Goal: Transaction & Acquisition: Book appointment/travel/reservation

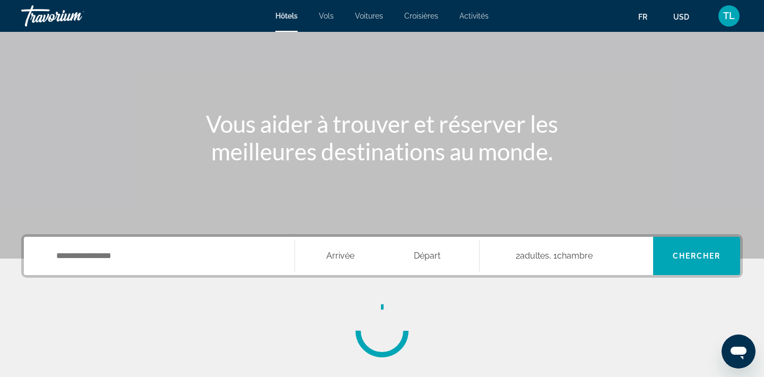
scroll to position [85, 0]
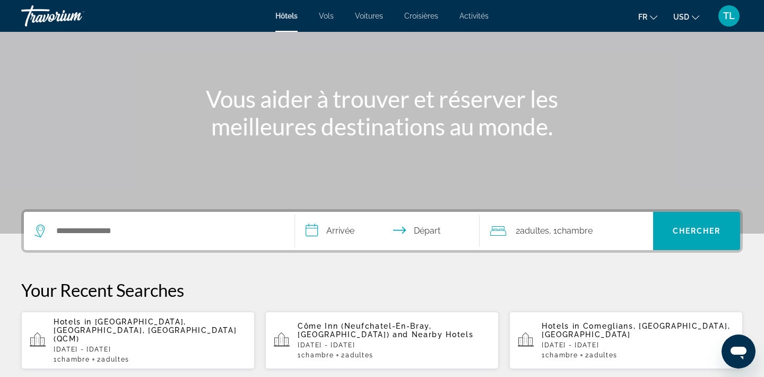
click at [539, 233] on span "Adultes" at bounding box center [534, 230] width 29 height 10
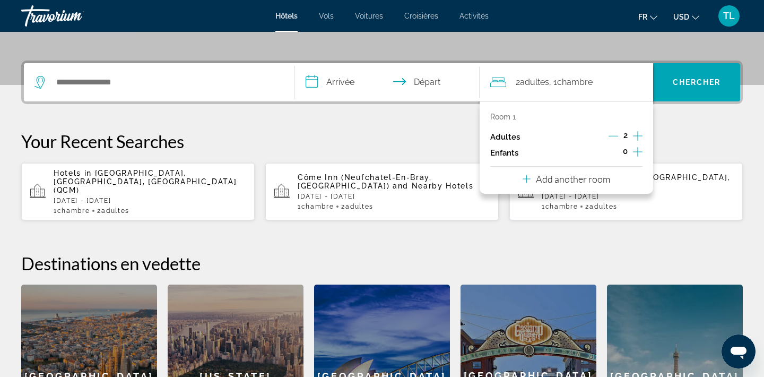
scroll to position [259, 0]
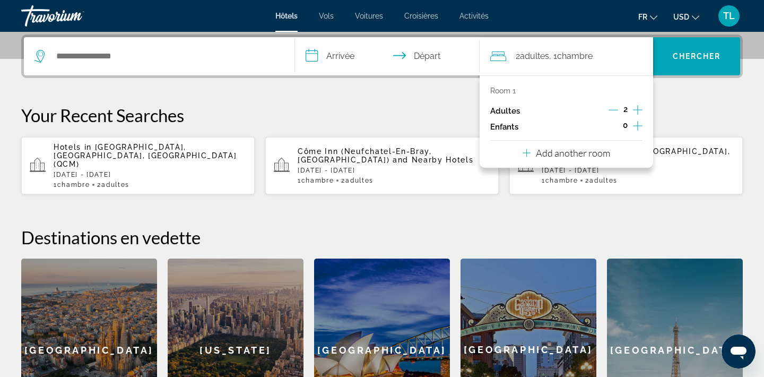
click at [640, 109] on icon "Increment adults" at bounding box center [638, 109] width 10 height 13
click at [710, 106] on p "Your Recent Searches" at bounding box center [382, 115] width 722 height 21
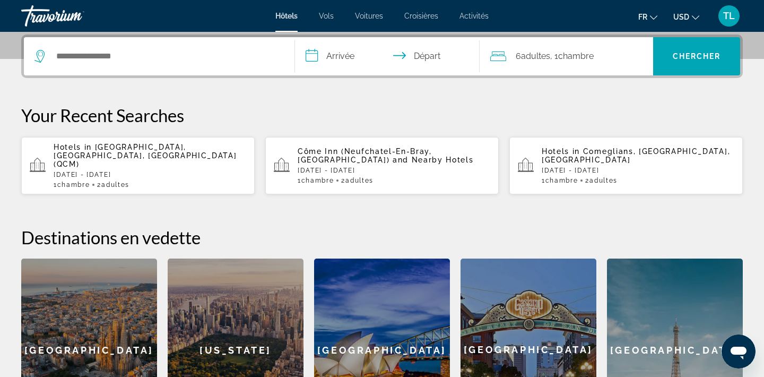
click at [361, 61] on input "**********" at bounding box center [389, 57] width 189 height 41
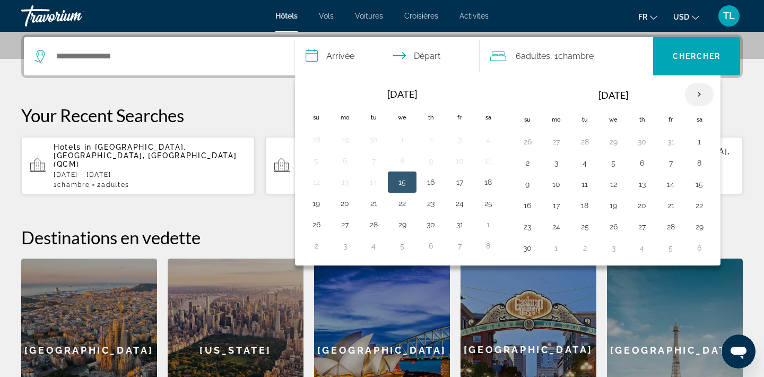
click at [701, 85] on th "Next month" at bounding box center [699, 94] width 29 height 23
click at [559, 228] on button "29" at bounding box center [556, 226] width 17 height 15
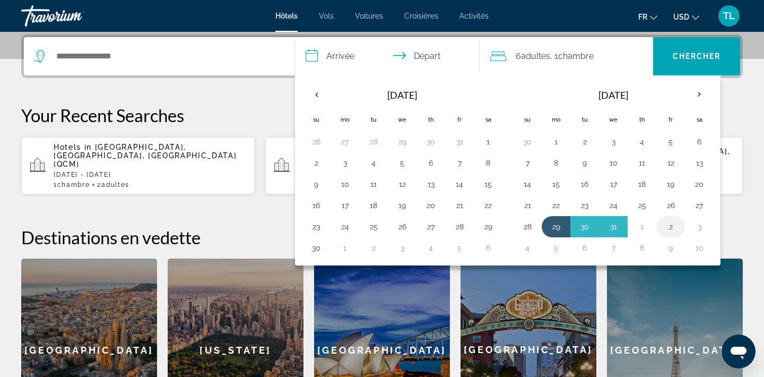
click at [676, 228] on button "2" at bounding box center [670, 226] width 17 height 15
type input "**********"
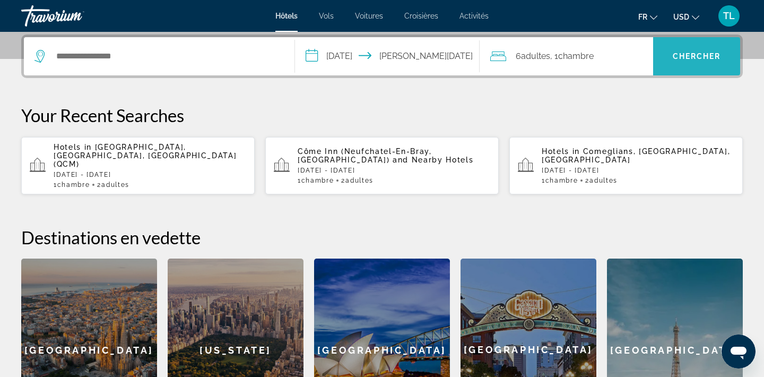
click at [696, 51] on span "Search" at bounding box center [696, 56] width 87 height 25
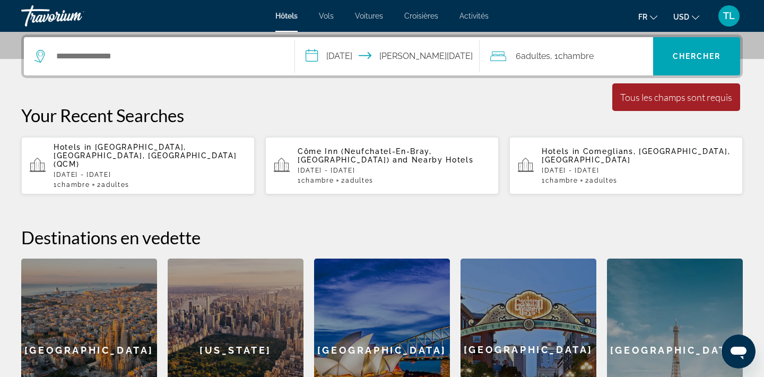
click at [239, 66] on div "Search widget" at bounding box center [158, 56] width 249 height 38
click at [133, 65] on div "Search widget" at bounding box center [158, 56] width 249 height 38
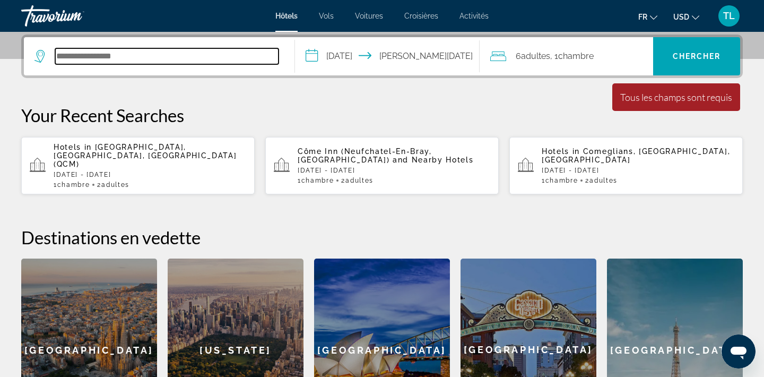
click at [118, 58] on input "Search hotel destination" at bounding box center [166, 56] width 223 height 16
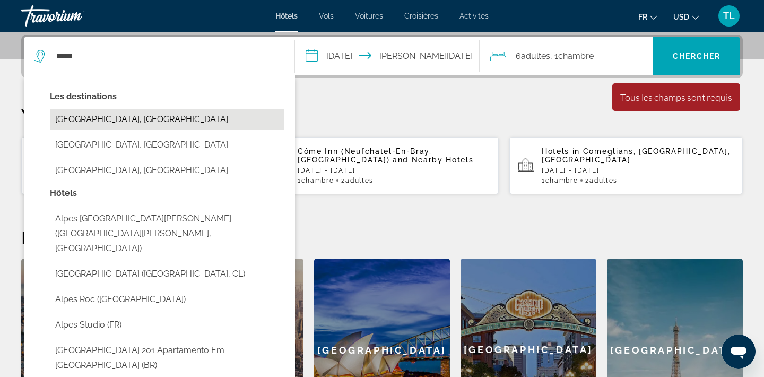
click at [131, 127] on button "Alpes Du Nord, France" at bounding box center [167, 119] width 235 height 20
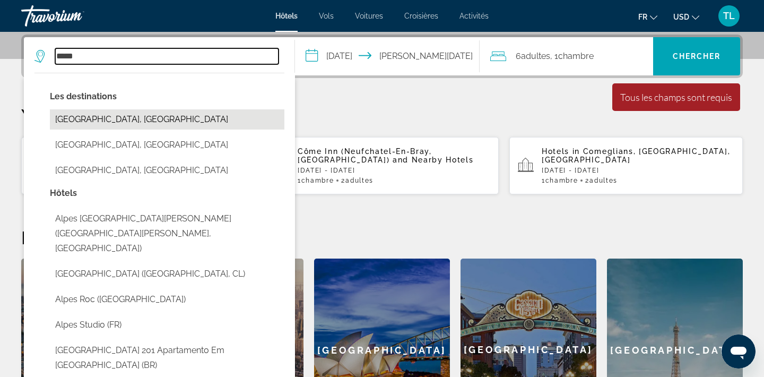
type input "**********"
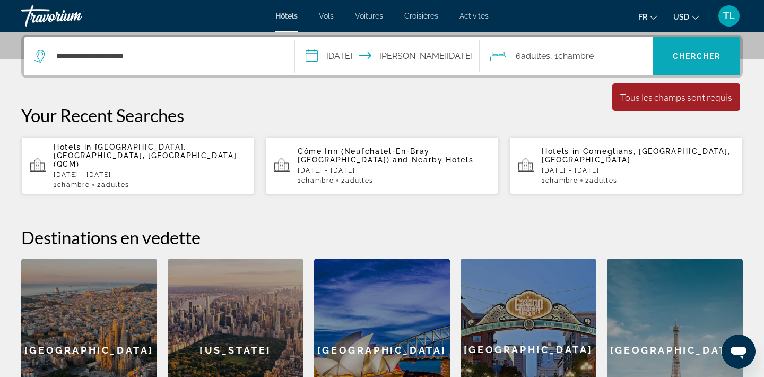
click at [681, 51] on span "Search" at bounding box center [696, 56] width 87 height 25
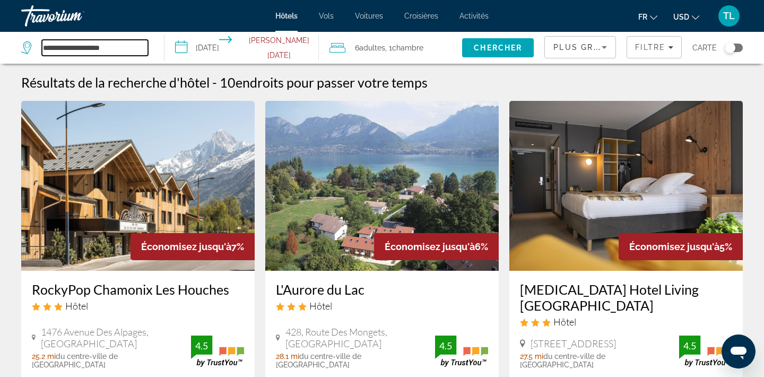
click at [112, 53] on input "**********" at bounding box center [95, 48] width 106 height 16
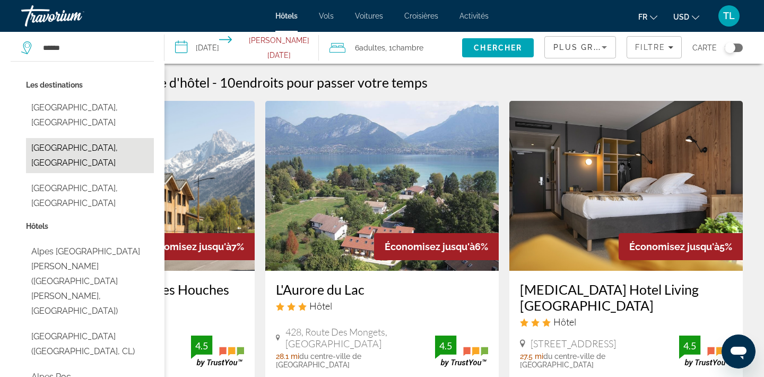
click at [99, 138] on button "Alpes Du Sud, France" at bounding box center [90, 155] width 128 height 35
type input "**********"
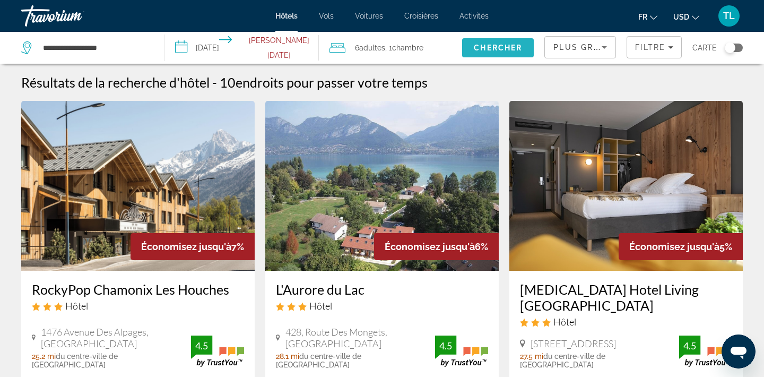
click at [476, 52] on span "Search" at bounding box center [498, 47] width 72 height 25
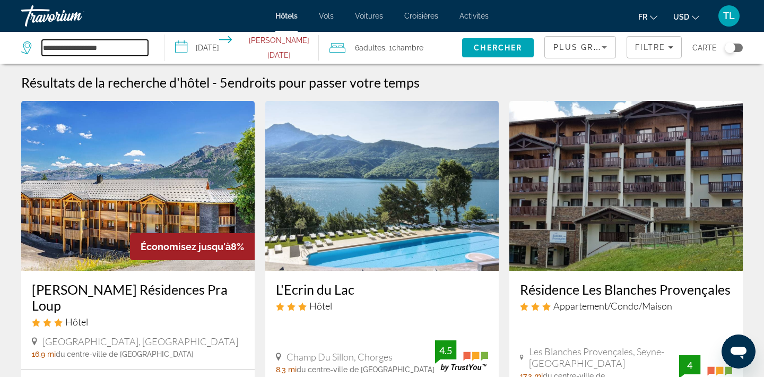
click at [105, 46] on input "**********" at bounding box center [95, 48] width 106 height 16
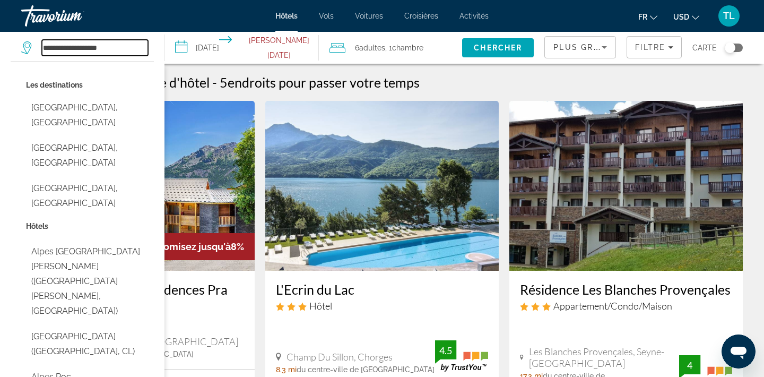
drag, startPoint x: 141, startPoint y: 47, endPoint x: 9, endPoint y: 44, distance: 132.1
click at [9, 44] on app-destination-search "**********" at bounding box center [82, 48] width 164 height 32
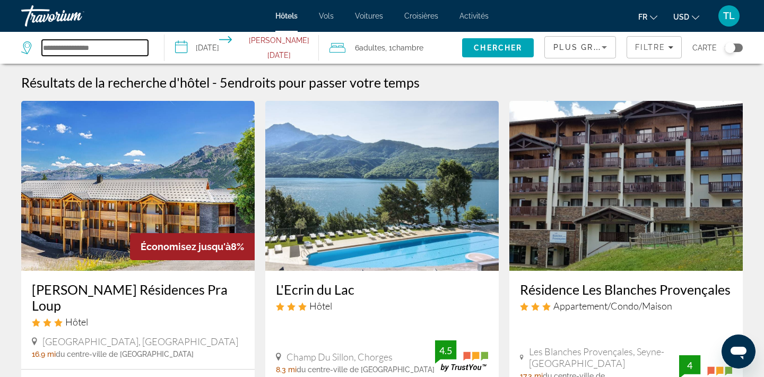
click at [115, 43] on input "Search hotel destination" at bounding box center [95, 48] width 106 height 16
type input "*"
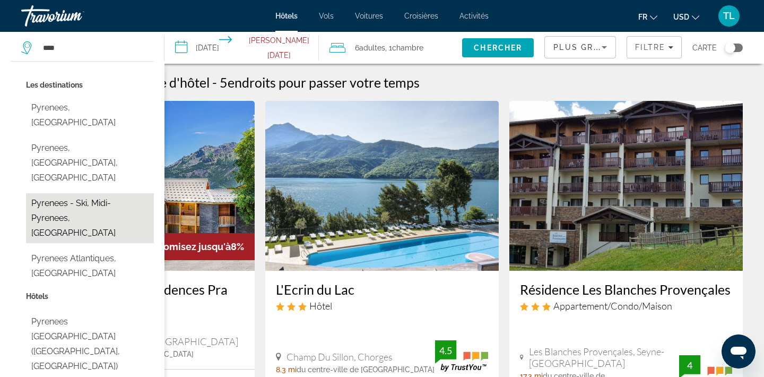
click at [100, 193] on button "Pyrenees - Ski, Midi-Pyrenees, France" at bounding box center [90, 218] width 128 height 50
type input "**********"
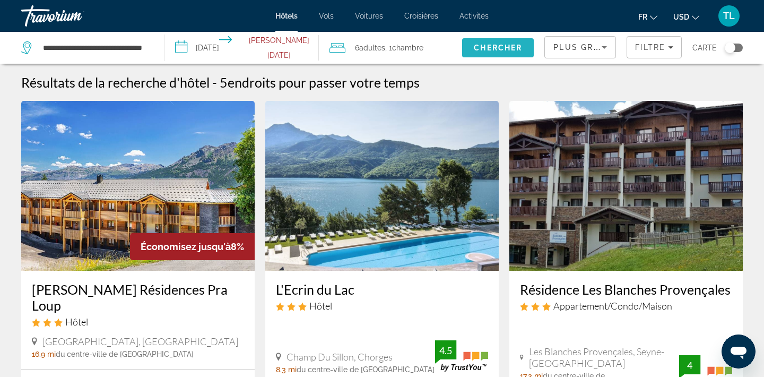
click at [484, 51] on span "Chercher" at bounding box center [498, 48] width 48 height 8
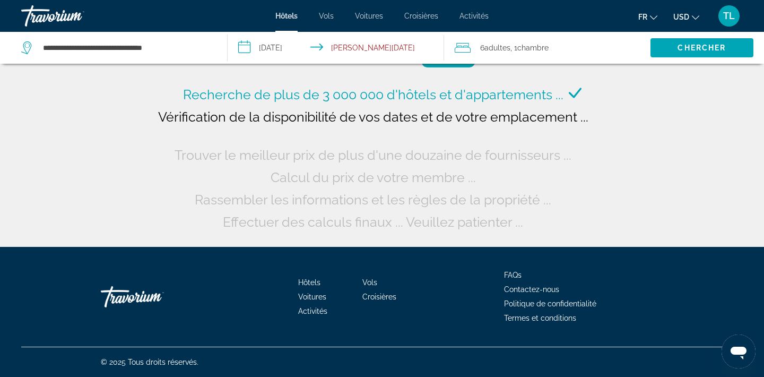
click at [517, 58] on div "6 Adulte Adultes , 1 Chambre pièces" at bounding box center [553, 48] width 196 height 32
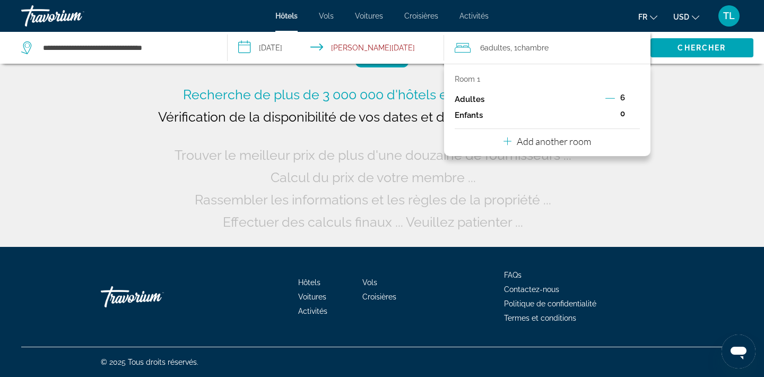
click at [588, 143] on p "Add another room" at bounding box center [554, 141] width 74 height 12
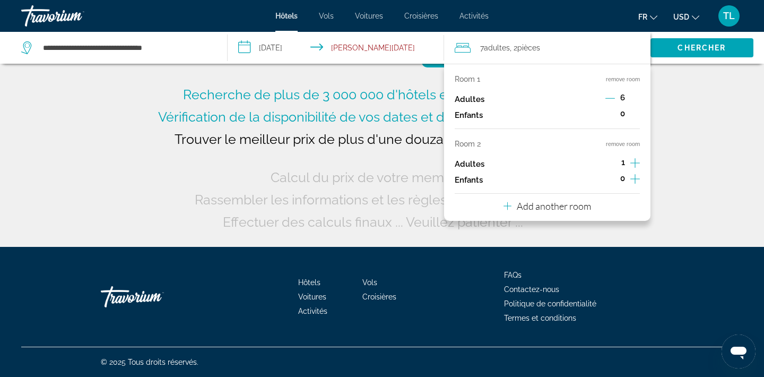
click at [581, 206] on button "Add another room" at bounding box center [548, 205] width 88 height 22
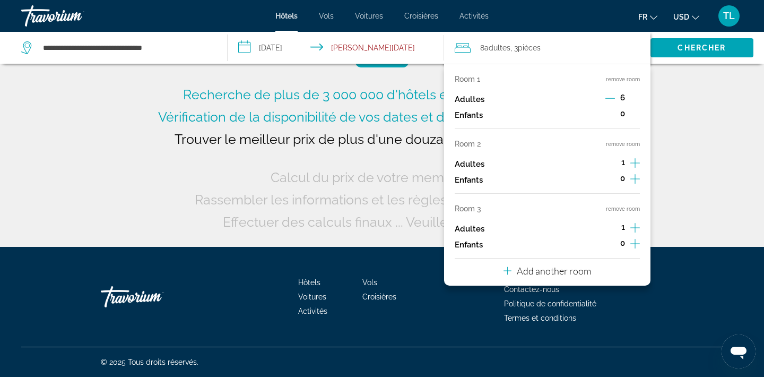
click at [574, 276] on p "Add another room" at bounding box center [554, 271] width 74 height 12
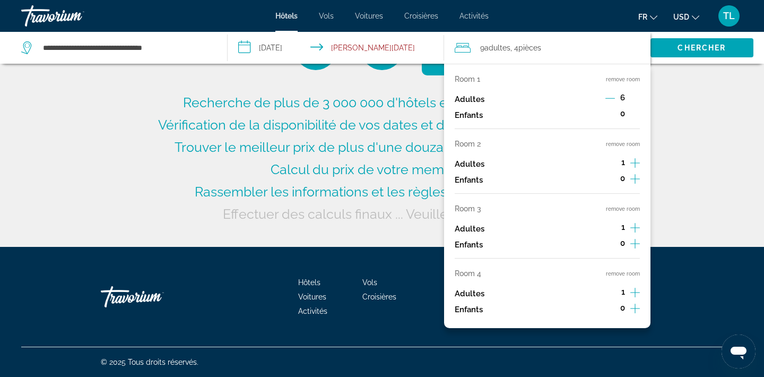
click at [613, 93] on button "Decrement adults" at bounding box center [610, 99] width 10 height 13
click at [613, 93] on button "Decrement adults" at bounding box center [611, 99] width 10 height 13
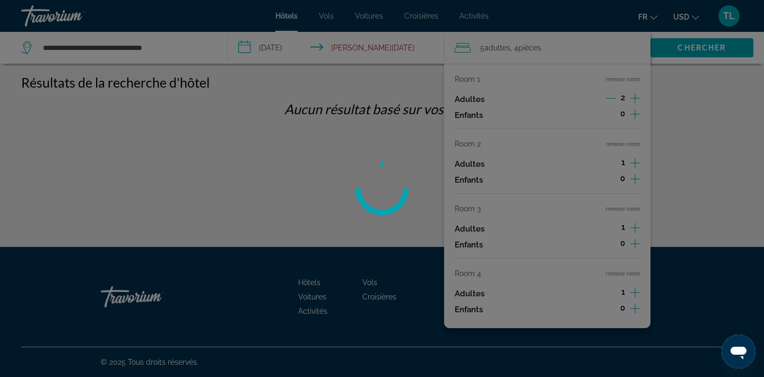
click at [635, 168] on icon "Increment adults" at bounding box center [635, 163] width 10 height 13
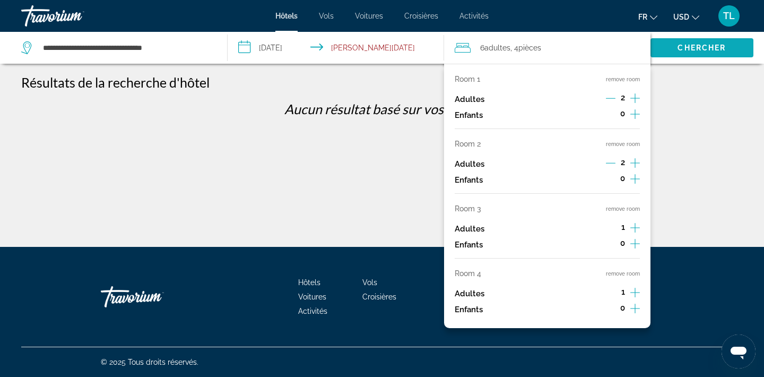
click at [681, 51] on span "Chercher" at bounding box center [702, 48] width 48 height 8
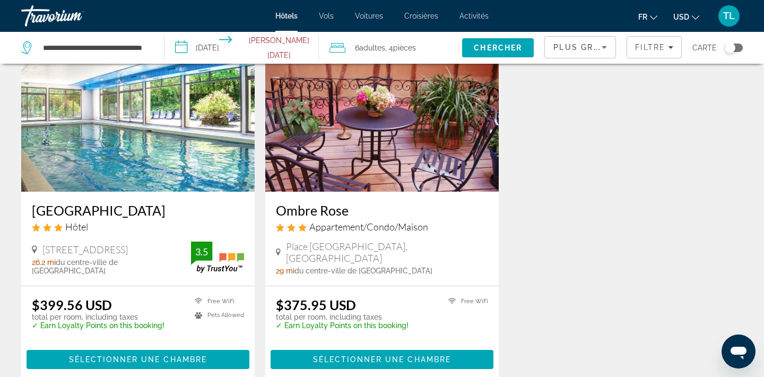
scroll to position [482, 0]
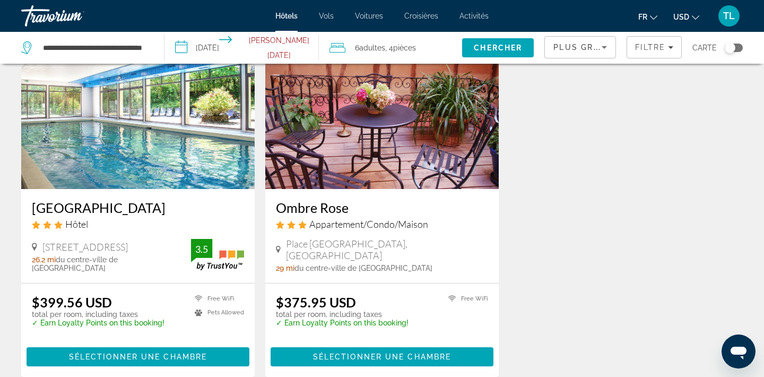
click at [407, 167] on img "Main content" at bounding box center [381, 104] width 233 height 170
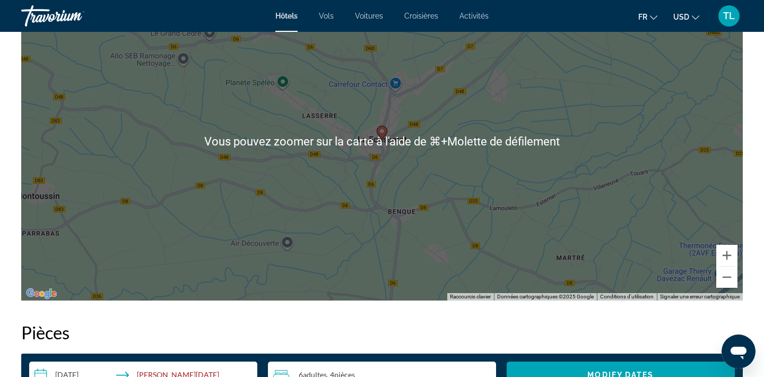
scroll to position [1159, 0]
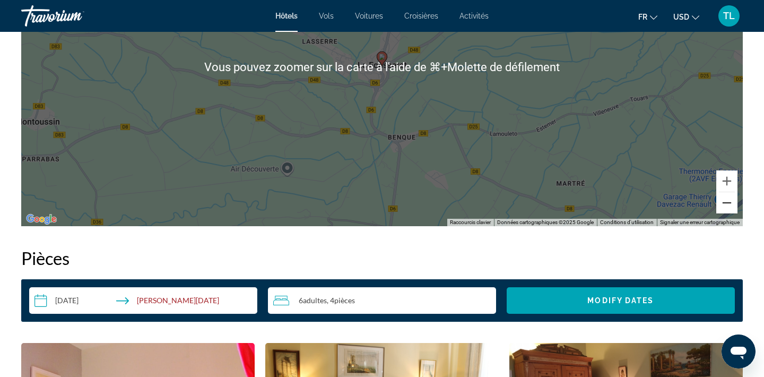
click at [724, 211] on button "Zoom arrière" at bounding box center [726, 202] width 21 height 21
click at [724, 208] on button "Zoom arrière" at bounding box center [726, 202] width 21 height 21
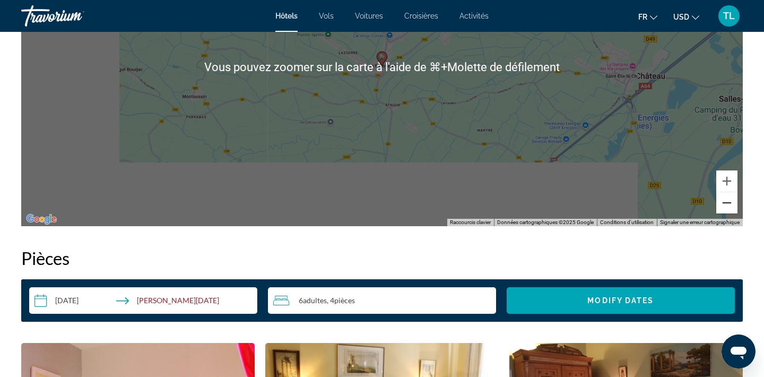
click at [724, 208] on button "Zoom arrière" at bounding box center [726, 202] width 21 height 21
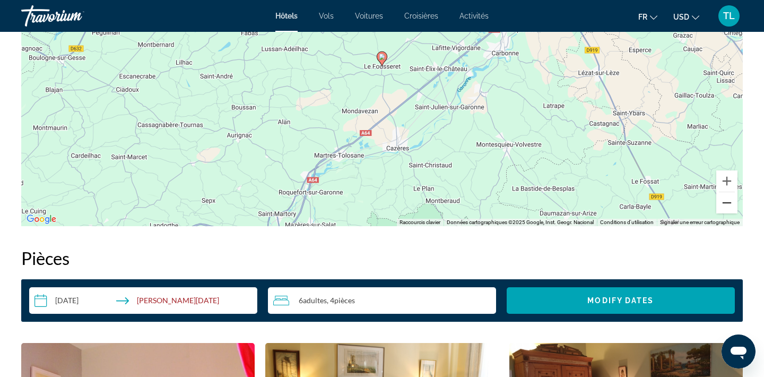
click at [732, 200] on button "Zoom arrière" at bounding box center [726, 202] width 21 height 21
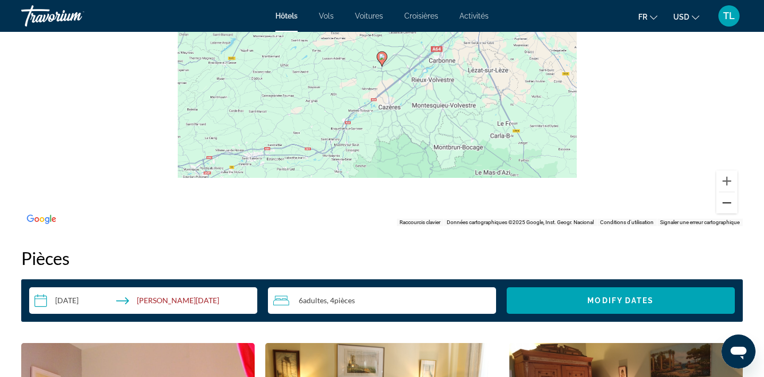
click at [732, 200] on button "Zoom arrière" at bounding box center [726, 202] width 21 height 21
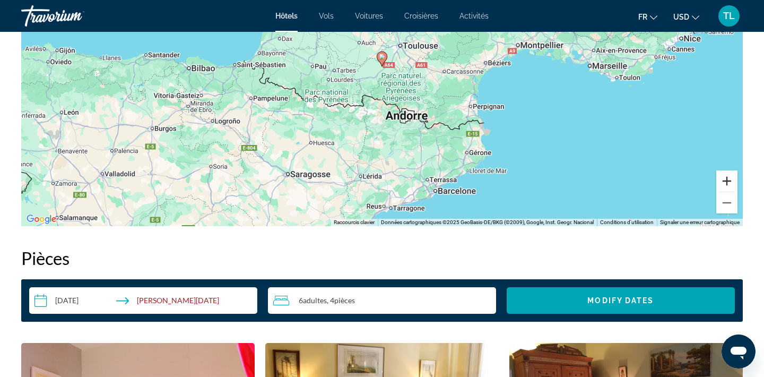
click at [728, 182] on button "Zoom avant" at bounding box center [726, 180] width 21 height 21
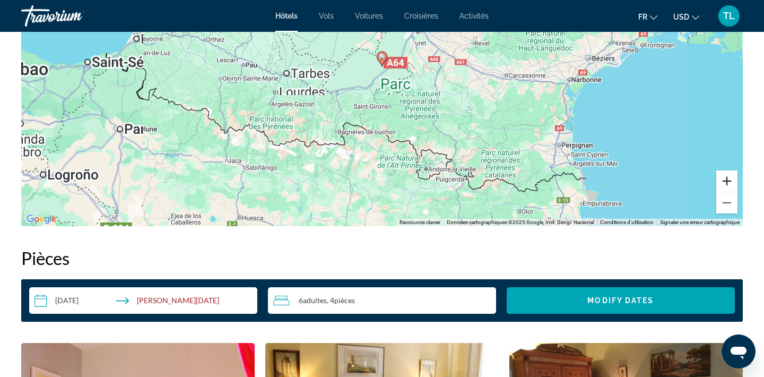
click at [728, 182] on button "Zoom avant" at bounding box center [726, 180] width 21 height 21
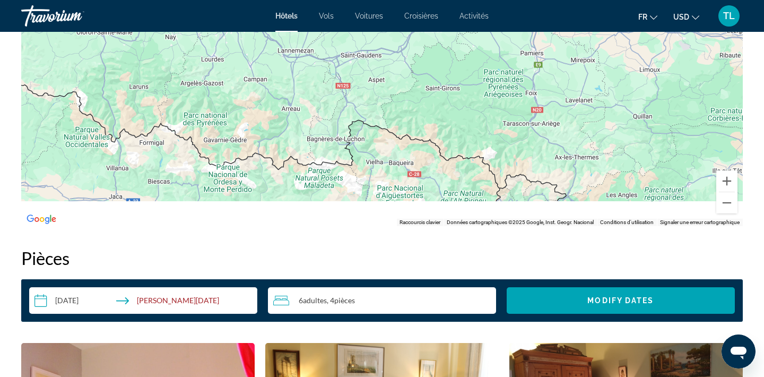
drag, startPoint x: 483, startPoint y: 175, endPoint x: 595, endPoint y: 120, distance: 124.1
click at [595, 120] on div "Pour activer le glissement avec le clavier, appuyez sur Alt+Entrée. Une fois ce…" at bounding box center [382, 67] width 722 height 318
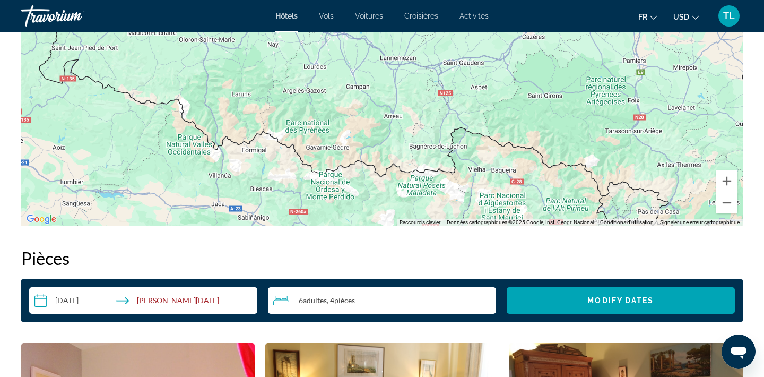
click at [358, 151] on div "Pour activer le glissement avec le clavier, appuyez sur Alt+Entrée. Une fois ce…" at bounding box center [382, 67] width 722 height 318
click at [729, 204] on button "Zoom arrière" at bounding box center [726, 202] width 21 height 21
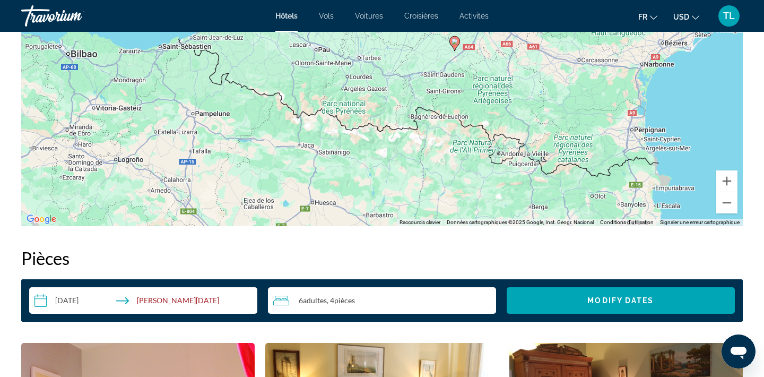
drag, startPoint x: 595, startPoint y: 96, endPoint x: 593, endPoint y: 109, distance: 14.0
click at [593, 109] on div "Pour activer le glissement avec le clavier, appuyez sur Alt+Entrée. Une fois ce…" at bounding box center [382, 67] width 722 height 318
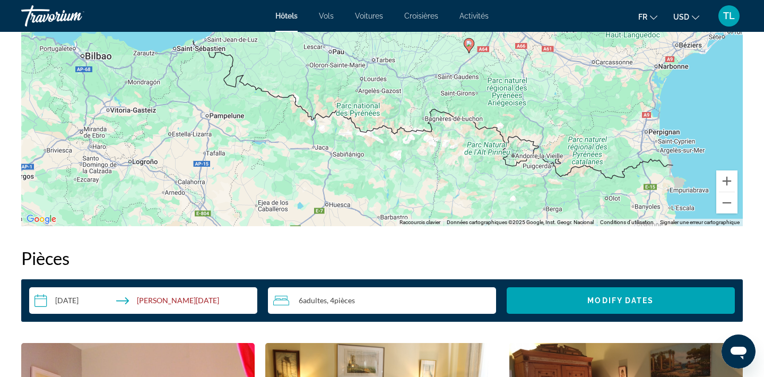
drag, startPoint x: 593, startPoint y: 109, endPoint x: 611, endPoint y: 109, distance: 18.0
click at [611, 109] on div "Pour activer le glissement avec le clavier, appuyez sur Alt+Entrée. Une fois ce…" at bounding box center [382, 67] width 722 height 318
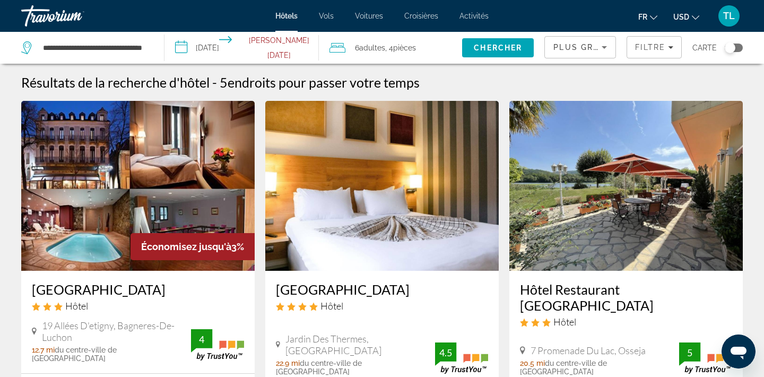
click at [149, 46] on div "**********" at bounding box center [87, 48] width 132 height 32
click at [138, 47] on input "**********" at bounding box center [95, 48] width 106 height 16
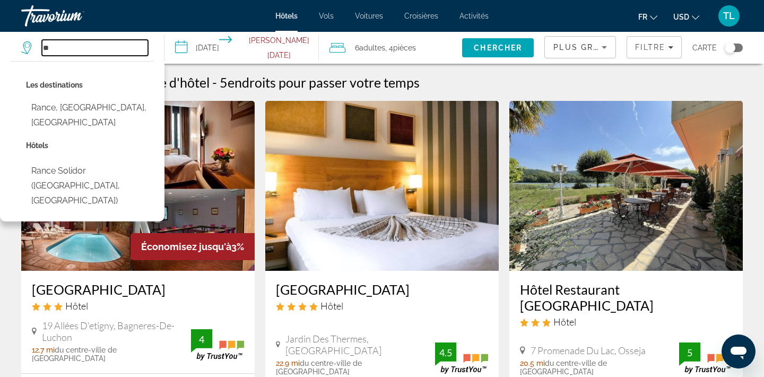
type input "*"
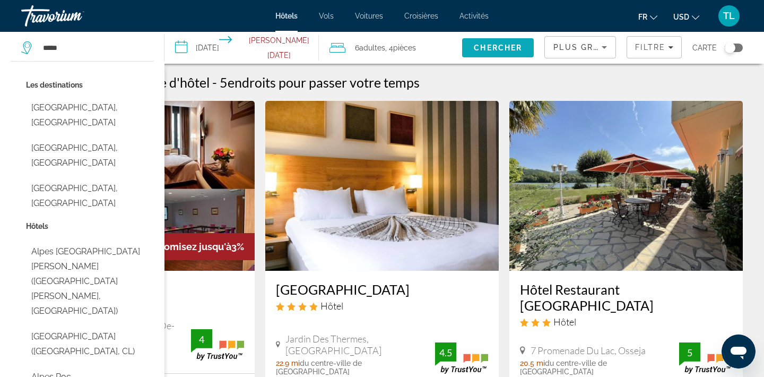
click at [490, 47] on span "Chercher" at bounding box center [498, 48] width 48 height 8
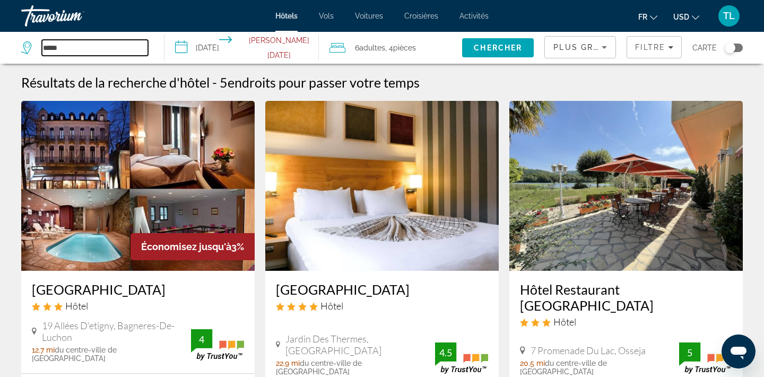
click at [65, 42] on input "*****" at bounding box center [95, 48] width 106 height 16
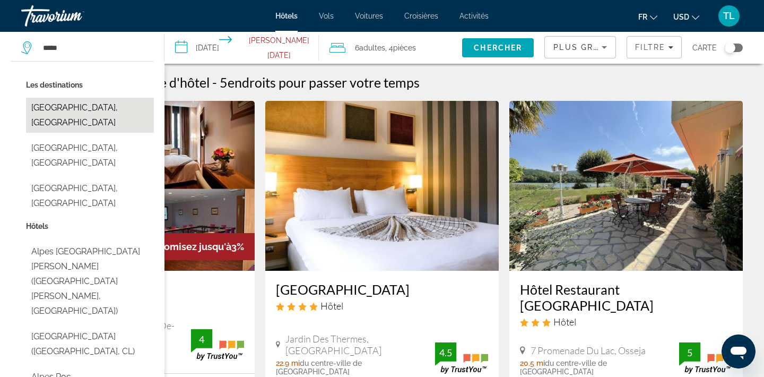
click at [97, 111] on button "Alpes Du Nord, France" at bounding box center [90, 115] width 128 height 35
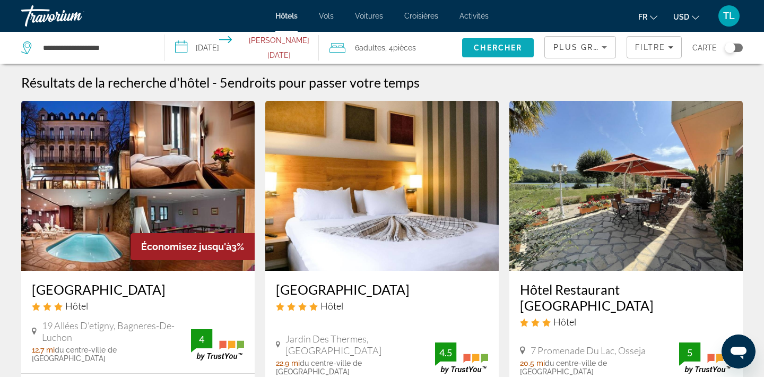
click at [486, 49] on span "Chercher" at bounding box center [498, 48] width 48 height 8
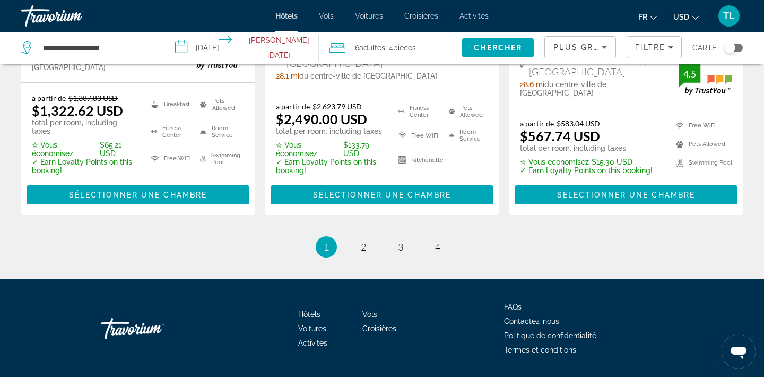
scroll to position [1582, 0]
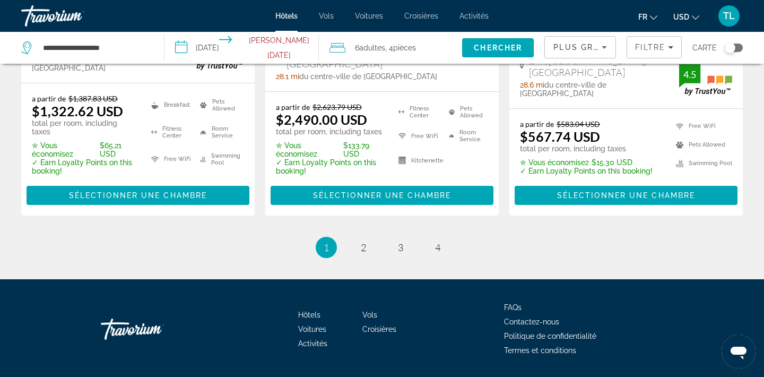
click at [364, 237] on li "page 2" at bounding box center [363, 247] width 21 height 21
click at [370, 238] on link "page 2" at bounding box center [363, 247] width 19 height 19
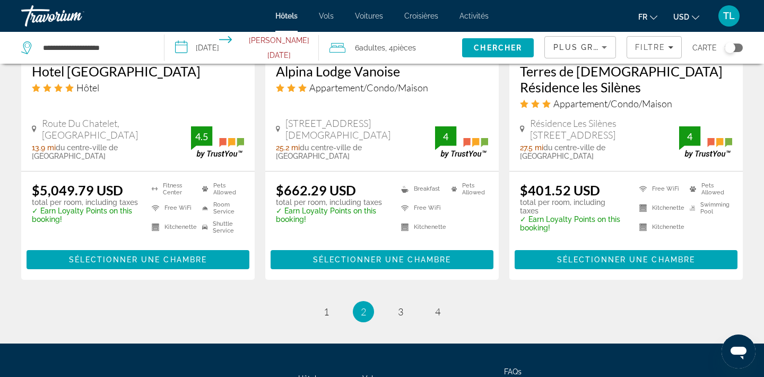
scroll to position [1465, 0]
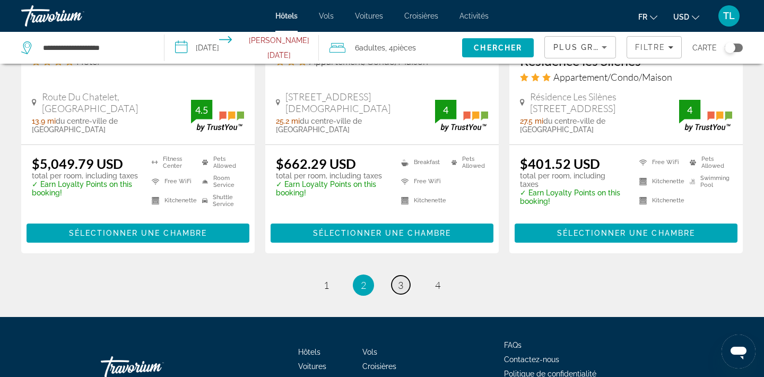
click at [402, 279] on span "3" at bounding box center [400, 285] width 5 height 12
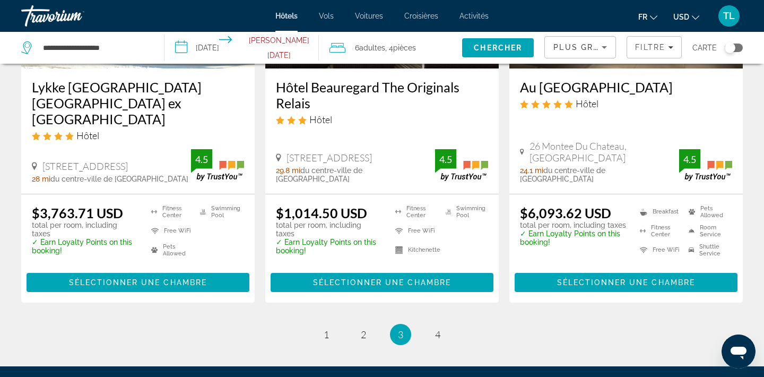
scroll to position [1400, 0]
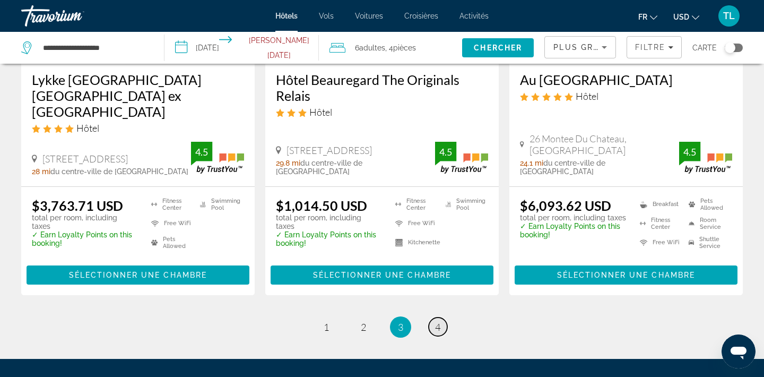
click at [439, 321] on span "4" at bounding box center [437, 327] width 5 height 12
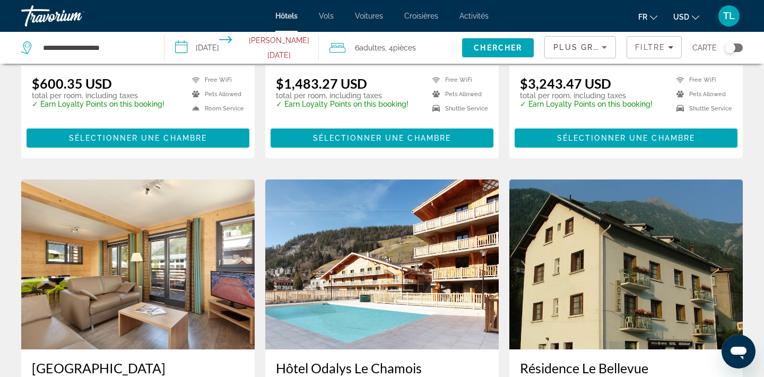
scroll to position [734, 0]
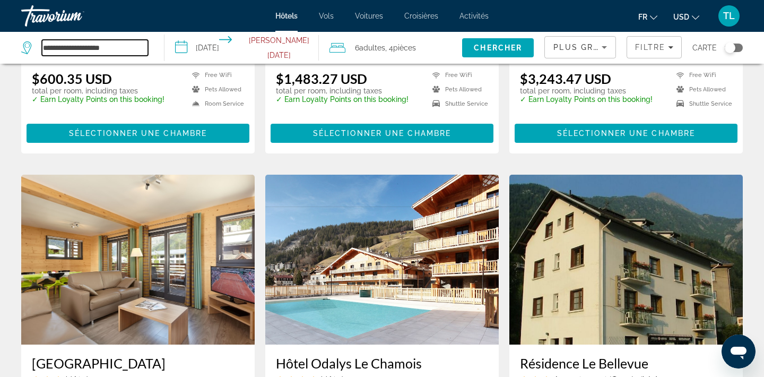
click at [123, 47] on input "**********" at bounding box center [95, 48] width 106 height 16
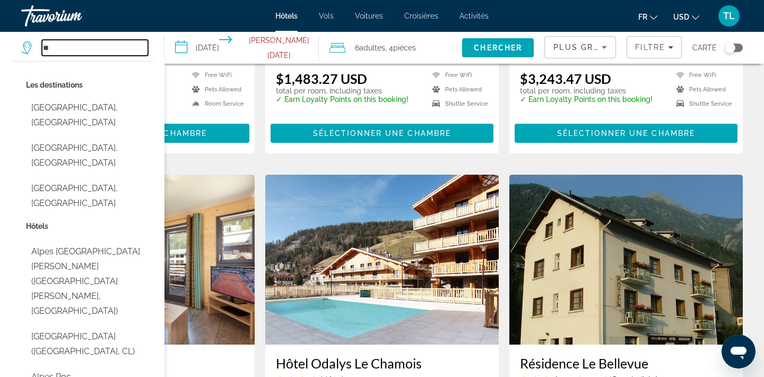
type input "*"
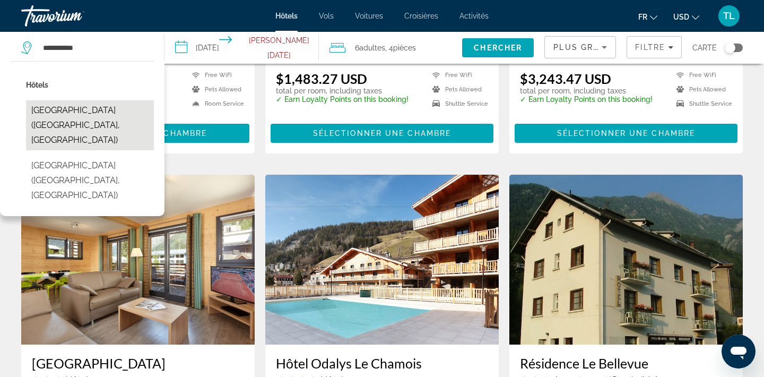
click at [89, 127] on button "Clermont ferrand City Lodge (Clermont-Ferrand, FR)" at bounding box center [90, 125] width 128 height 50
type input "**********"
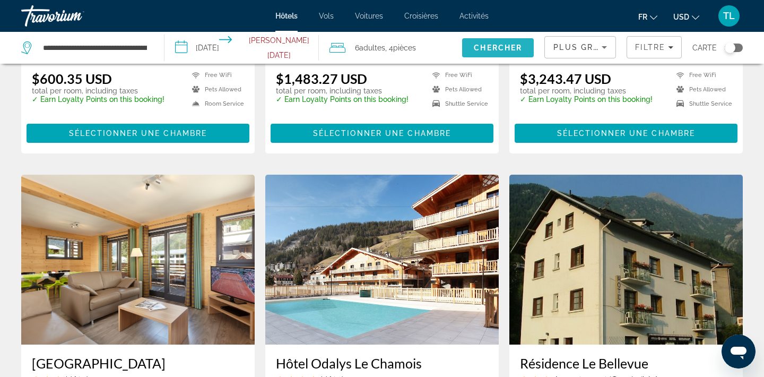
click at [503, 47] on span "Chercher" at bounding box center [498, 48] width 48 height 8
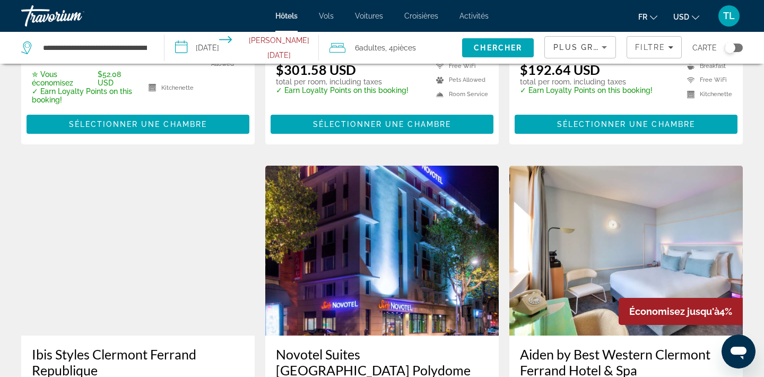
scroll to position [740, 0]
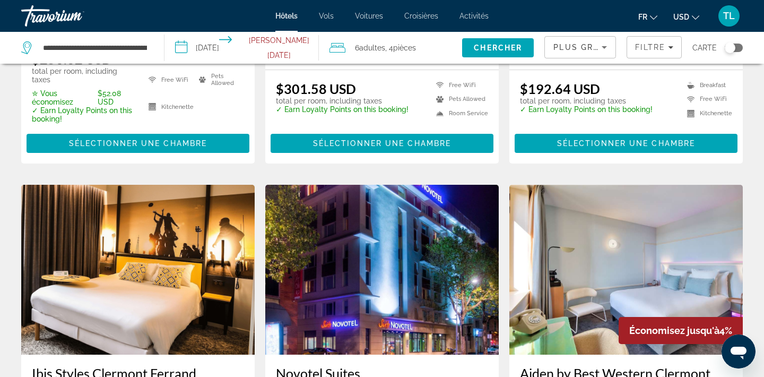
click at [404, 50] on span "pièces" at bounding box center [404, 48] width 23 height 8
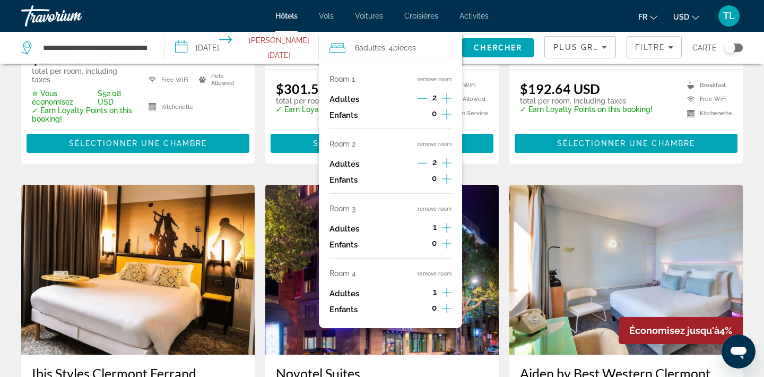
click at [424, 166] on icon "Decrement adults" at bounding box center [423, 163] width 10 height 10
click at [432, 145] on button "remove room" at bounding box center [435, 144] width 34 height 7
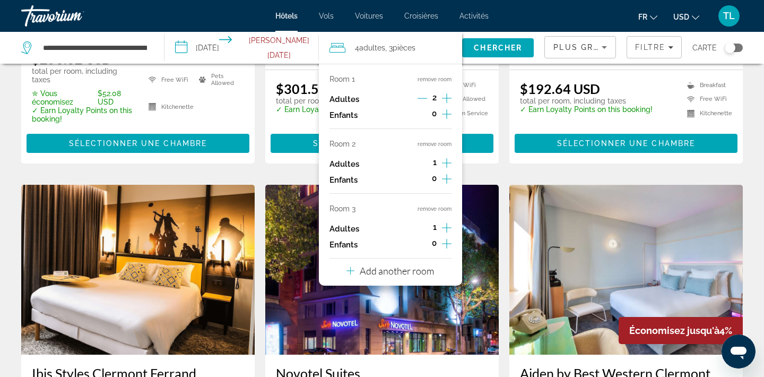
click at [432, 145] on button "remove room" at bounding box center [435, 144] width 34 height 7
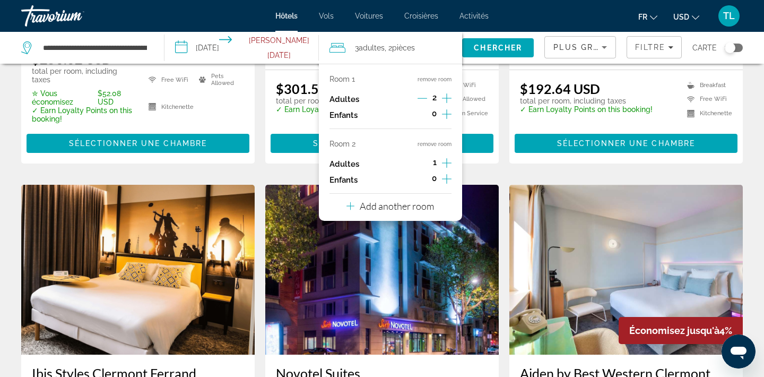
click at [432, 145] on button "remove room" at bounding box center [435, 144] width 34 height 7
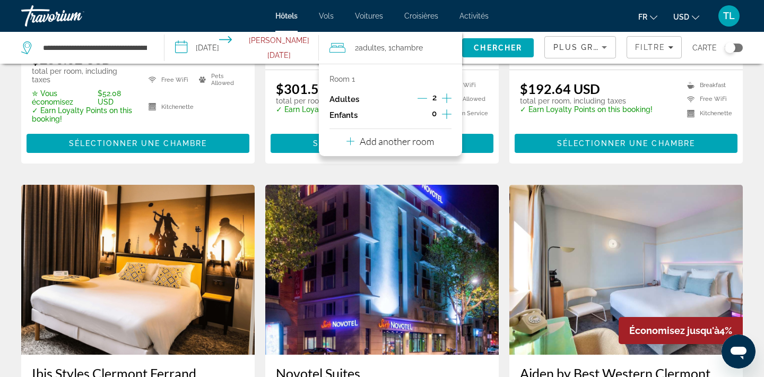
click at [447, 96] on icon "Increment adults" at bounding box center [447, 98] width 10 height 10
click at [480, 53] on span "Search" at bounding box center [498, 47] width 72 height 25
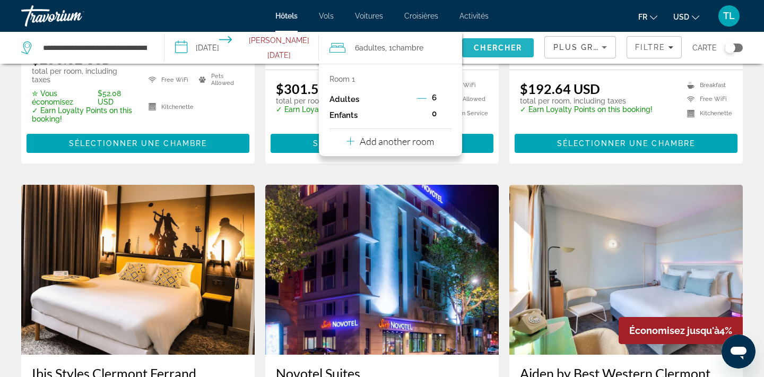
scroll to position [0, 0]
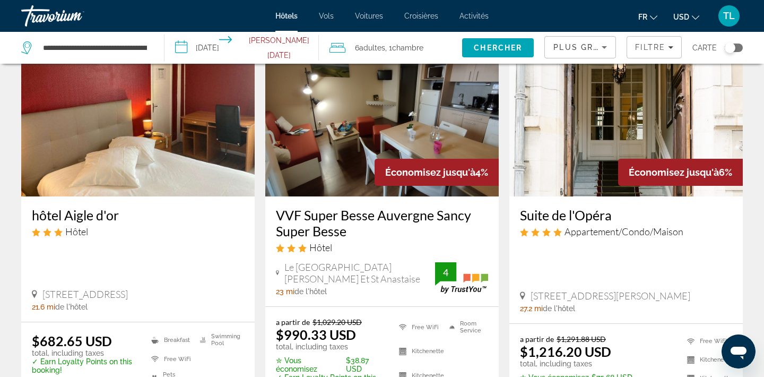
scroll to position [1307, 0]
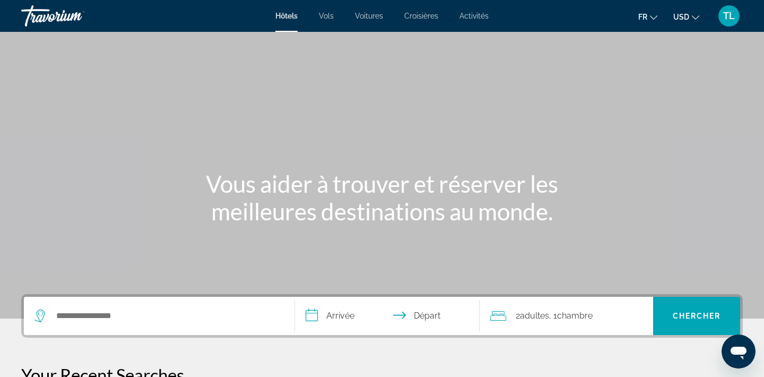
click at [326, 16] on span "Vols" at bounding box center [326, 16] width 15 height 8
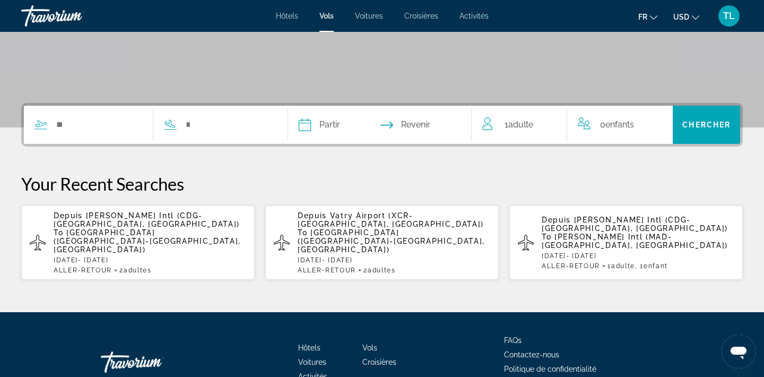
scroll to position [195, 0]
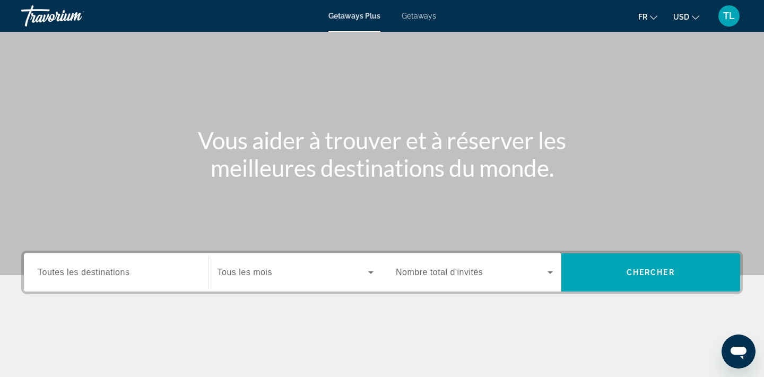
scroll to position [45, 0]
click at [403, 270] on span "Nombre total d'invités" at bounding box center [439, 270] width 87 height 9
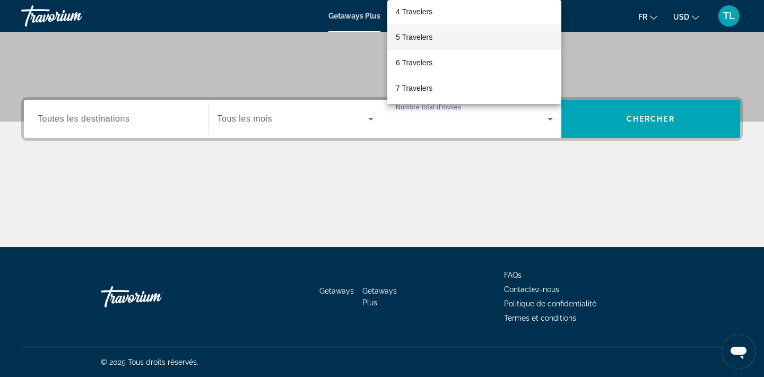
scroll to position [83, 0]
click at [411, 58] on span "6 Travelers" at bounding box center [414, 61] width 37 height 13
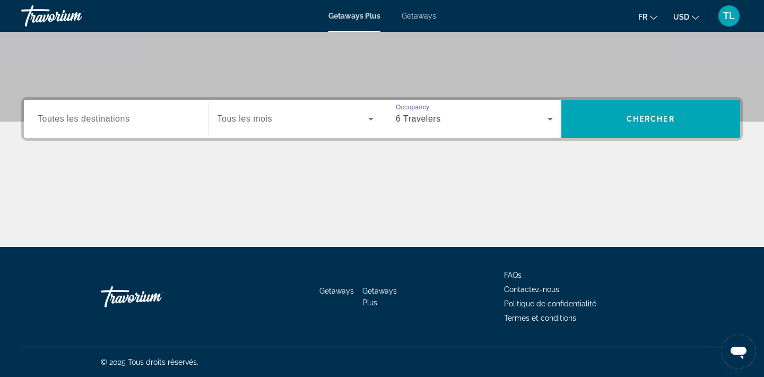
click at [296, 118] on span "Search widget" at bounding box center [293, 118] width 151 height 13
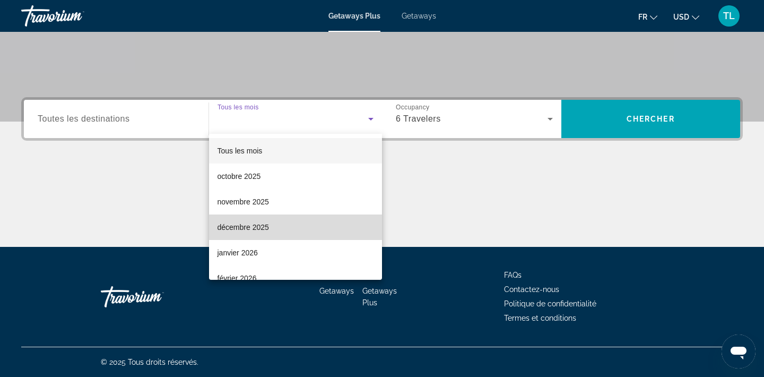
click at [266, 233] on mat-option "décembre 2025" at bounding box center [295, 226] width 173 height 25
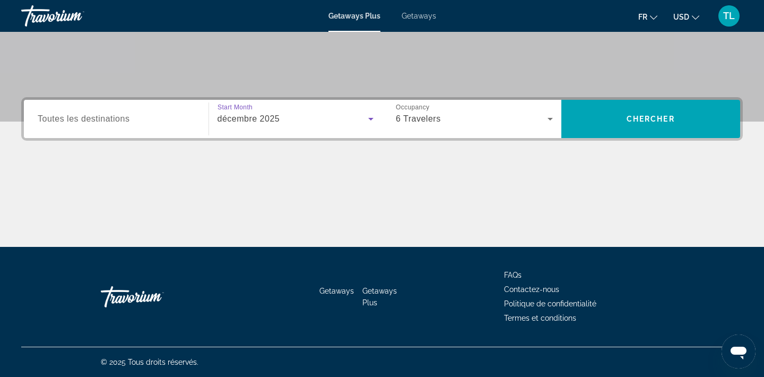
click at [177, 127] on div "Search widget" at bounding box center [116, 119] width 157 height 30
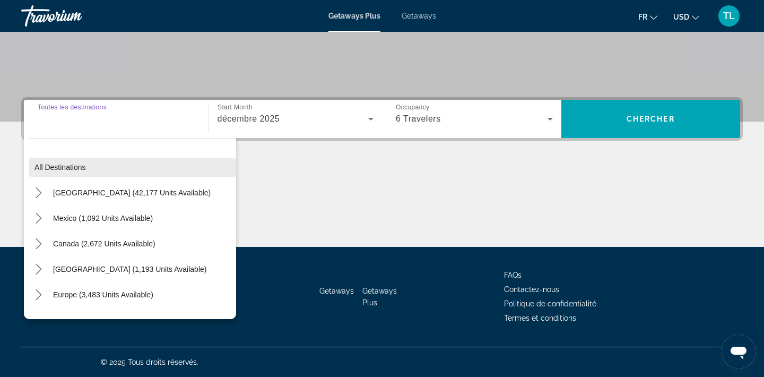
click at [106, 161] on span "Select destination: All destinations" at bounding box center [132, 166] width 207 height 25
type input "**********"
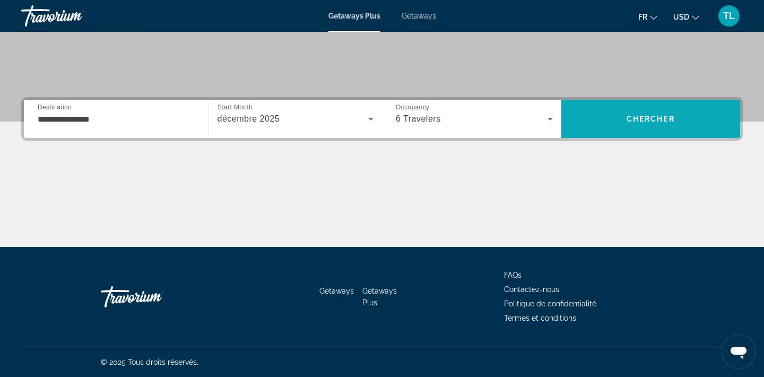
click at [630, 128] on span "Search" at bounding box center [650, 118] width 179 height 25
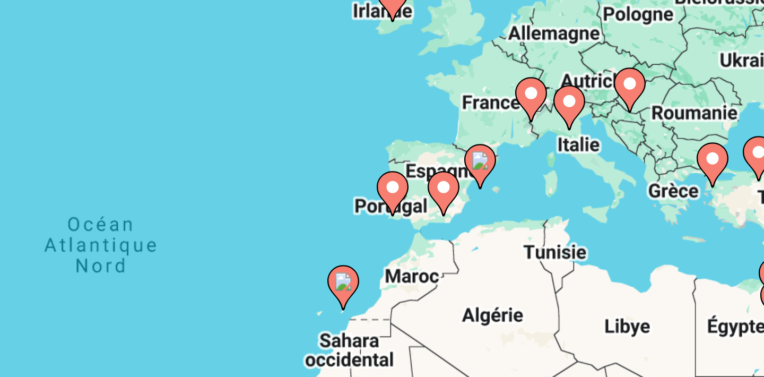
click at [490, 163] on image "Main content" at bounding box center [493, 166] width 6 height 6
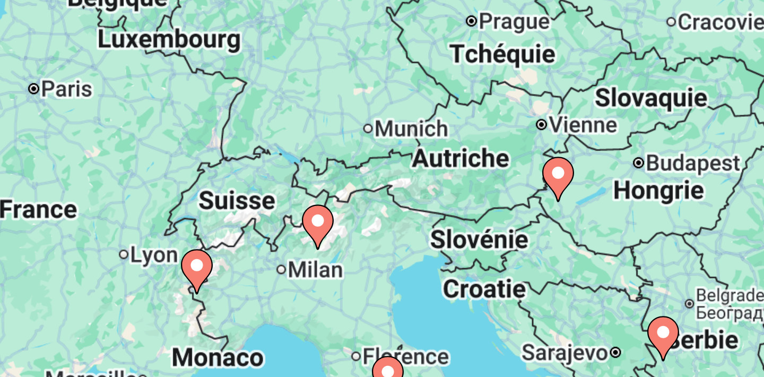
click at [377, 219] on icon "Main content" at bounding box center [382, 226] width 10 height 14
type input "**********"
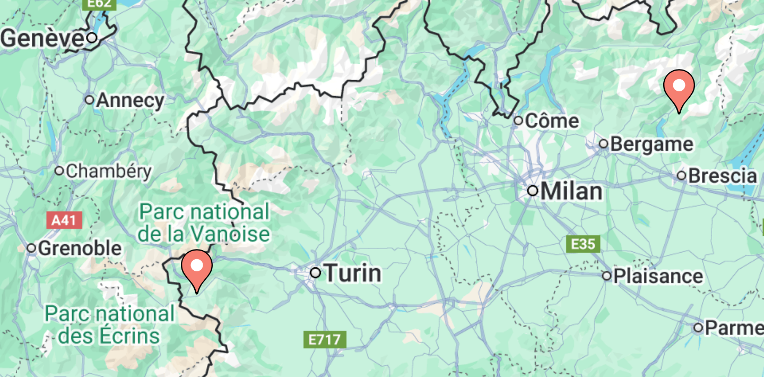
click at [377, 219] on icon "Main content" at bounding box center [382, 226] width 10 height 14
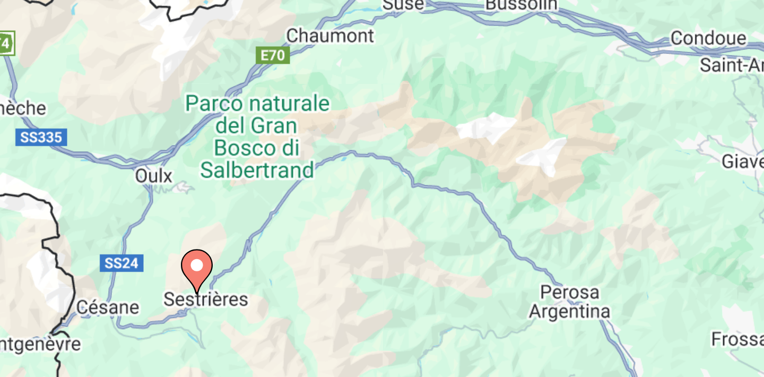
click at [379, 220] on image "Main content" at bounding box center [382, 223] width 6 height 6
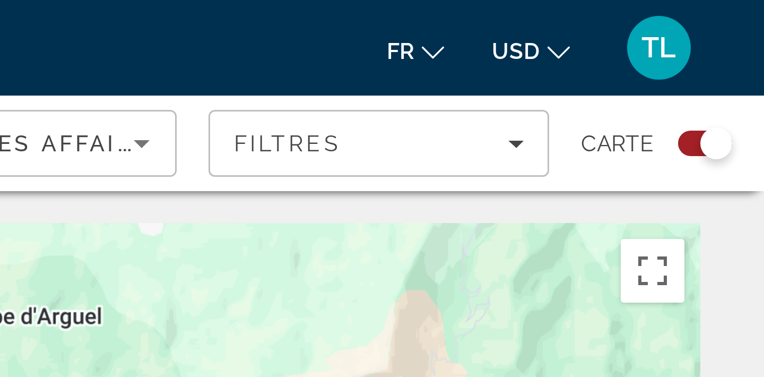
drag, startPoint x: 67, startPoint y: 92, endPoint x: 46, endPoint y: 101, distance: 22.9
click at [46, 101] on div "Pour naviguer, appuyez sur les touches fléchées. Pour activer le glissement ave…" at bounding box center [382, 233] width 722 height 318
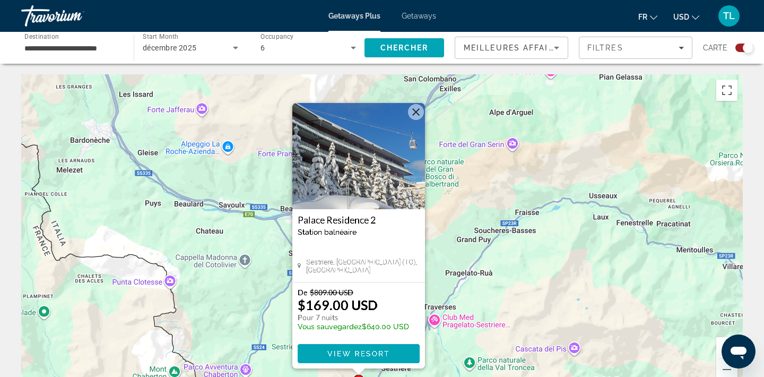
click at [414, 108] on button "Fermer" at bounding box center [416, 112] width 16 height 16
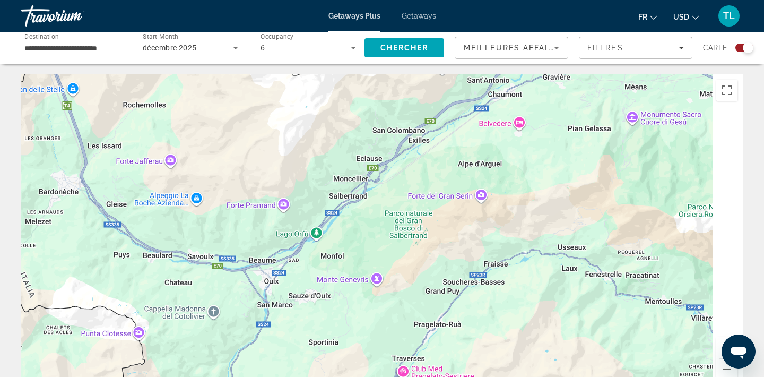
drag, startPoint x: 257, startPoint y: 289, endPoint x: 227, endPoint y: 340, distance: 59.2
click at [227, 340] on div "Pour activer le glissement avec le clavier, appuyez sur Alt+Entrée. Une fois ce…" at bounding box center [382, 233] width 722 height 318
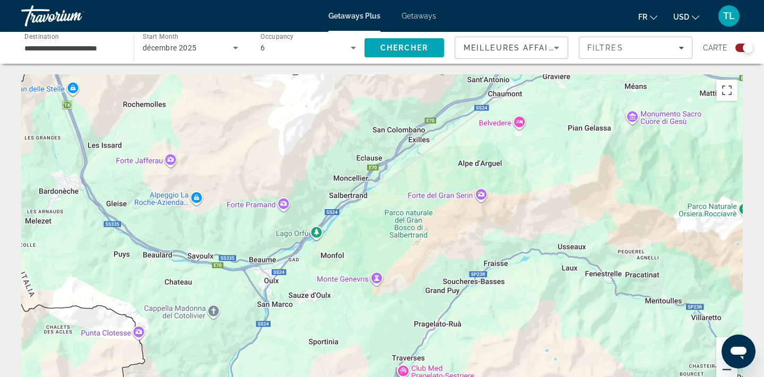
click at [727, 372] on button "Zoom arrière" at bounding box center [726, 369] width 21 height 21
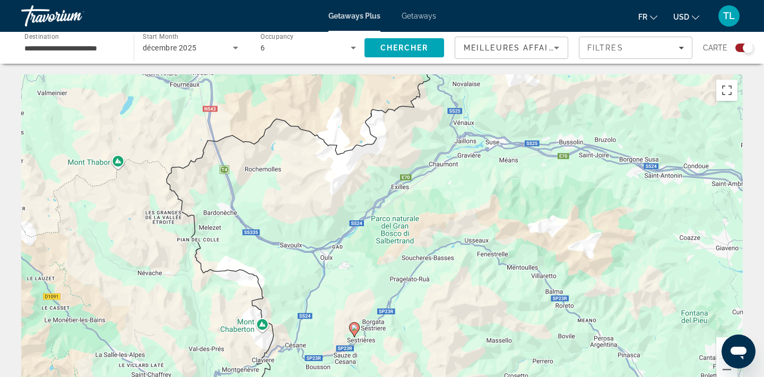
click at [355, 329] on image "Main content" at bounding box center [354, 327] width 6 height 6
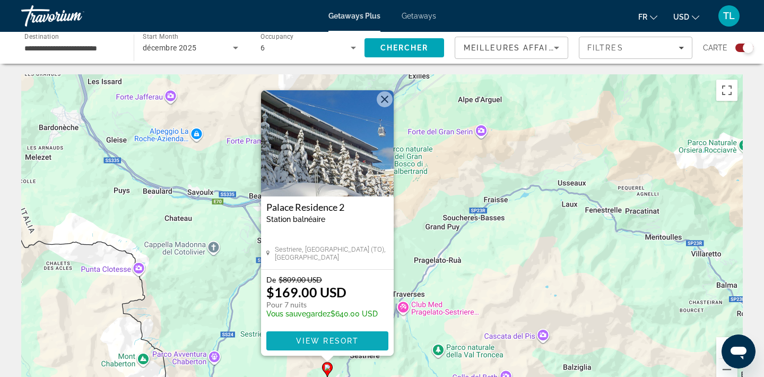
click at [306, 340] on span "View Resort" at bounding box center [327, 340] width 63 height 8
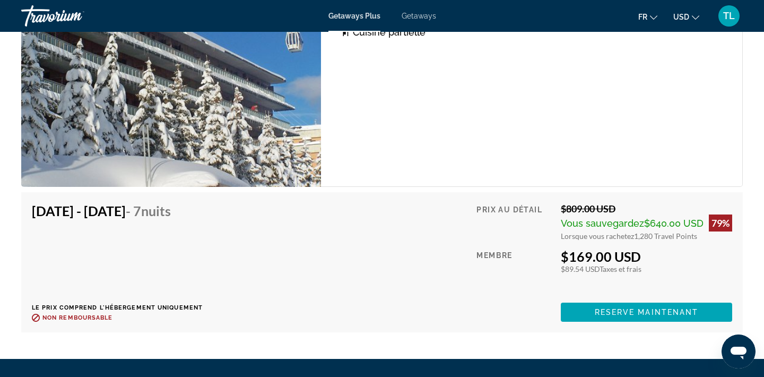
scroll to position [1982, 0]
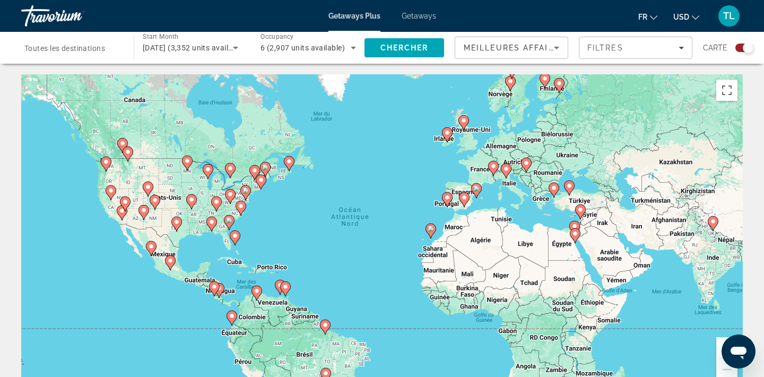
click at [458, 194] on div "Pour activer le glissement avec le clavier, appuyez sur Alt+Entrée. Une fois ce…" at bounding box center [382, 233] width 722 height 318
click at [717, 340] on button "Zoom avant" at bounding box center [726, 347] width 21 height 21
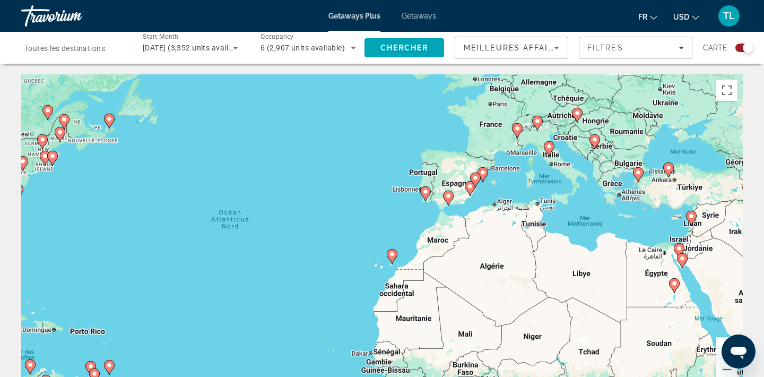
drag, startPoint x: 640, startPoint y: 204, endPoint x: 549, endPoint y: 225, distance: 93.6
click at [549, 225] on div "Pour activer le glissement avec le clavier, appuyez sur Alt+Entrée. Une fois ce…" at bounding box center [382, 233] width 722 height 318
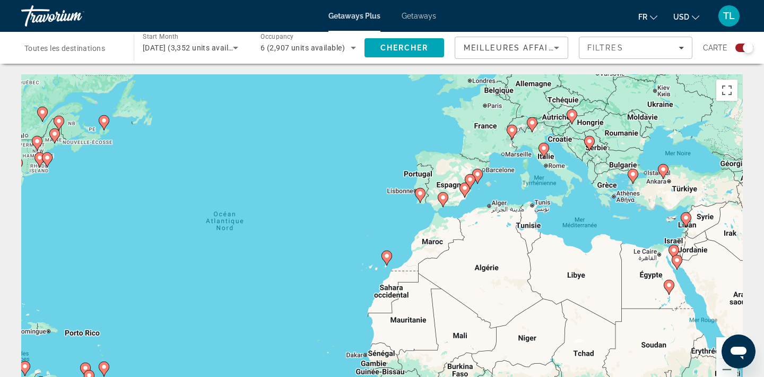
click at [722, 342] on button "Zoom avant" at bounding box center [726, 347] width 21 height 21
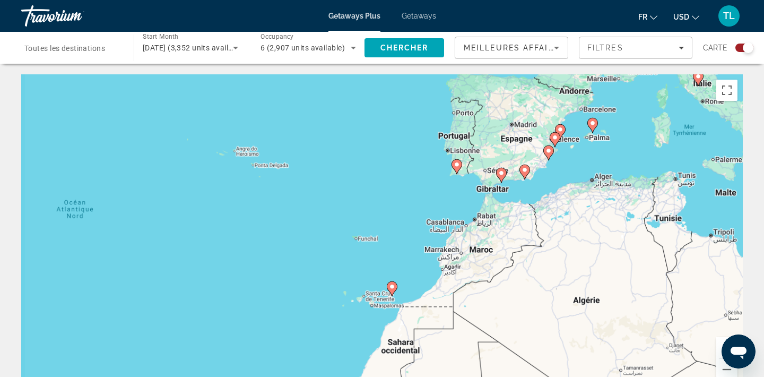
click at [722, 342] on button "Zoom avant" at bounding box center [726, 347] width 21 height 21
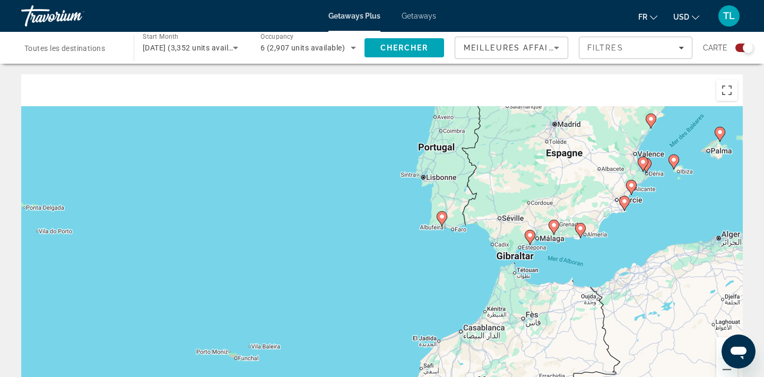
drag, startPoint x: 688, startPoint y: 170, endPoint x: 537, endPoint y: 344, distance: 229.8
click at [539, 343] on div "Pour activer le glissement avec le clavier, appuyez sur Alt+Entrée. Une fois ce…" at bounding box center [382, 233] width 722 height 318
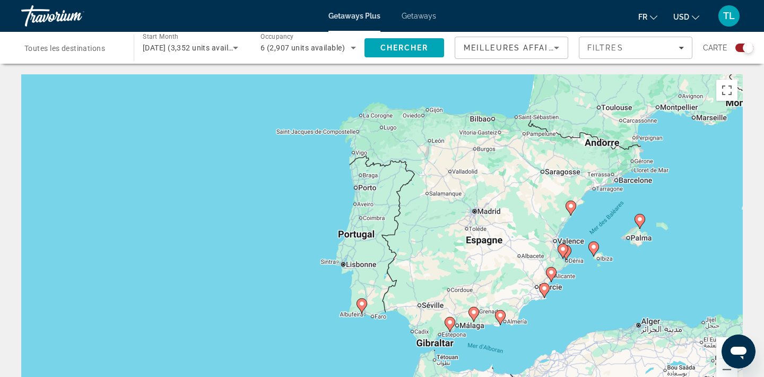
click at [719, 343] on button "Zoom avant" at bounding box center [726, 347] width 21 height 21
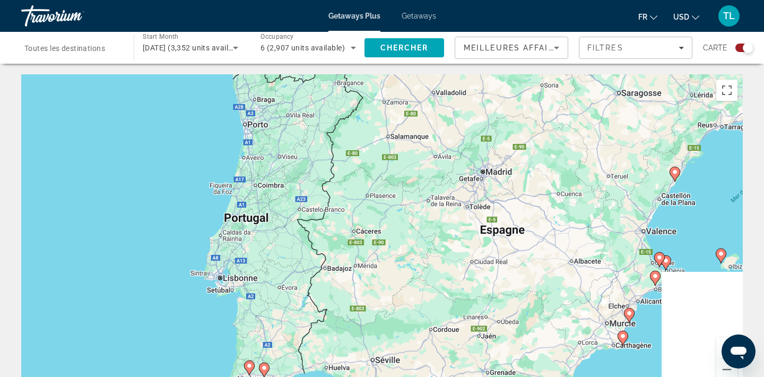
drag, startPoint x: 714, startPoint y: 340, endPoint x: 603, endPoint y: 297, distance: 118.7
click at [624, 307] on gmp-advanced-marker "Main content" at bounding box center [629, 315] width 11 height 16
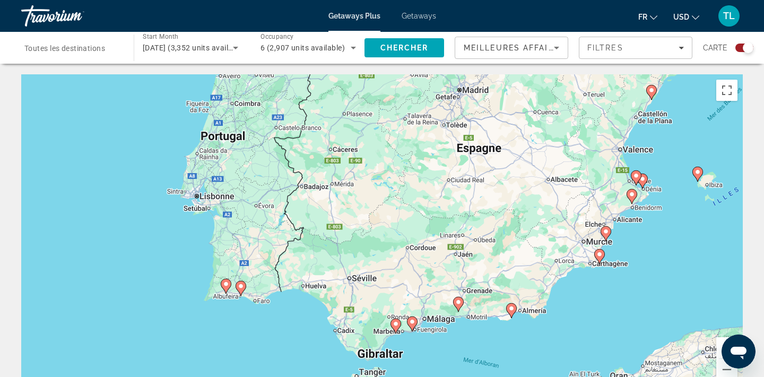
drag, startPoint x: 623, startPoint y: 353, endPoint x: 626, endPoint y: 300, distance: 52.6
click at [626, 300] on div "Pour activer le glissement avec le clavier, appuyez sur Alt+Entrée. Une fois ce…" at bounding box center [382, 233] width 722 height 318
click at [417, 324] on gmp-advanced-marker "Main content" at bounding box center [412, 324] width 11 height 16
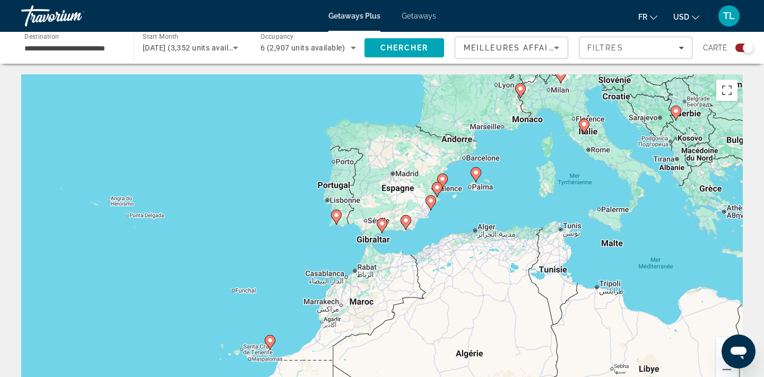
click at [380, 225] on image "Main content" at bounding box center [382, 223] width 6 height 6
type input "**********"
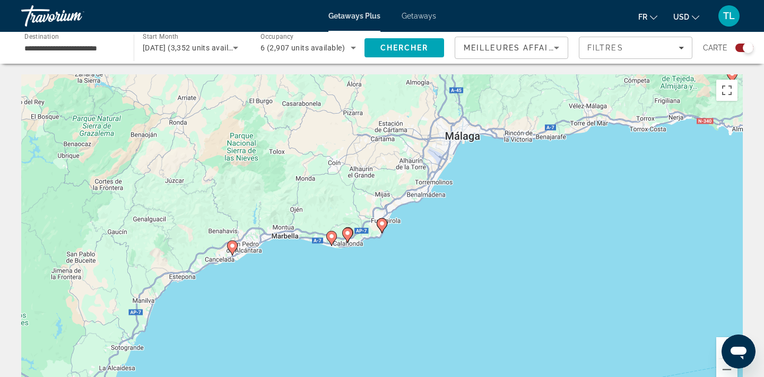
click at [380, 225] on image "Main content" at bounding box center [382, 223] width 6 height 6
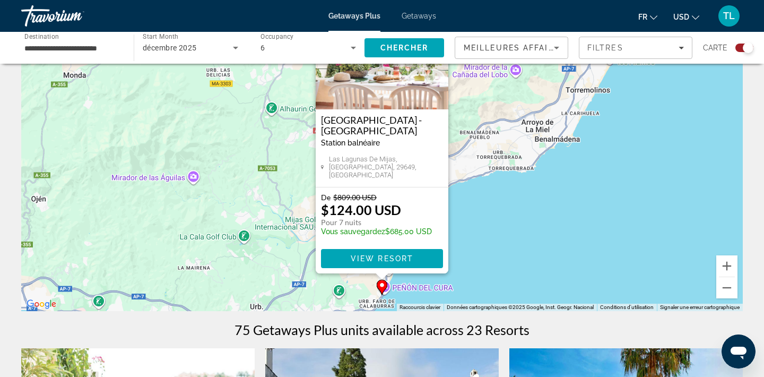
scroll to position [89, 0]
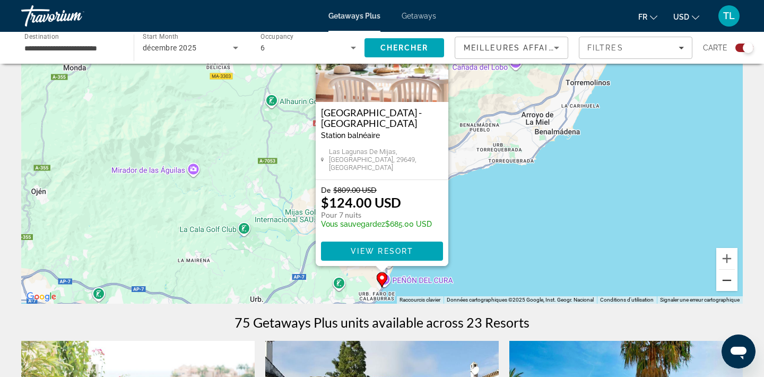
click at [730, 282] on button "Zoom arrière" at bounding box center [726, 280] width 21 height 21
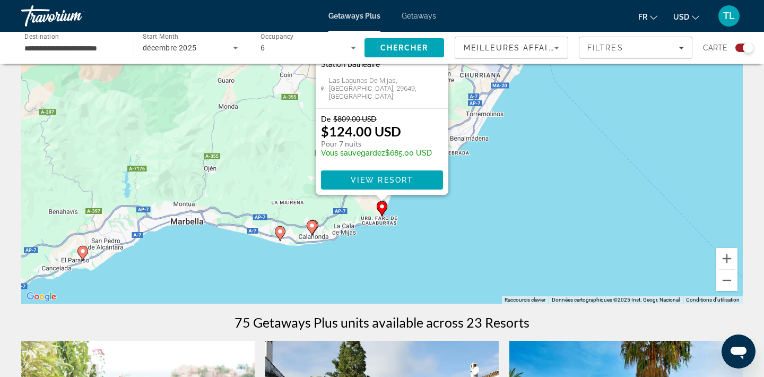
click at [314, 232] on gmp-advanced-marker "Main content" at bounding box center [312, 228] width 11 height 16
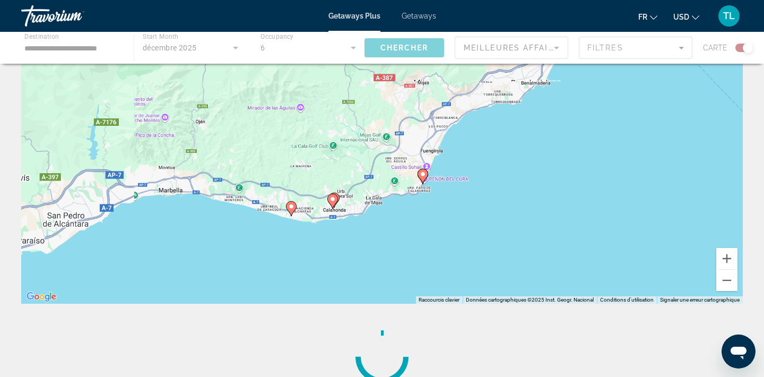
scroll to position [0, 0]
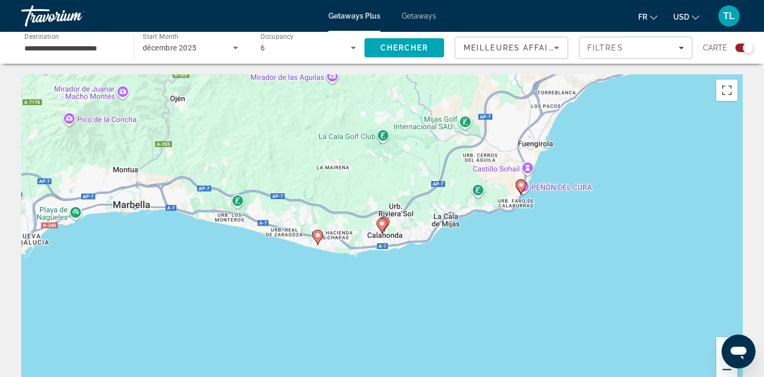
click at [720, 371] on button "Zoom arrière" at bounding box center [726, 369] width 21 height 21
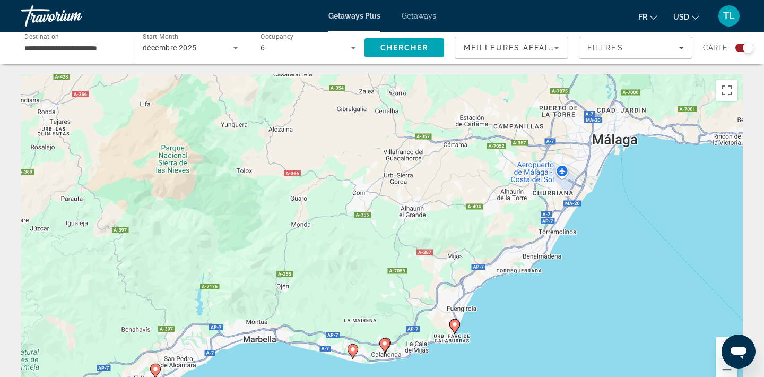
drag, startPoint x: 464, startPoint y: 152, endPoint x: 491, endPoint y: 305, distance: 155.3
click at [490, 303] on div "Pour activer le glissement avec le clavier, appuyez sur Alt+Entrée. Une fois ce…" at bounding box center [382, 233] width 722 height 318
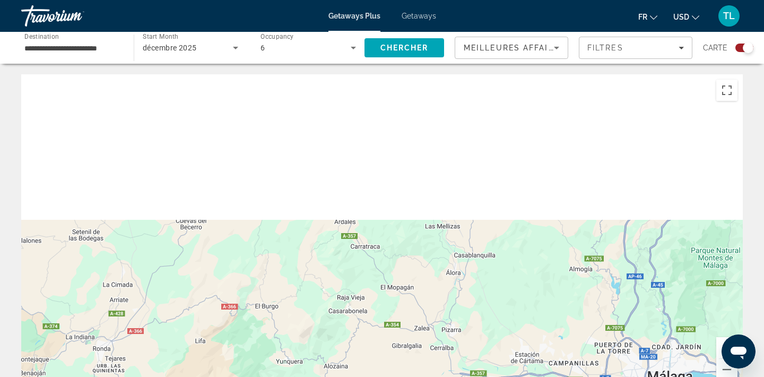
drag, startPoint x: 453, startPoint y: 154, endPoint x: 462, endPoint y: 357, distance: 202.3
click at [462, 357] on div "Pour activer le glissement avec le clavier, appuyez sur Alt+Entrée. Une fois ce…" at bounding box center [382, 233] width 722 height 318
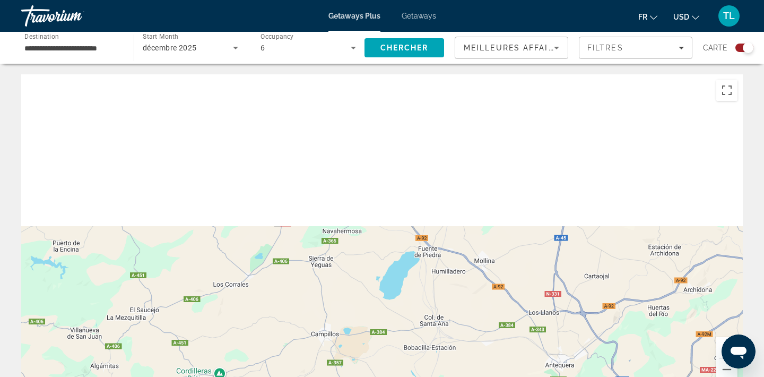
drag, startPoint x: 479, startPoint y: 221, endPoint x: 456, endPoint y: 420, distance: 200.3
click at [456, 376] on html "**********" at bounding box center [382, 188] width 764 height 377
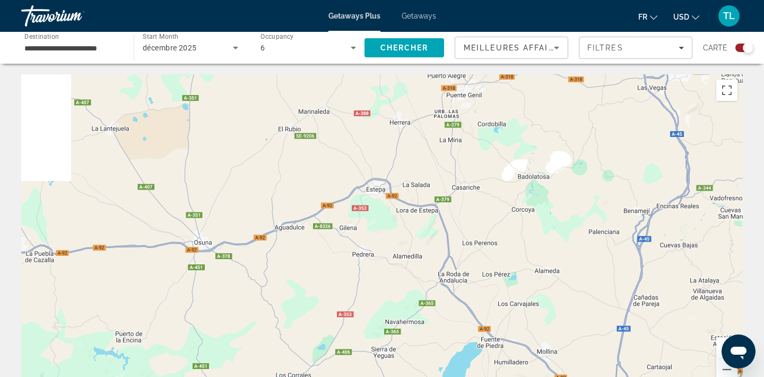
drag, startPoint x: 476, startPoint y: 198, endPoint x: 556, endPoint y: 327, distance: 151.3
click at [556, 327] on div "Main content" at bounding box center [382, 233] width 722 height 318
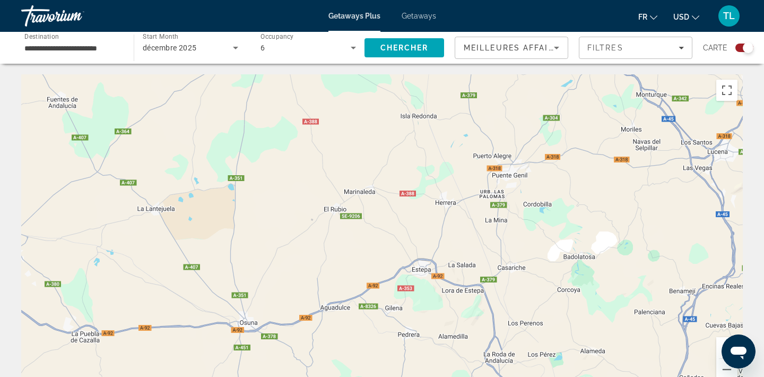
drag, startPoint x: 412, startPoint y: 221, endPoint x: 457, endPoint y: 347, distance: 134.3
click at [457, 347] on div "Main content" at bounding box center [382, 233] width 722 height 318
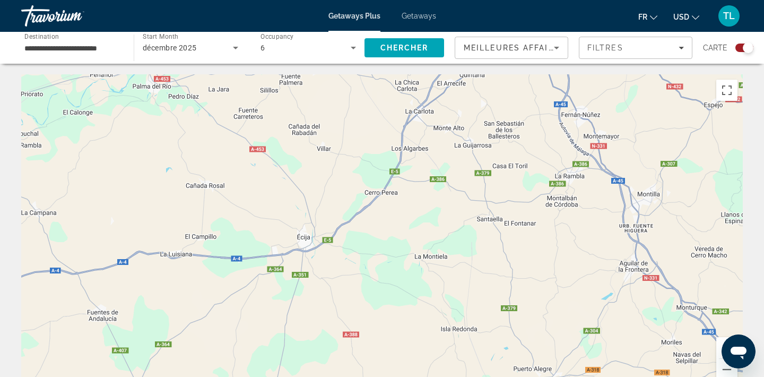
drag, startPoint x: 286, startPoint y: 214, endPoint x: 312, endPoint y: 377, distance: 165.5
click at [312, 376] on html "**********" at bounding box center [382, 188] width 764 height 377
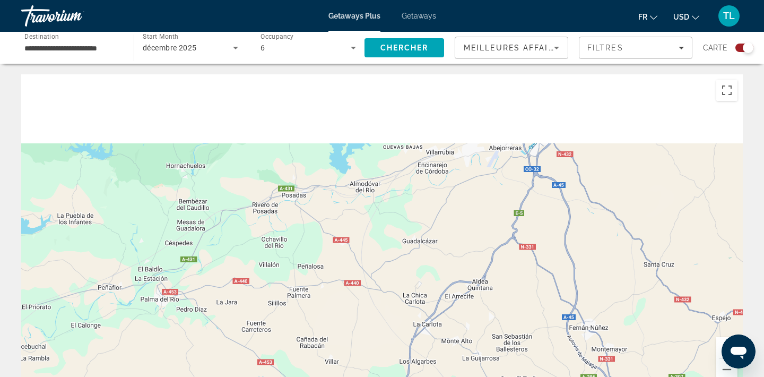
drag, startPoint x: 453, startPoint y: 213, endPoint x: 442, endPoint y: 366, distance: 153.2
click at [443, 367] on div "Main content" at bounding box center [382, 233] width 722 height 318
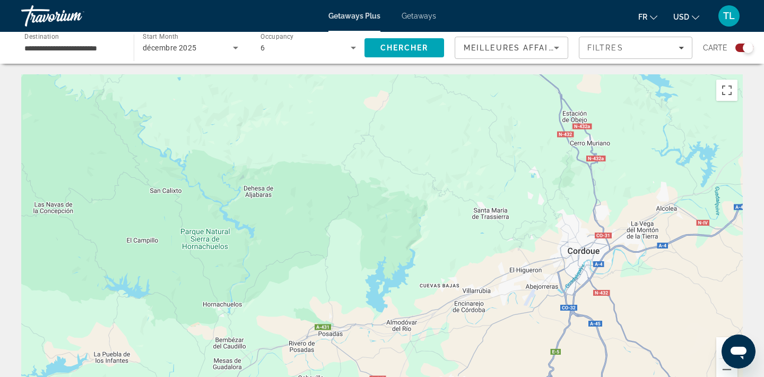
drag, startPoint x: 421, startPoint y: 267, endPoint x: 446, endPoint y: 410, distance: 144.3
click at [446, 376] on html "**********" at bounding box center [382, 188] width 764 height 377
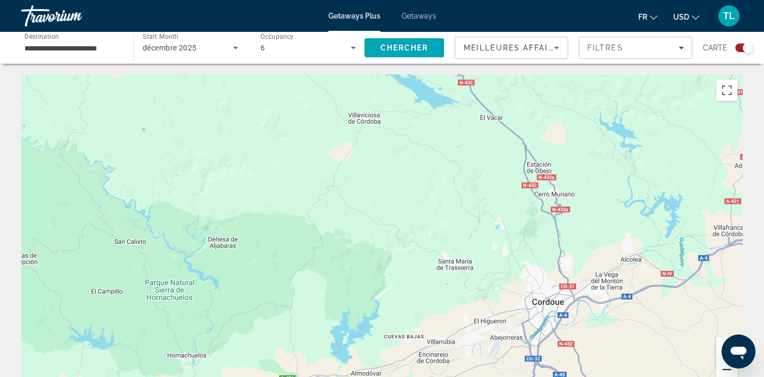
click at [729, 373] on button "Zoom arrière" at bounding box center [726, 369] width 21 height 21
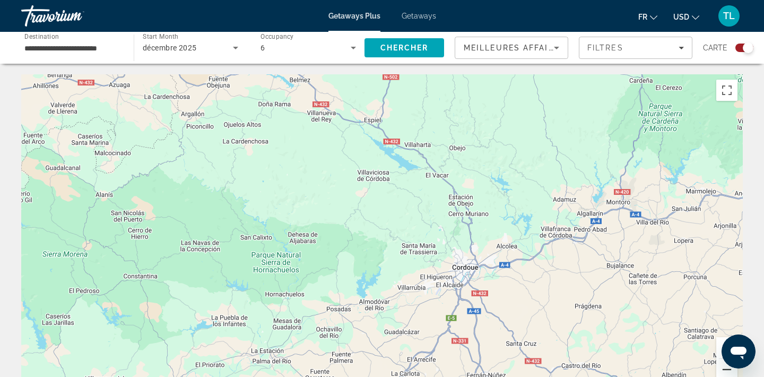
click at [729, 372] on button "Zoom arrière" at bounding box center [726, 369] width 21 height 21
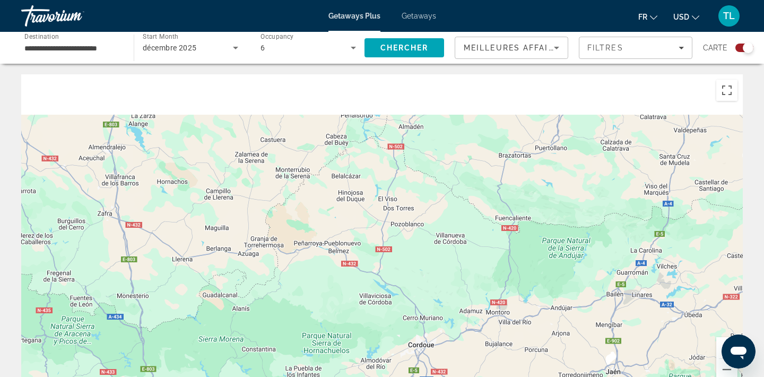
drag, startPoint x: 351, startPoint y: 248, endPoint x: 352, endPoint y: 356, distance: 108.2
click at [352, 355] on div "Main content" at bounding box center [382, 233] width 722 height 318
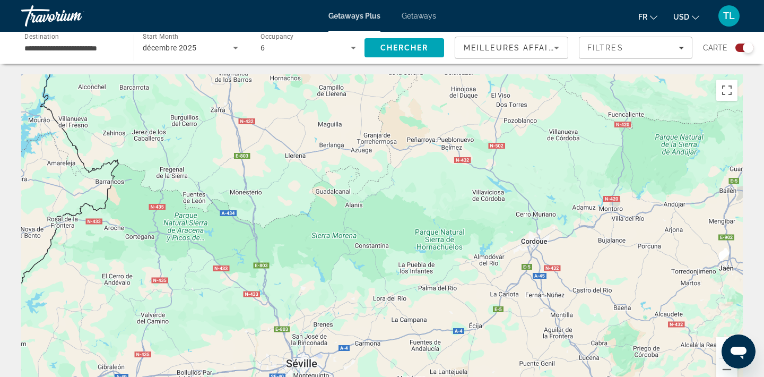
drag, startPoint x: 352, startPoint y: 354, endPoint x: 429, endPoint y: 336, distance: 79.0
click at [429, 336] on div "Main content" at bounding box center [382, 233] width 722 height 318
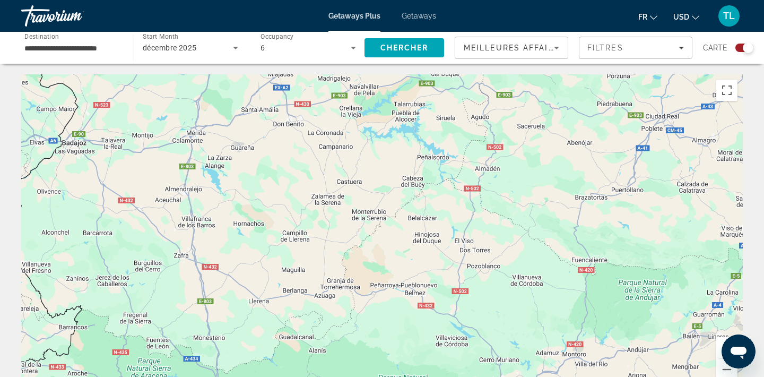
drag, startPoint x: 429, startPoint y: 339, endPoint x: 422, endPoint y: 384, distance: 45.7
click at [422, 376] on html "**********" at bounding box center [382, 188] width 764 height 377
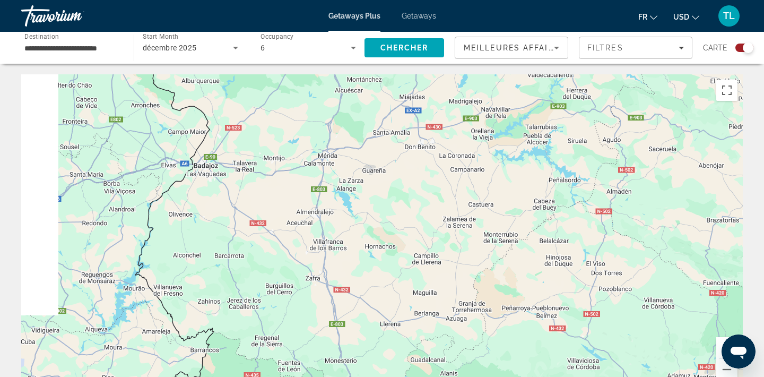
drag, startPoint x: 473, startPoint y: 241, endPoint x: 655, endPoint y: 420, distance: 254.7
click at [655, 376] on html "**********" at bounding box center [382, 188] width 764 height 377
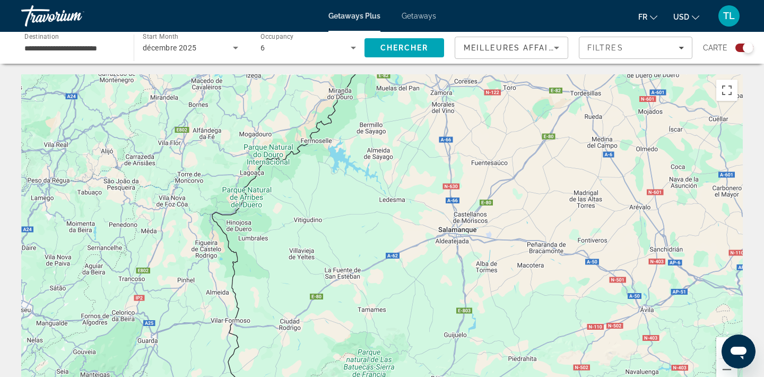
drag, startPoint x: 649, startPoint y: 254, endPoint x: 558, endPoint y: 420, distance: 189.5
click at [558, 376] on html "**********" at bounding box center [382, 188] width 764 height 377
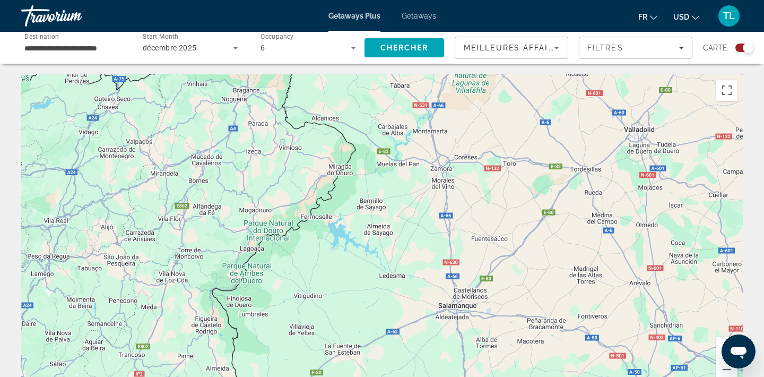
drag, startPoint x: 553, startPoint y: 242, endPoint x: 552, endPoint y: 322, distance: 79.1
click at [552, 322] on div "Main content" at bounding box center [382, 233] width 722 height 318
click at [727, 371] on button "Zoom arrière" at bounding box center [726, 369] width 21 height 21
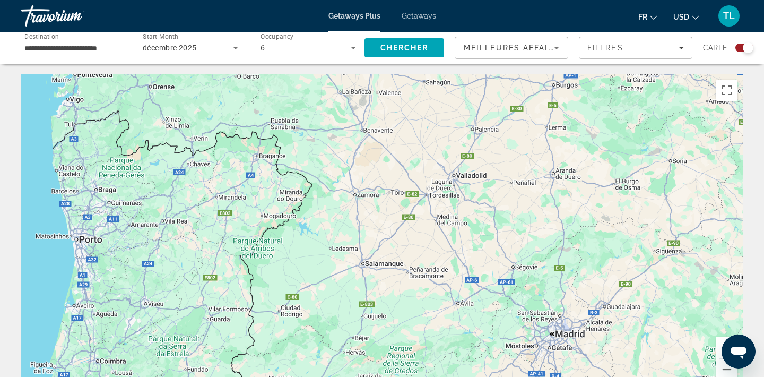
drag, startPoint x: 604, startPoint y: 271, endPoint x: 533, endPoint y: 256, distance: 72.7
click at [533, 256] on div "Main content" at bounding box center [382, 233] width 722 height 318
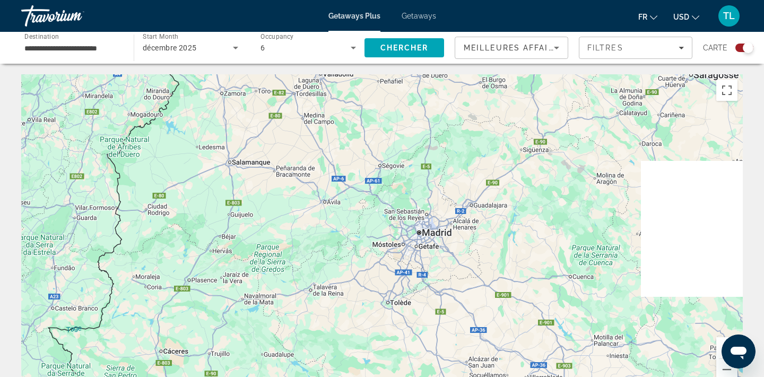
drag, startPoint x: 540, startPoint y: 278, endPoint x: 421, endPoint y: 185, distance: 151.1
click at [421, 185] on div "Main content" at bounding box center [382, 233] width 722 height 318
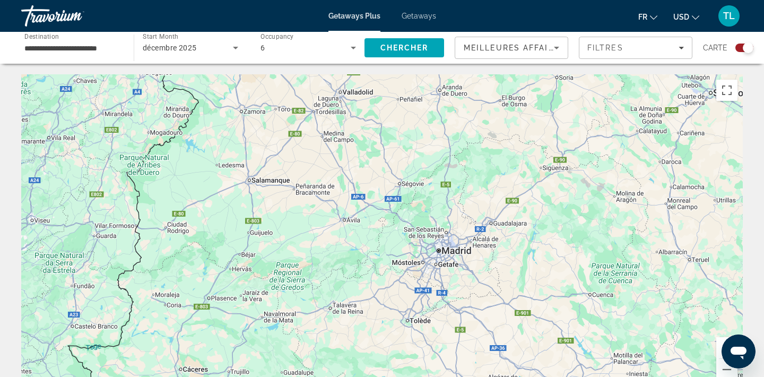
drag, startPoint x: 697, startPoint y: 331, endPoint x: 715, endPoint y: 350, distance: 26.3
click at [717, 352] on div "Pour activer le glissement avec le clavier, appuyez sur Alt+Entrée. Une fois ce…" at bounding box center [382, 233] width 722 height 318
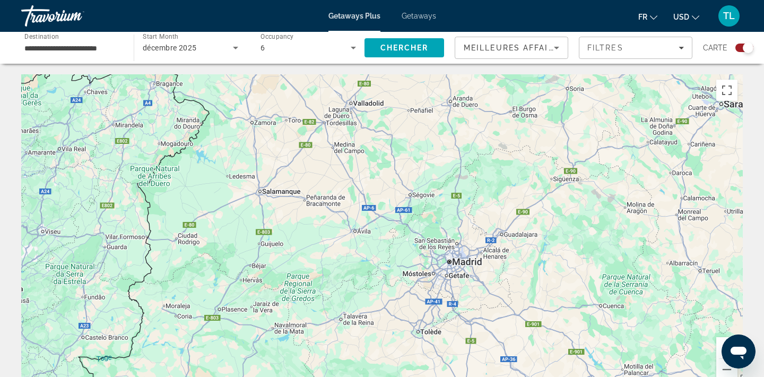
click at [723, 348] on div "Ouvrir la fenêtre de messagerie" at bounding box center [739, 351] width 32 height 32
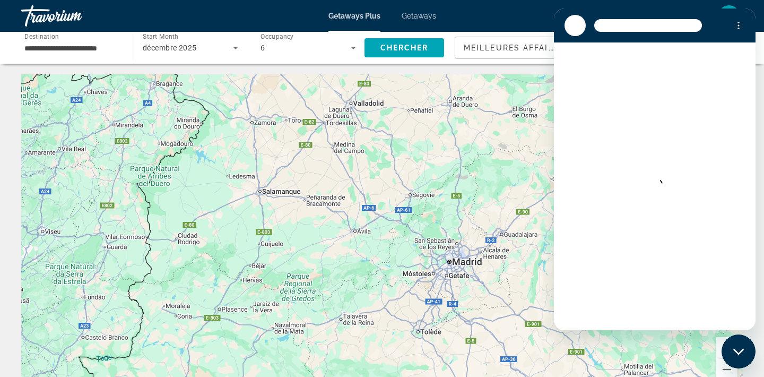
click at [731, 352] on div "Fermer la fenêtre de messagerie" at bounding box center [739, 351] width 32 height 32
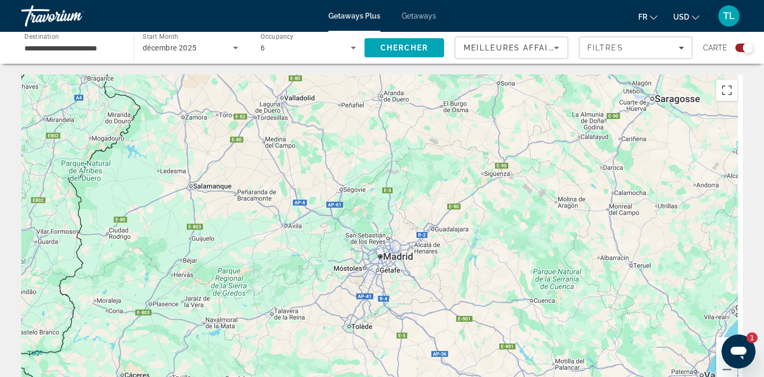
drag, startPoint x: 663, startPoint y: 325, endPoint x: 551, endPoint y: 317, distance: 111.7
click at [551, 317] on div "Pour activer le glissement avec le clavier, appuyez sur Alt+Entrée. Une fois ce…" at bounding box center [382, 233] width 722 height 318
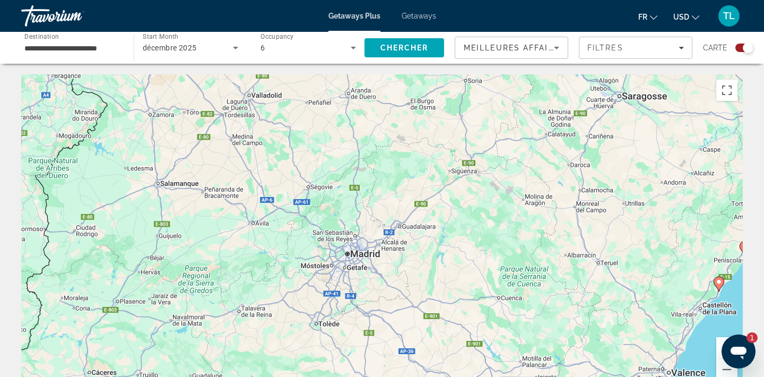
click at [721, 342] on button "Zoom avant" at bounding box center [726, 347] width 21 height 21
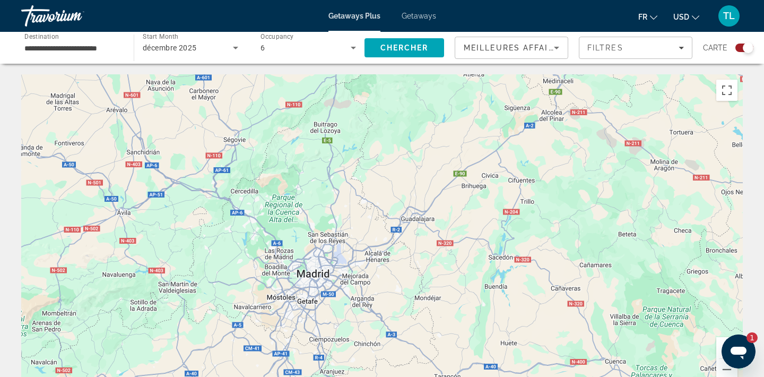
click at [740, 348] on icon "Ouvrir la fenêtre de messagerie, 1 message non lu" at bounding box center [739, 352] width 16 height 13
type textarea "*"
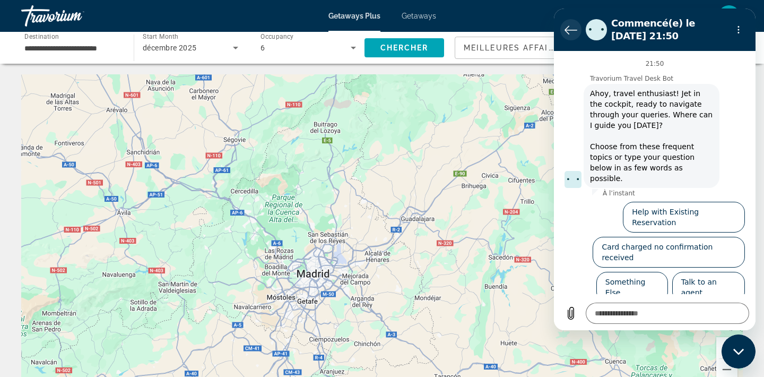
click at [571, 33] on icon "Retour à la liste des conversations" at bounding box center [571, 29] width 13 height 13
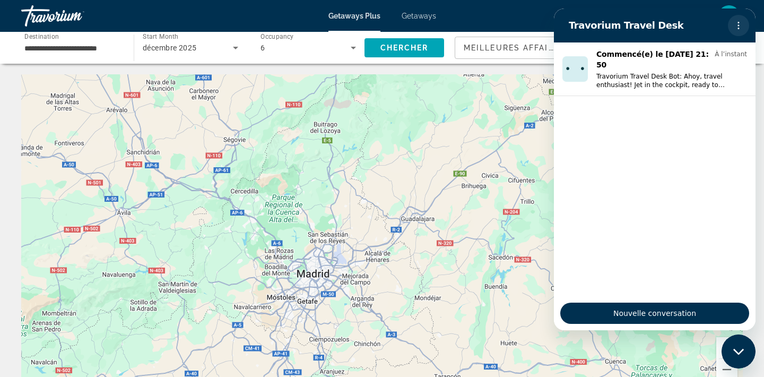
click at [740, 23] on icon "Menu d’options" at bounding box center [738, 25] width 8 height 8
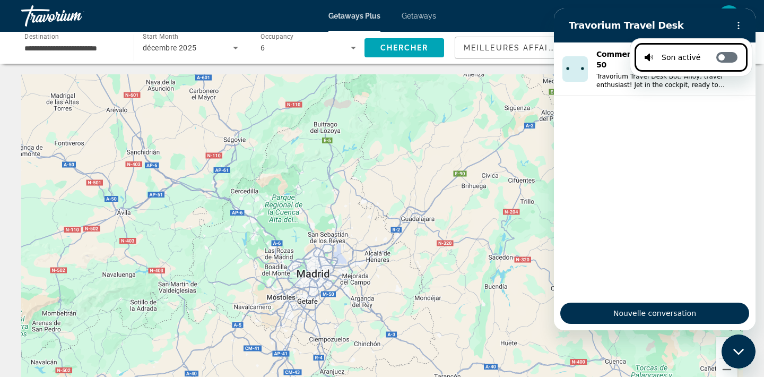
click at [723, 61] on label "Activer/désactiver les notifications sonores" at bounding box center [726, 57] width 21 height 11
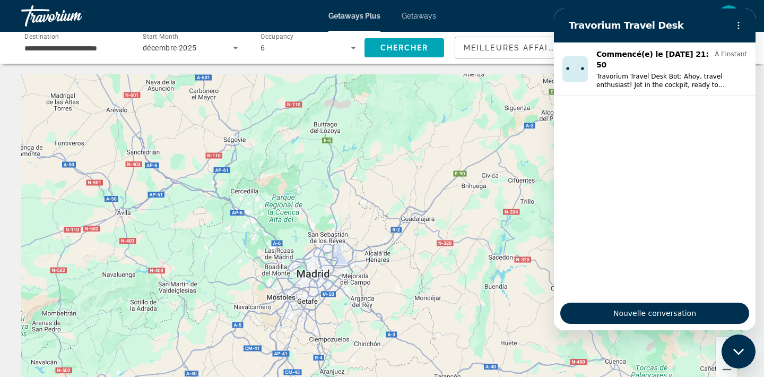
click at [742, 345] on div "Fermer la fenêtre de messagerie" at bounding box center [739, 351] width 32 height 32
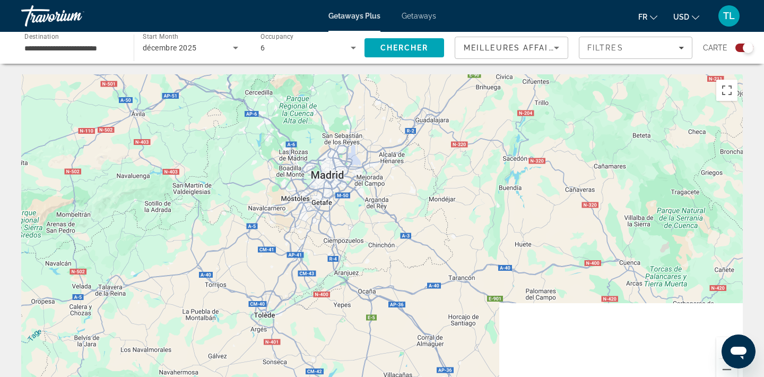
drag, startPoint x: 656, startPoint y: 338, endPoint x: 672, endPoint y: 235, distance: 105.2
click at [672, 233] on div "Main content" at bounding box center [382, 233] width 722 height 318
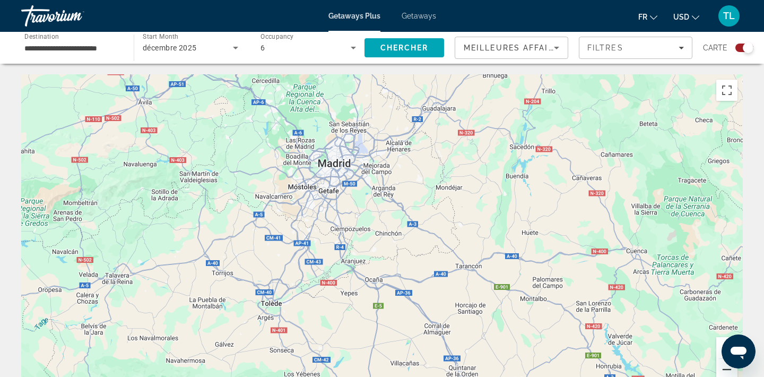
click at [721, 371] on button "Zoom arrière" at bounding box center [726, 369] width 21 height 21
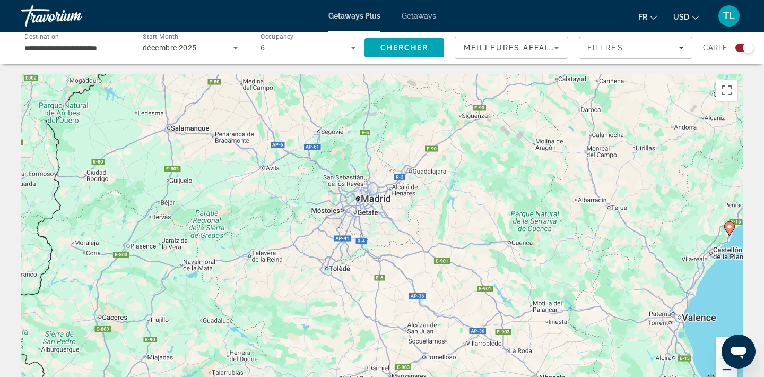
click at [721, 370] on button "Zoom arrière" at bounding box center [726, 369] width 21 height 21
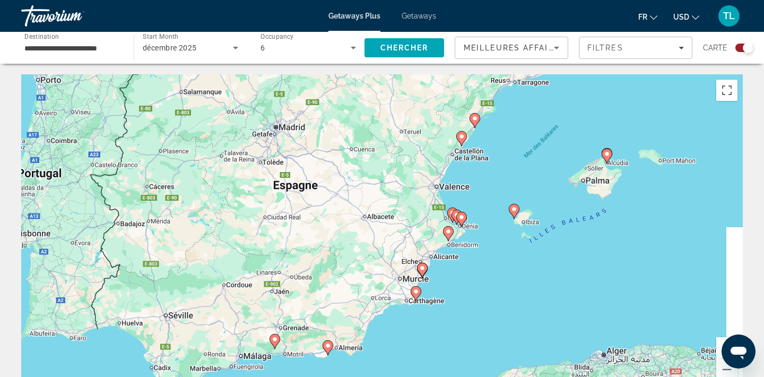
drag, startPoint x: 527, startPoint y: 288, endPoint x: 433, endPoint y: 198, distance: 129.8
click at [433, 198] on div "Pour activer le glissement avec le clavier, appuyez sur Alt+Entrée. Une fois ce…" at bounding box center [382, 233] width 722 height 318
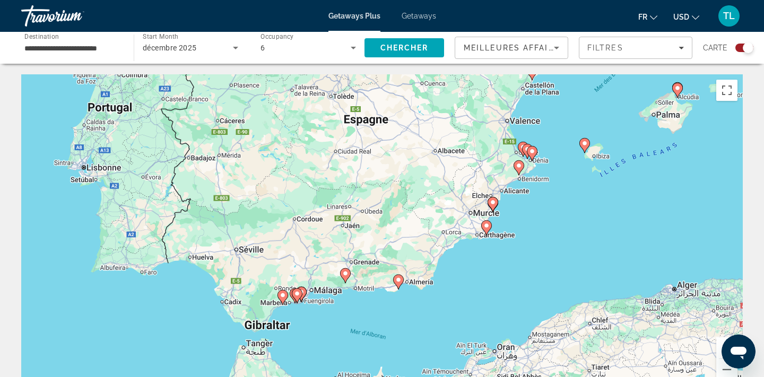
drag, startPoint x: 352, startPoint y: 320, endPoint x: 421, endPoint y: 251, distance: 97.5
click at [421, 251] on div "Pour activer le glissement avec le clavier, appuyez sur Alt+Entrée. Une fois ce…" at bounding box center [382, 233] width 722 height 318
click at [304, 293] on image "Main content" at bounding box center [302, 291] width 6 height 6
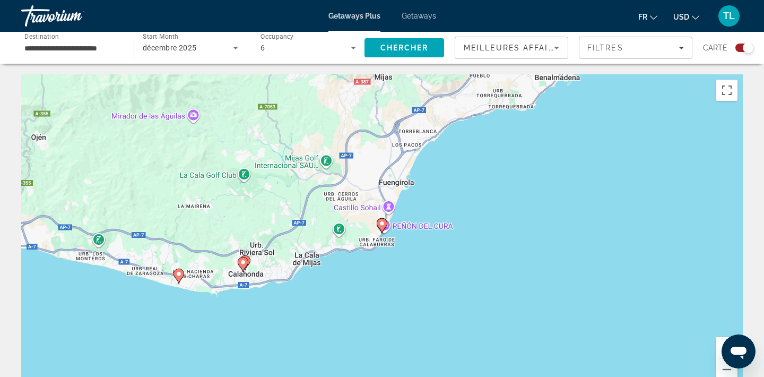
click at [380, 228] on icon "Main content" at bounding box center [382, 226] width 10 height 14
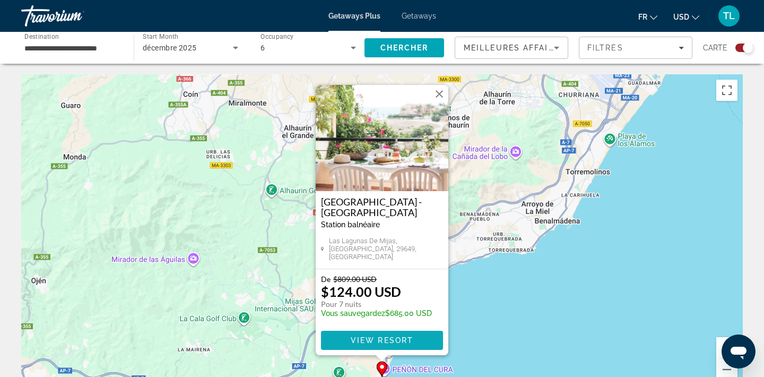
click at [398, 340] on span "View Resort" at bounding box center [382, 340] width 63 height 8
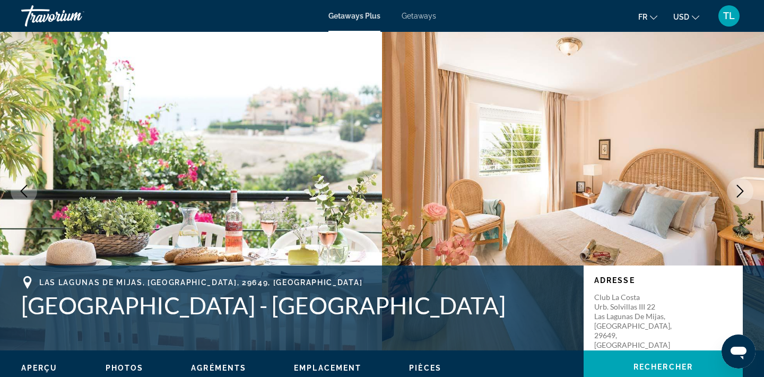
click at [743, 187] on icon "Next image" at bounding box center [740, 191] width 13 height 13
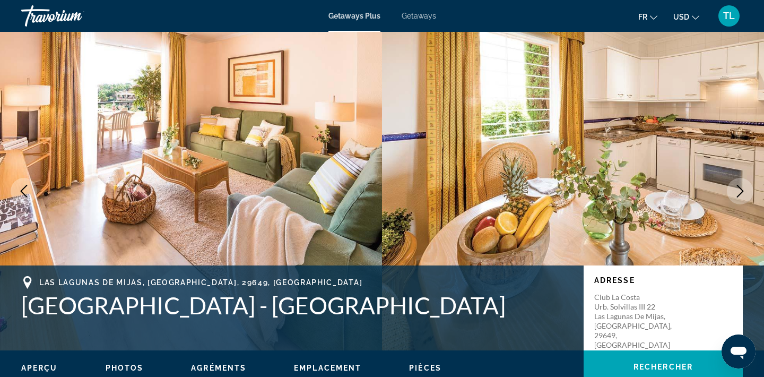
click at [743, 187] on icon "Next image" at bounding box center [740, 191] width 13 height 13
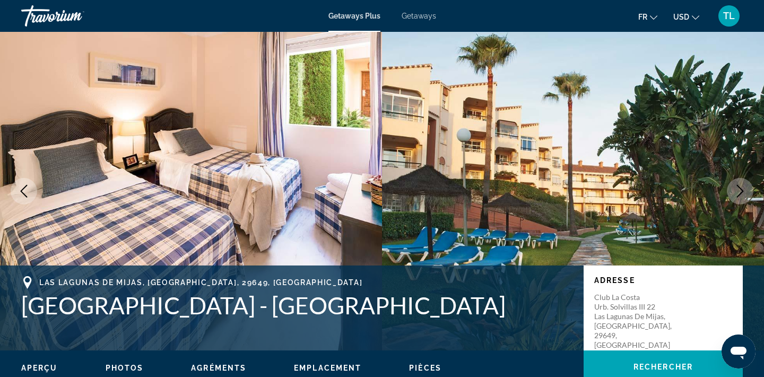
click at [745, 185] on icon "Next image" at bounding box center [740, 191] width 13 height 13
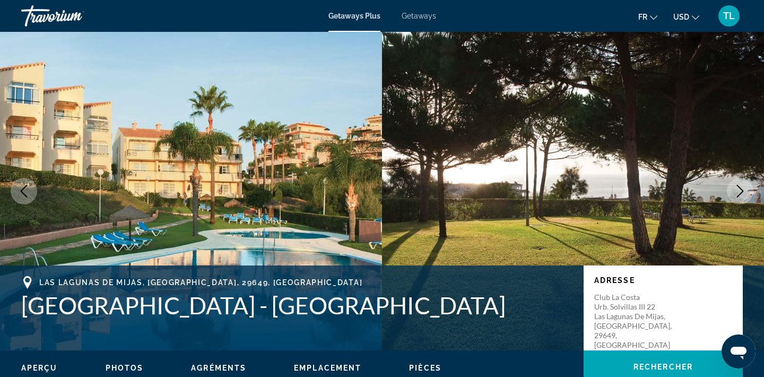
click at [745, 185] on icon "Next image" at bounding box center [740, 191] width 13 height 13
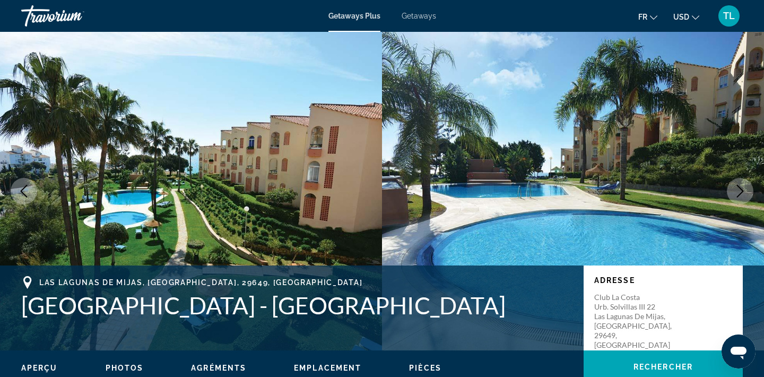
click at [745, 185] on icon "Next image" at bounding box center [740, 191] width 13 height 13
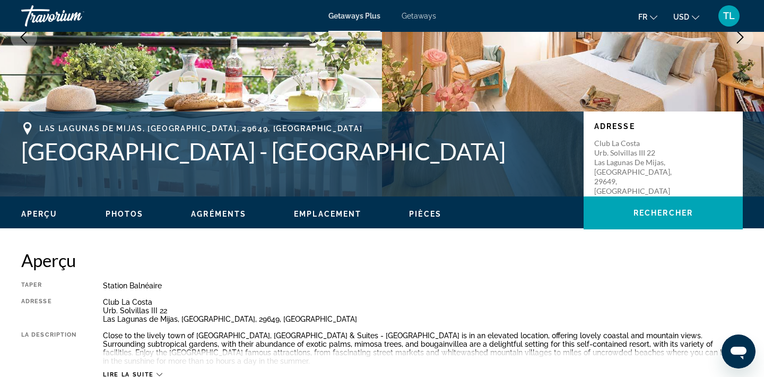
scroll to position [172, 0]
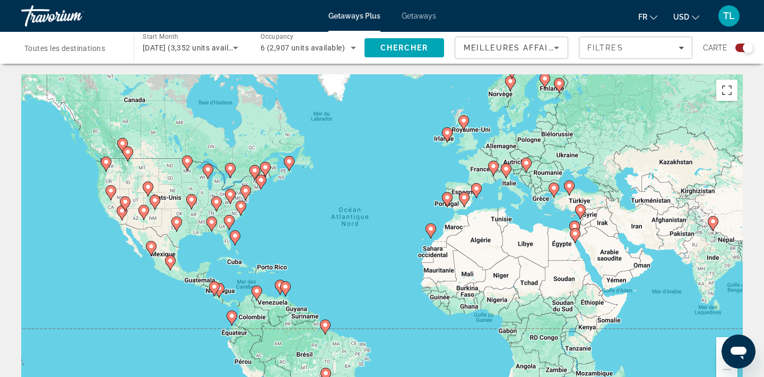
click at [82, 47] on span "Toutes les destinations" at bounding box center [64, 48] width 81 height 8
click at [82, 47] on input "Destination Toutes les destinations" at bounding box center [72, 48] width 96 height 13
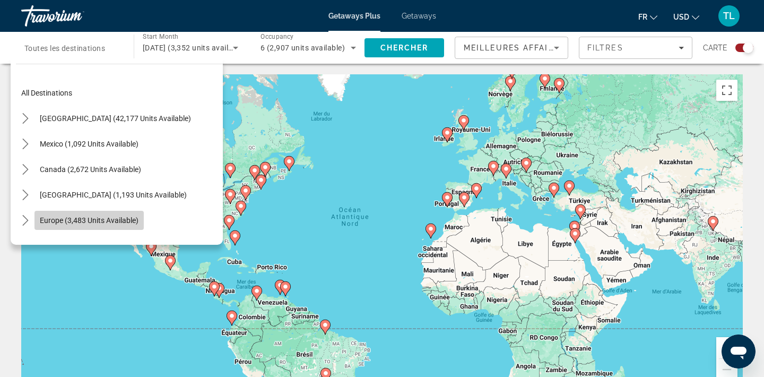
click at [84, 215] on span "Select destination: Europe (3,483 units available)" at bounding box center [88, 219] width 109 height 25
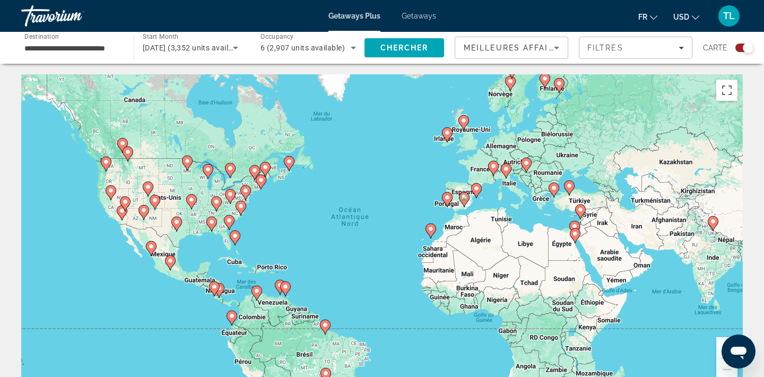
click at [720, 348] on button "Zoom avant" at bounding box center [726, 347] width 21 height 21
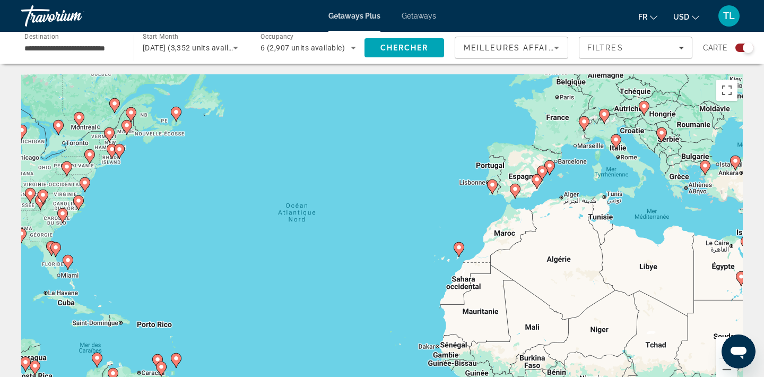
drag, startPoint x: 621, startPoint y: 193, endPoint x: 595, endPoint y: 211, distance: 30.9
click at [595, 211] on div "Pour activer le glissement avec le clavier, appuyez sur Alt+Entrée. Une fois ce…" at bounding box center [382, 233] width 722 height 318
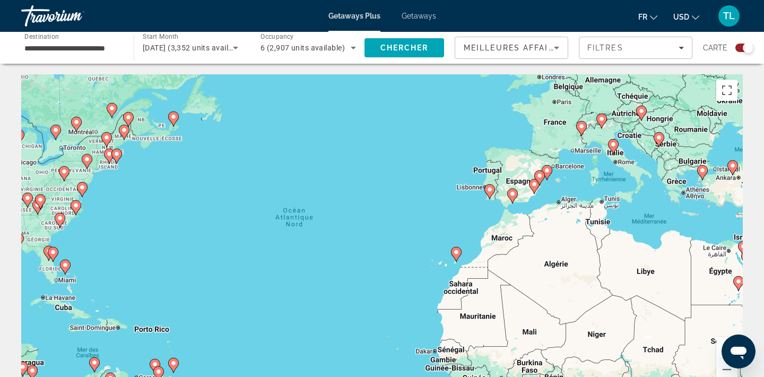
click at [537, 182] on gmp-advanced-marker "Main content" at bounding box center [539, 178] width 11 height 16
type input "**********"
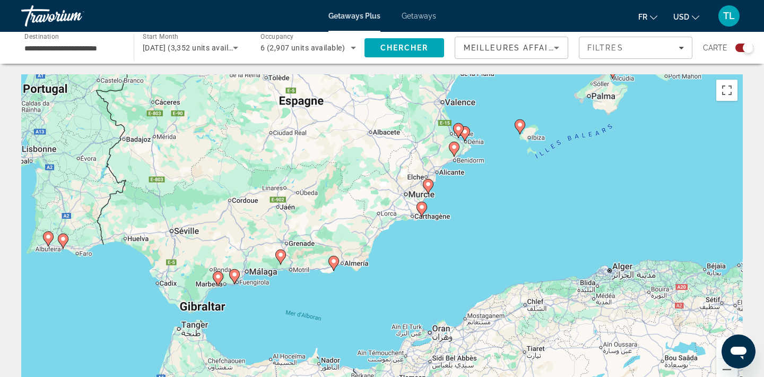
drag, startPoint x: 331, startPoint y: 319, endPoint x: 409, endPoint y: 221, distance: 125.0
click at [409, 221] on div "Pour activer le glissement avec le clavier, appuyez sur Alt+Entrée. Une fois ce…" at bounding box center [382, 233] width 722 height 318
click at [282, 259] on icon "Main content" at bounding box center [281, 256] width 10 height 14
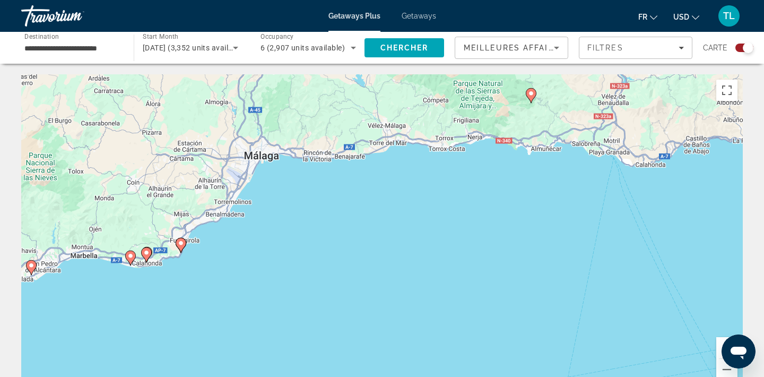
drag, startPoint x: 281, startPoint y: 292, endPoint x: 431, endPoint y: 161, distance: 200.0
click at [431, 161] on div "Pour naviguer, appuyez sur les touches fléchées. Pour activer le glissement ave…" at bounding box center [382, 233] width 722 height 318
click at [147, 255] on image "Main content" at bounding box center [146, 252] width 6 height 6
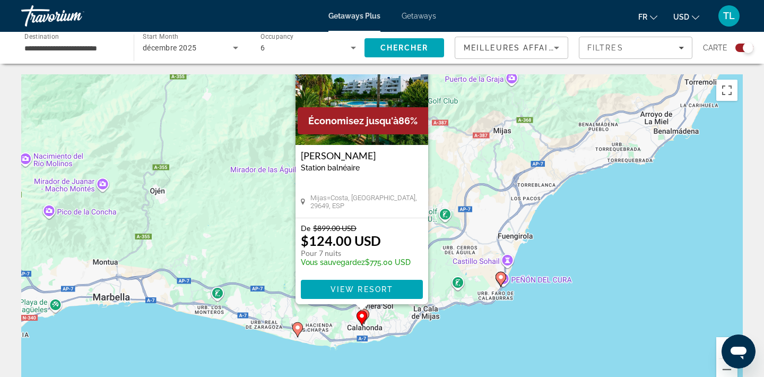
drag, startPoint x: 253, startPoint y: 301, endPoint x: 231, endPoint y: 245, distance: 59.8
click at [231, 245] on div "Pour activer le glissement avec le clavier, appuyez sur Alt+Entrée. Une fois ce…" at bounding box center [382, 233] width 722 height 318
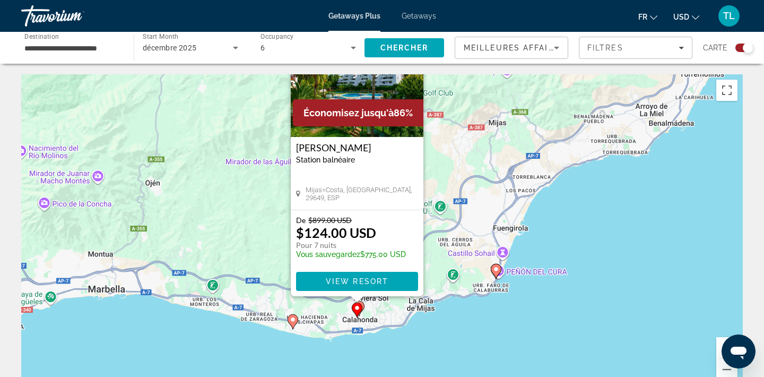
click at [294, 316] on icon "Main content" at bounding box center [293, 322] width 10 height 14
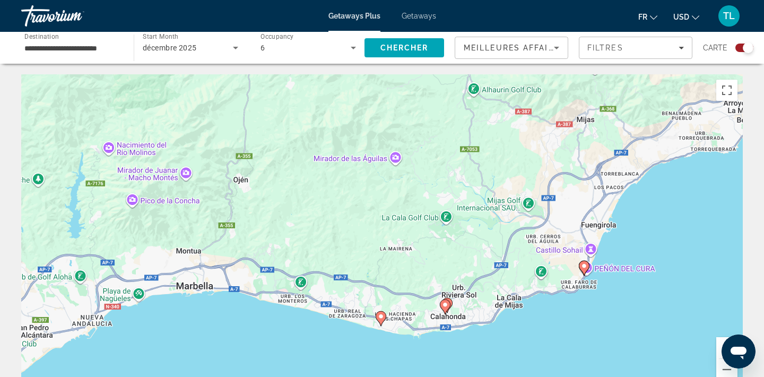
drag, startPoint x: 389, startPoint y: 332, endPoint x: 387, endPoint y: 279, distance: 52.5
click at [387, 279] on div "Pour naviguer, appuyez sur les touches fléchées. Pour activer le glissement ave…" at bounding box center [382, 233] width 722 height 318
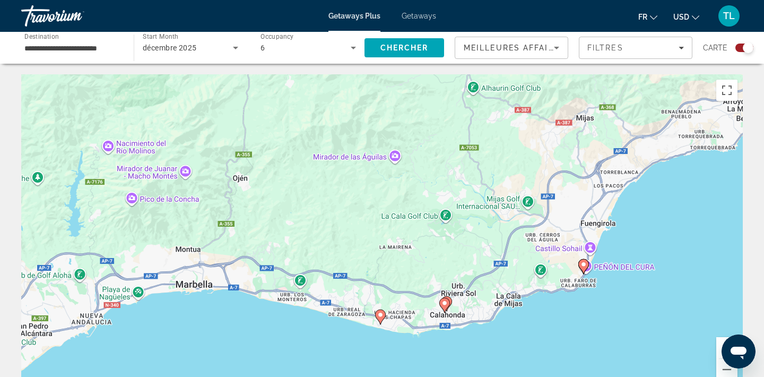
click at [381, 317] on image "Main content" at bounding box center [380, 314] width 6 height 6
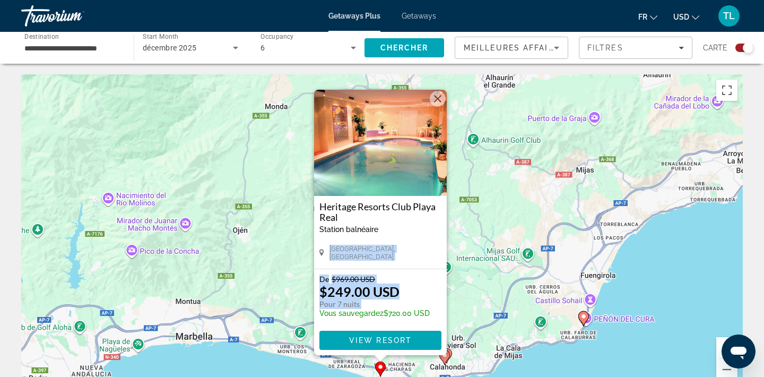
drag, startPoint x: 317, startPoint y: 314, endPoint x: 331, endPoint y: 245, distance: 70.9
click at [334, 245] on div "Heritage Resorts Club [GEOGRAPHIC_DATA] balnéaire - Ceci est une station d'adul…" at bounding box center [380, 222] width 133 height 265
click at [258, 247] on div "Pour activer le glissement avec le clavier, appuyez sur Alt+Entrée. Une fois ce…" at bounding box center [382, 233] width 722 height 318
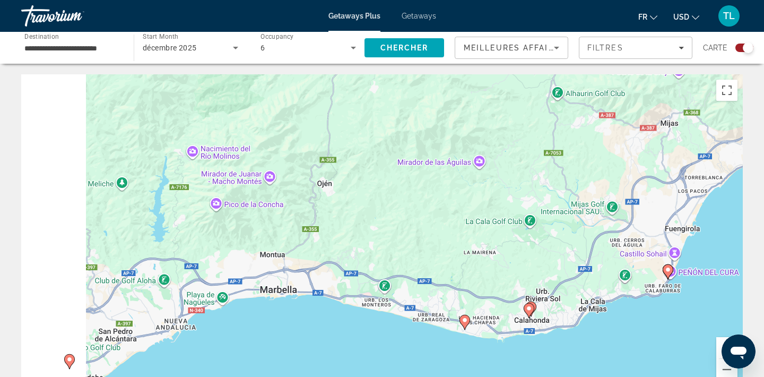
drag, startPoint x: 253, startPoint y: 328, endPoint x: 337, endPoint y: 279, distance: 97.7
click at [337, 280] on div "Pour activer le glissement avec le clavier, appuyez sur Alt+Entrée. Une fois ce…" at bounding box center [382, 233] width 722 height 318
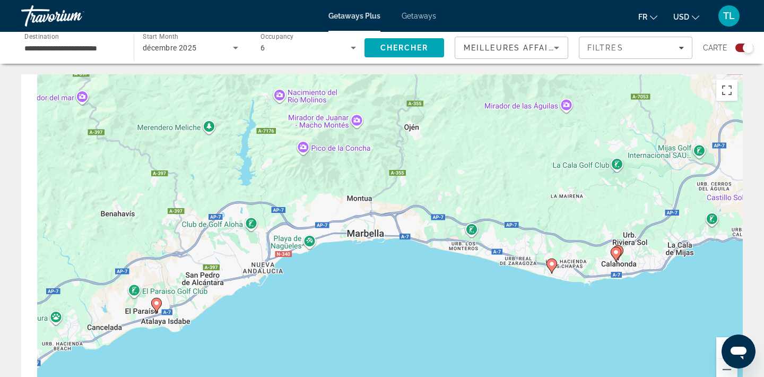
drag, startPoint x: 337, startPoint y: 279, endPoint x: 424, endPoint y: 224, distance: 103.5
click at [424, 224] on div "Pour activer le glissement avec le clavier, appuyez sur Alt+Entrée. Une fois ce…" at bounding box center [382, 233] width 722 height 318
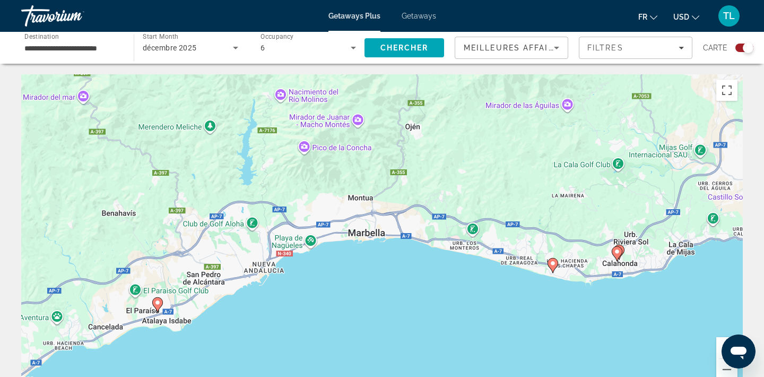
click at [157, 300] on image "Main content" at bounding box center [157, 302] width 6 height 6
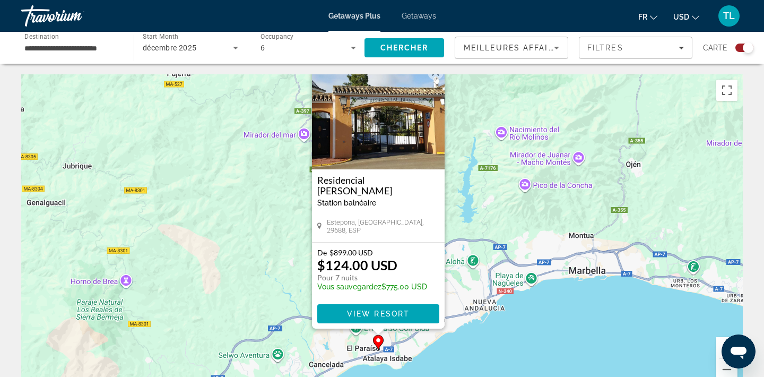
drag, startPoint x: 221, startPoint y: 330, endPoint x: 217, endPoint y: 302, distance: 27.8
click at [217, 302] on div "Pour activer le glissement avec le clavier, appuyez sur Alt+Entrée. Une fois ce…" at bounding box center [382, 233] width 722 height 318
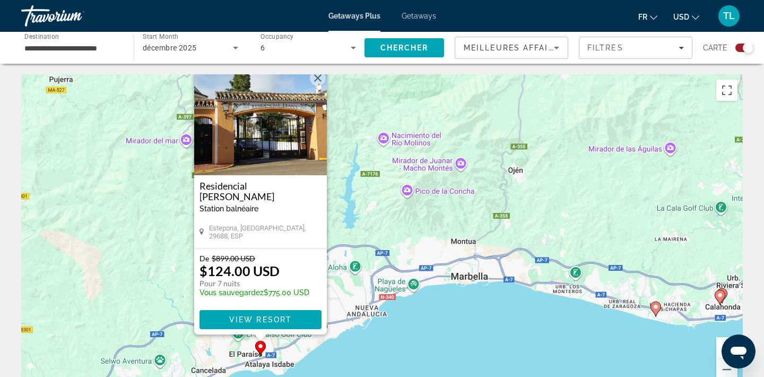
drag, startPoint x: 523, startPoint y: 214, endPoint x: 134, endPoint y: 277, distance: 394.0
click at [135, 275] on div "Pour activer le glissement avec le clavier, appuyez sur Alt+Entrée. Une fois ce…" at bounding box center [382, 233] width 722 height 318
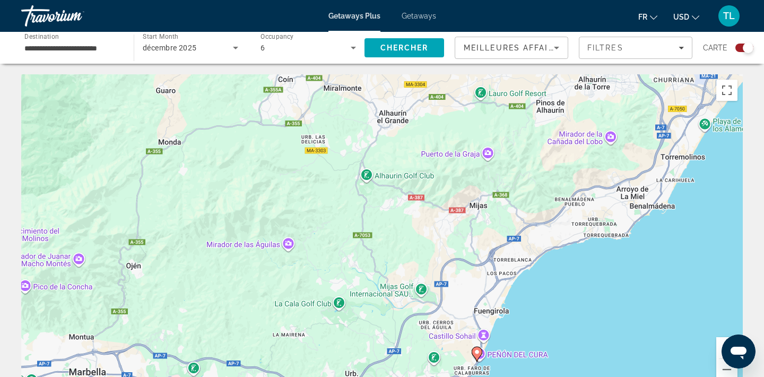
drag, startPoint x: 374, startPoint y: 319, endPoint x: 354, endPoint y: 258, distance: 63.6
click at [354, 258] on div "Pour activer le glissement avec le clavier, appuyez sur Alt+Entrée. Une fois ce…" at bounding box center [382, 233] width 722 height 318
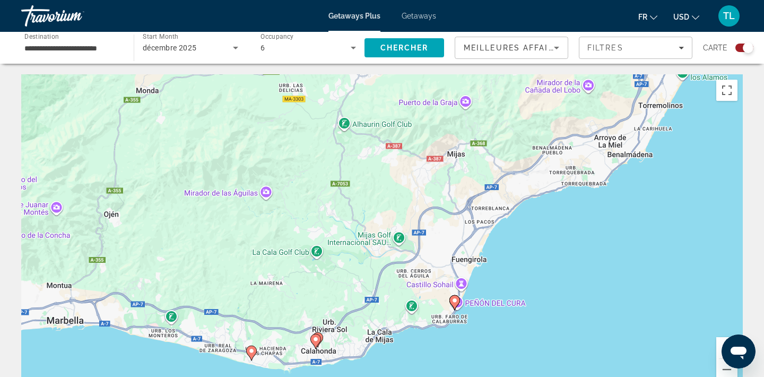
click at [452, 305] on gmp-advanced-marker "Main content" at bounding box center [454, 302] width 11 height 16
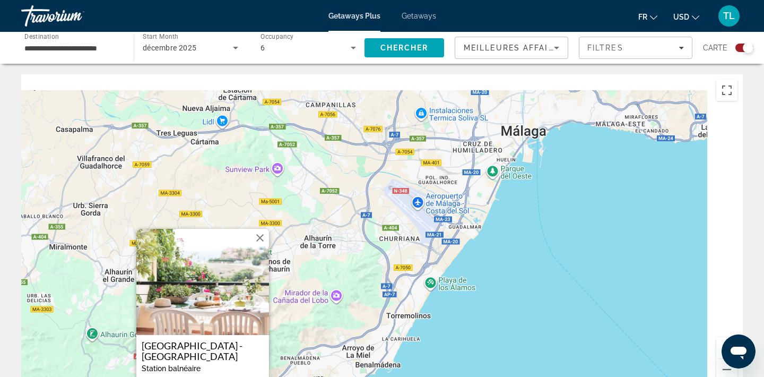
drag, startPoint x: 510, startPoint y: 220, endPoint x: 322, endPoint y: 369, distance: 239.9
click at [322, 368] on div "Pour activer le glissement avec le clavier, appuyez sur Alt+Entrée. Une fois ce…" at bounding box center [382, 233] width 722 height 318
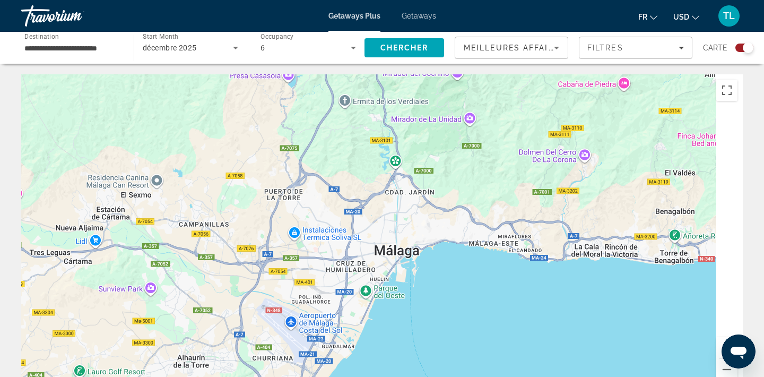
drag, startPoint x: 474, startPoint y: 168, endPoint x: 358, endPoint y: 283, distance: 164.0
click at [358, 284] on div "Main content" at bounding box center [382, 233] width 722 height 318
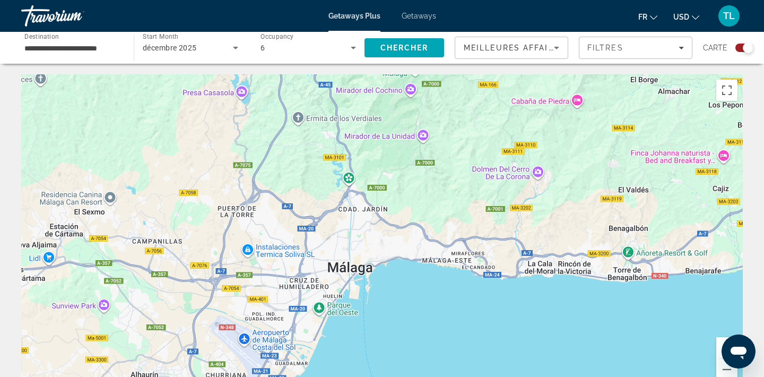
drag, startPoint x: 503, startPoint y: 227, endPoint x: 398, endPoint y: 263, distance: 111.1
click at [398, 262] on div "Main content" at bounding box center [382, 233] width 722 height 318
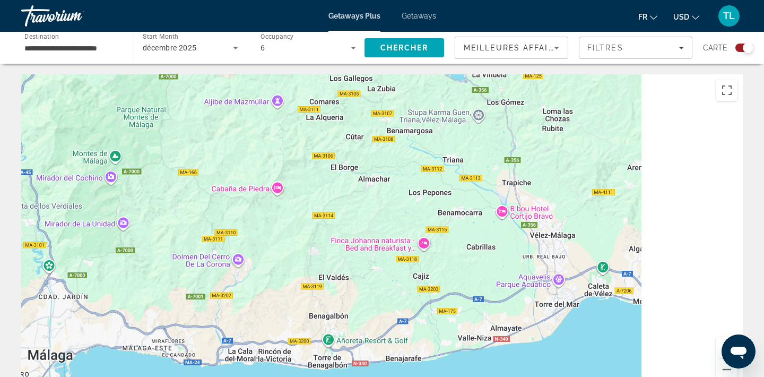
drag, startPoint x: 687, startPoint y: 199, endPoint x: 510, endPoint y: 231, distance: 179.4
click at [510, 231] on div "Main content" at bounding box center [382, 233] width 722 height 318
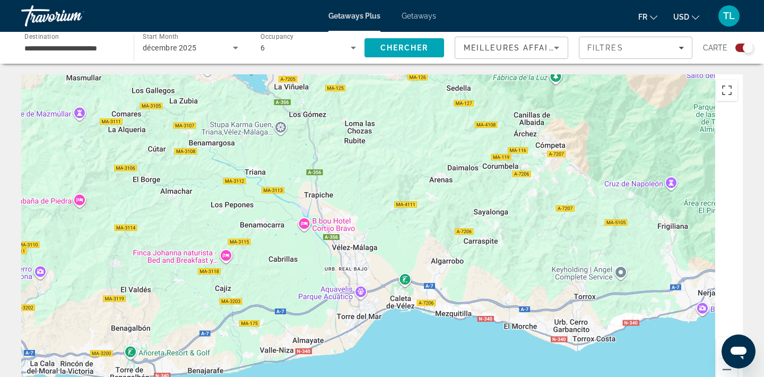
drag, startPoint x: 736, startPoint y: 216, endPoint x: 510, endPoint y: 247, distance: 228.0
click at [510, 246] on div "Main content" at bounding box center [382, 233] width 722 height 318
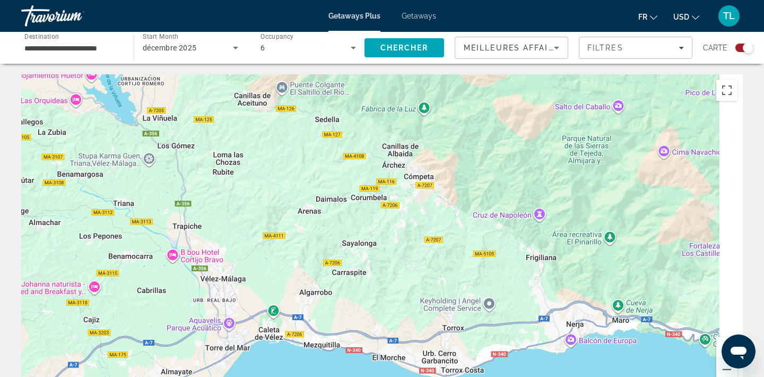
drag, startPoint x: 549, startPoint y: 229, endPoint x: 332, endPoint y: 233, distance: 217.6
click at [333, 232] on div "Pour activer le glissement avec le clavier, appuyez sur Alt+Entrée. Une fois ce…" at bounding box center [382, 233] width 722 height 318
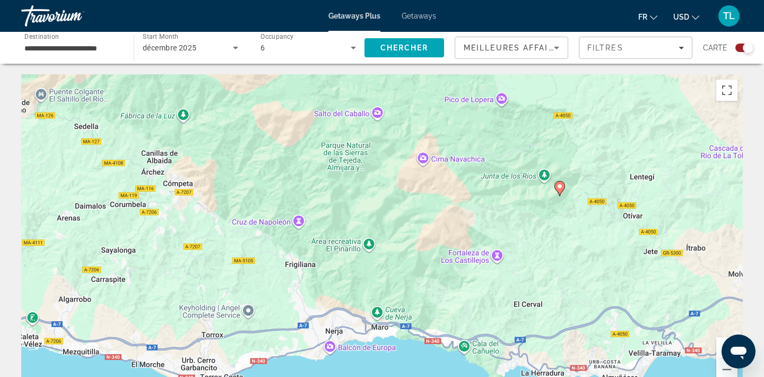
click at [563, 192] on gmp-advanced-marker "Main content" at bounding box center [559, 188] width 11 height 16
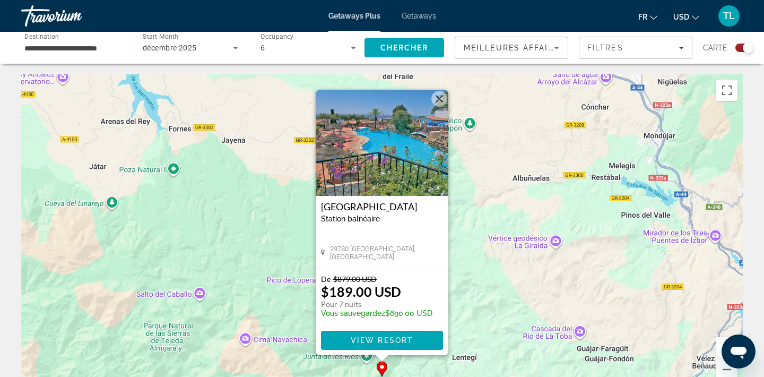
click at [386, 224] on div "[GEOGRAPHIC_DATA] balnéaire - Ceci est une station d'adultes seulement" at bounding box center [382, 216] width 122 height 30
click at [380, 206] on h3 "[GEOGRAPHIC_DATA]" at bounding box center [382, 206] width 122 height 11
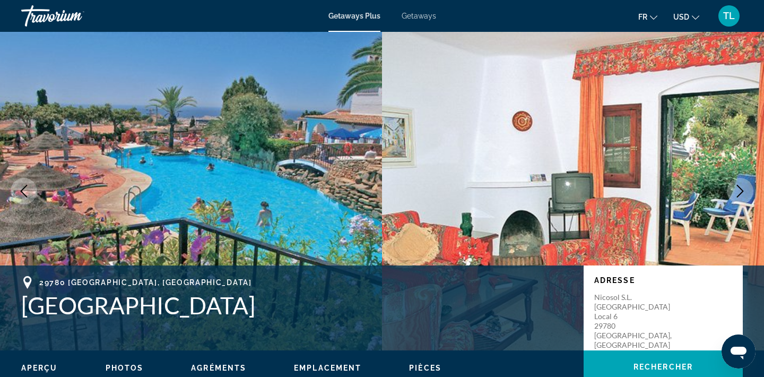
click at [737, 185] on icon "Next image" at bounding box center [740, 191] width 7 height 13
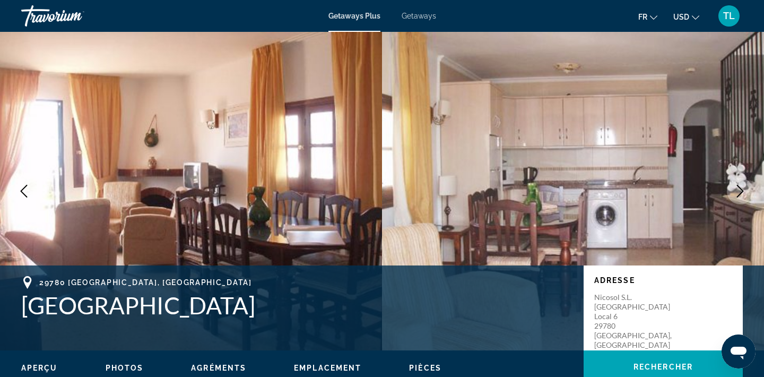
click at [737, 185] on icon "Next image" at bounding box center [740, 191] width 7 height 13
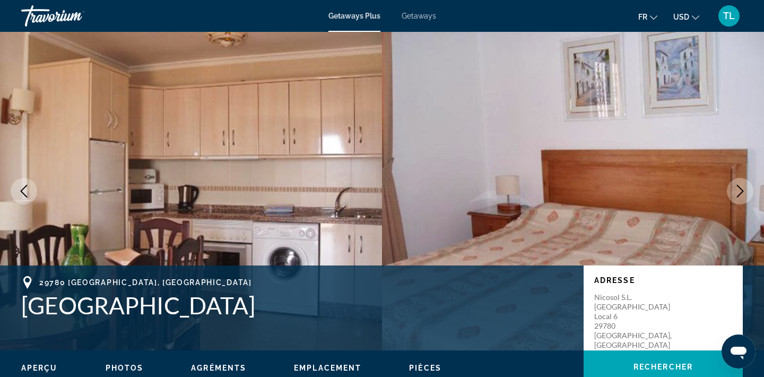
click at [737, 182] on button "Next image" at bounding box center [740, 191] width 27 height 27
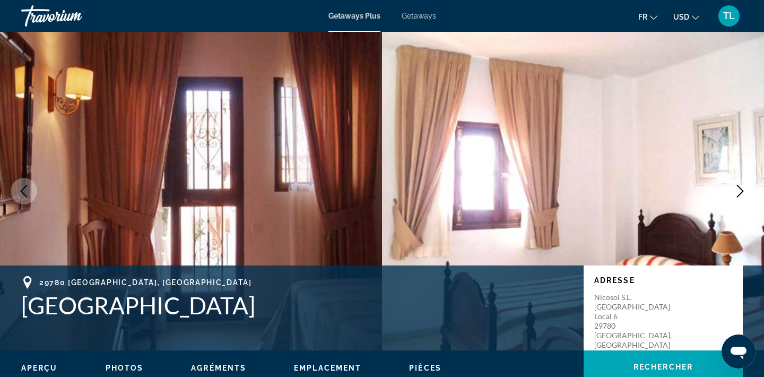
click at [737, 182] on button "Next image" at bounding box center [740, 191] width 27 height 27
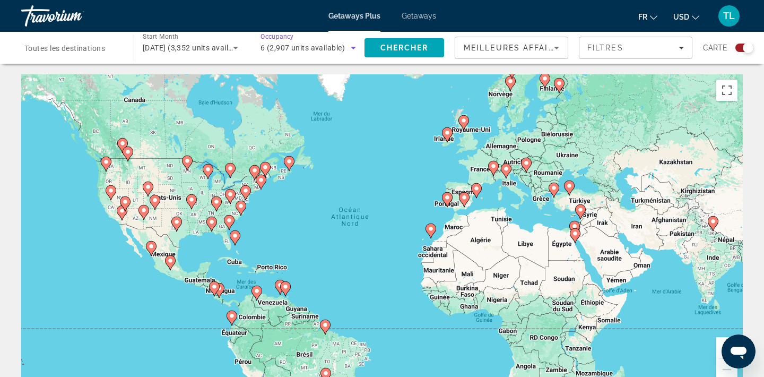
click at [277, 44] on span "6 (2,907 units available)" at bounding box center [303, 48] width 84 height 8
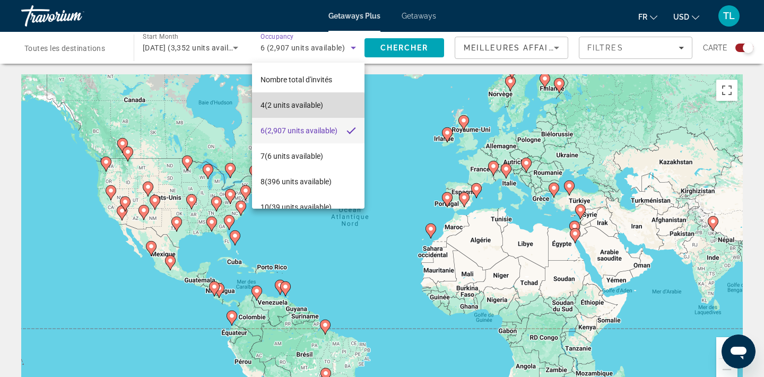
click at [291, 106] on span "4 (2 units available)" at bounding box center [292, 105] width 63 height 13
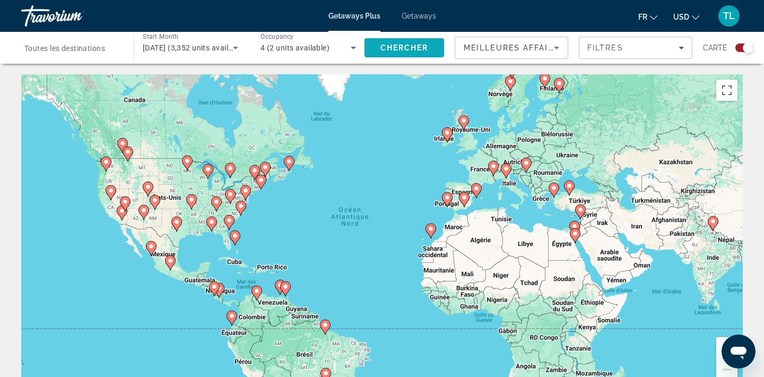
click at [383, 49] on span "Chercher" at bounding box center [404, 48] width 48 height 8
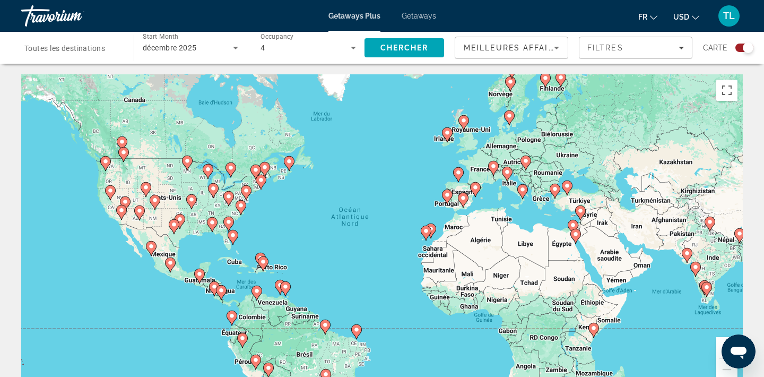
click at [234, 58] on div "décembre 2025" at bounding box center [191, 48] width 96 height 30
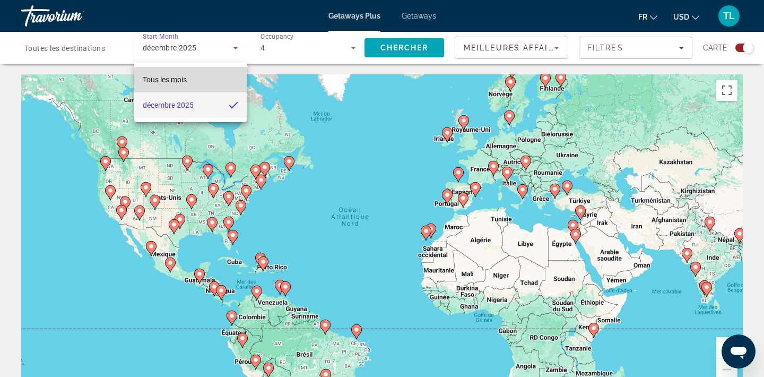
click at [224, 74] on mat-option "Tous les mois" at bounding box center [190, 79] width 112 height 25
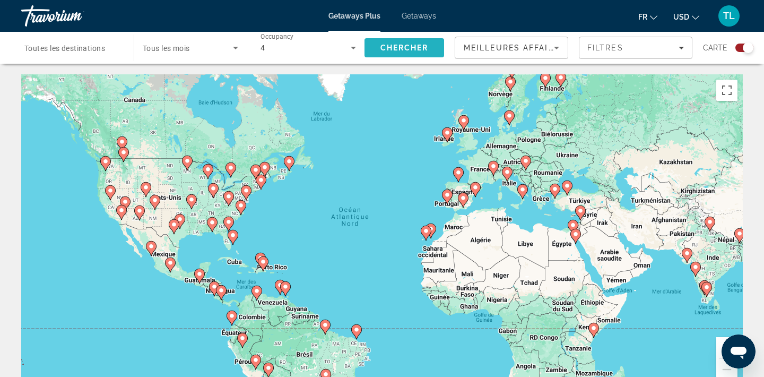
click at [406, 36] on span "Search" at bounding box center [404, 47] width 80 height 25
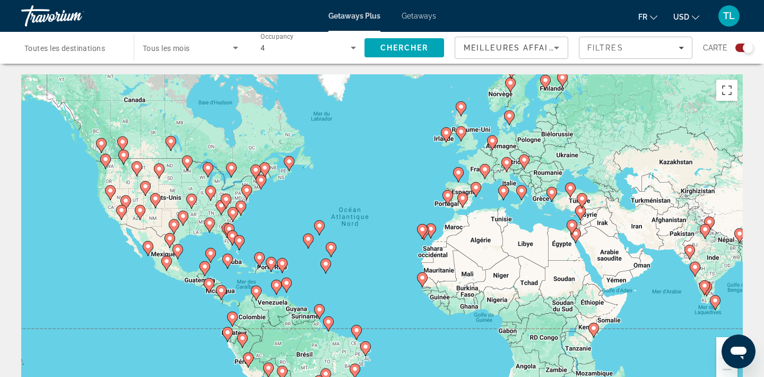
click at [725, 344] on div "Ouvrir la fenêtre de messagerie" at bounding box center [739, 351] width 32 height 32
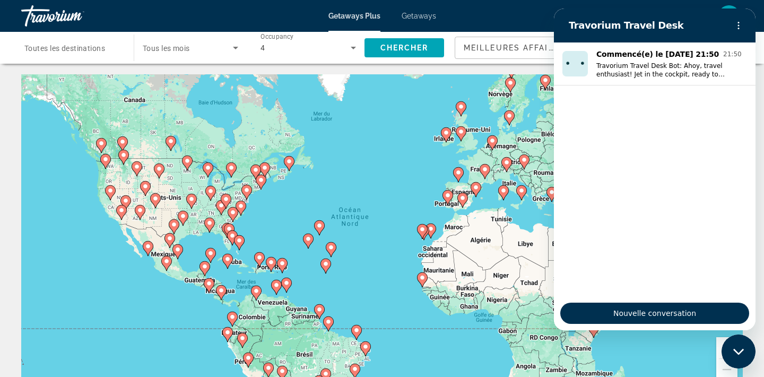
click at [736, 352] on icon "Fermer la fenêtre de messagerie" at bounding box center [738, 351] width 11 height 6
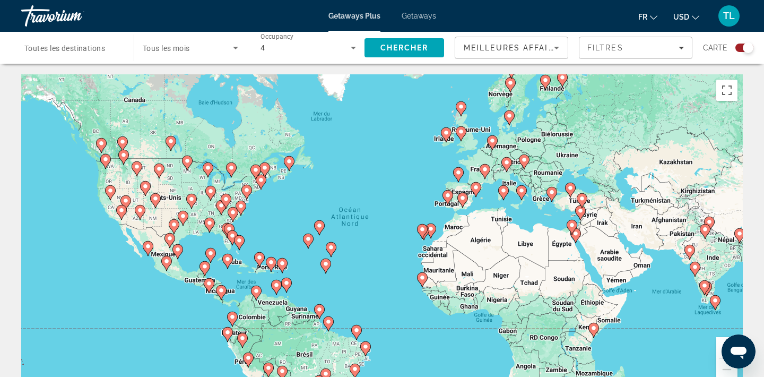
click at [722, 343] on button "Zoom avant" at bounding box center [726, 347] width 21 height 21
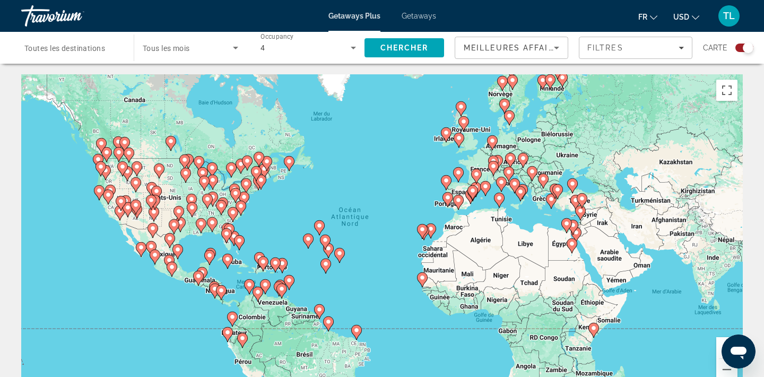
click at [722, 343] on button "Zoom avant" at bounding box center [726, 347] width 21 height 21
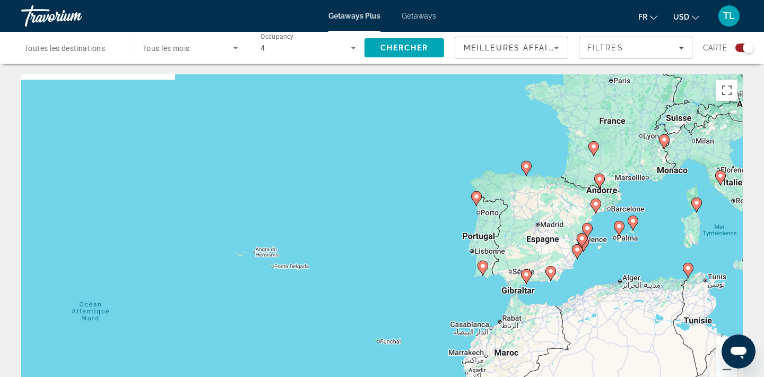
drag, startPoint x: 731, startPoint y: 230, endPoint x: 566, endPoint y: 377, distance: 221.0
click at [566, 376] on html "Passer au contenu principal Getaways Plus Getaways fr English Español Français …" at bounding box center [382, 188] width 764 height 377
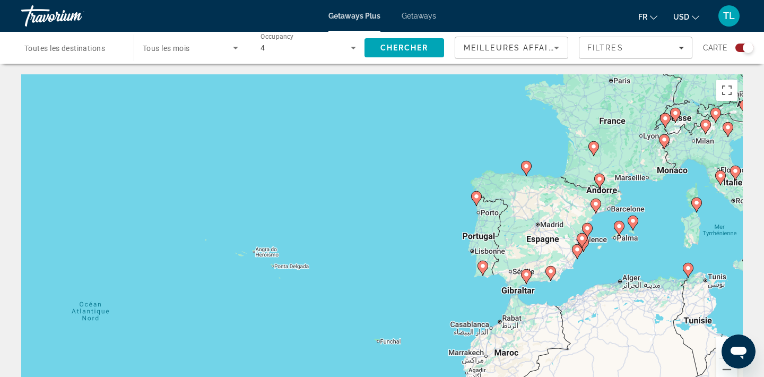
click at [720, 346] on button "Zoom avant" at bounding box center [726, 347] width 21 height 21
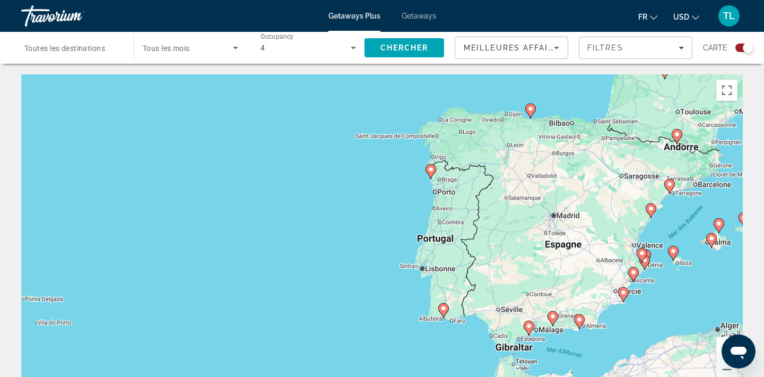
drag, startPoint x: 688, startPoint y: 212, endPoint x: 538, endPoint y: 214, distance: 149.6
click at [538, 213] on div "Pour activer le glissement avec le clavier, appuyez sur Alt+Entrée. Une fois ce…" at bounding box center [382, 233] width 722 height 318
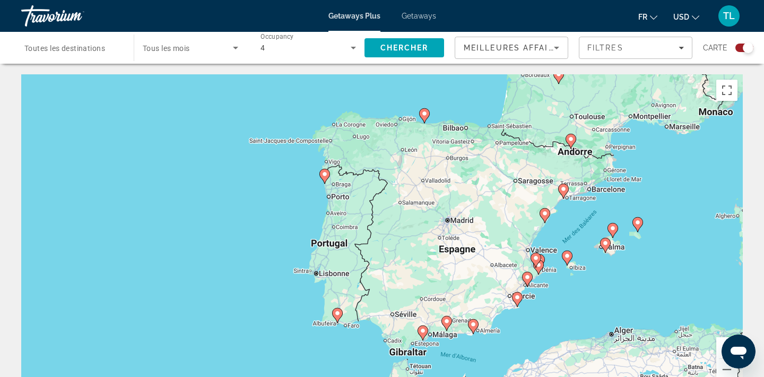
drag, startPoint x: 715, startPoint y: 273, endPoint x: 614, endPoint y: 276, distance: 101.4
click at [614, 276] on div "Pour activer le glissement avec le clavier, appuyez sur Alt+Entrée. Une fois ce…" at bounding box center [382, 233] width 722 height 318
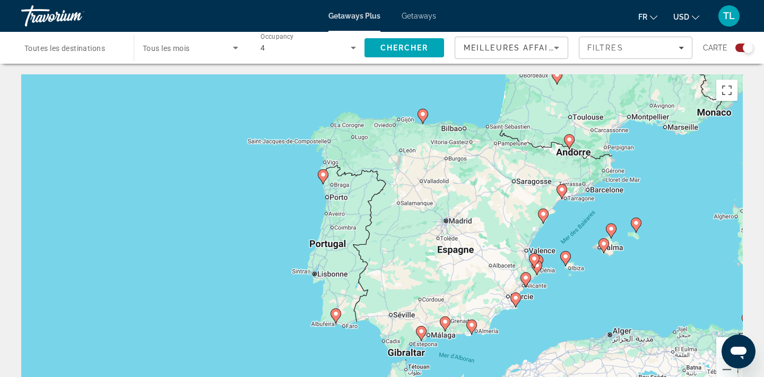
click at [606, 252] on gmp-advanced-marker "Main content" at bounding box center [603, 246] width 11 height 16
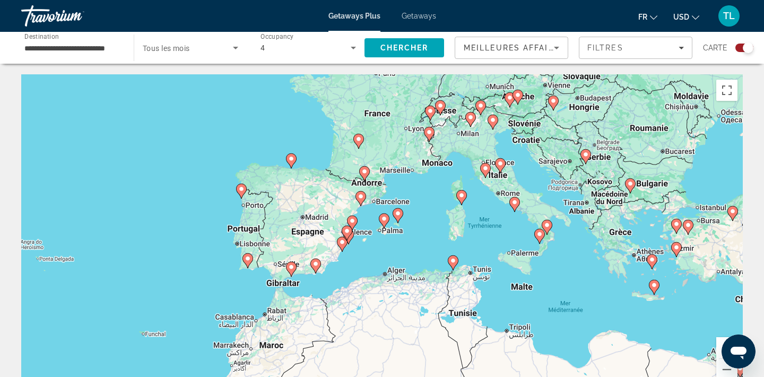
click at [386, 225] on gmp-advanced-marker "Main content" at bounding box center [384, 221] width 11 height 16
type input "**********"
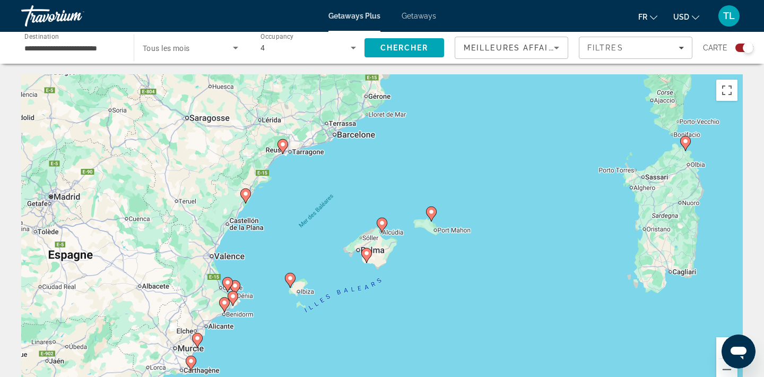
click at [367, 258] on icon "Main content" at bounding box center [367, 255] width 10 height 14
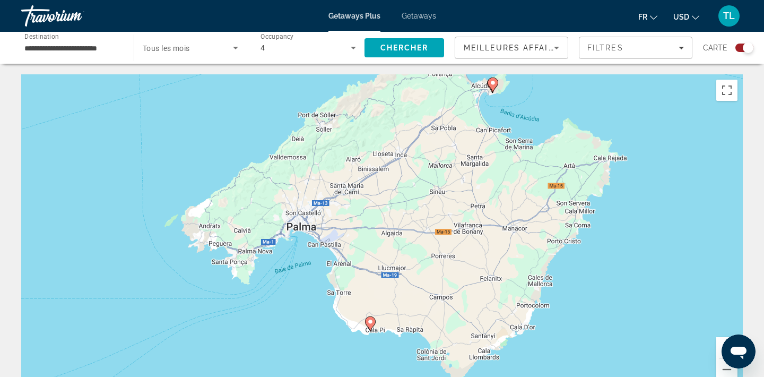
drag, startPoint x: 381, startPoint y: 206, endPoint x: 371, endPoint y: 305, distance: 99.2
click at [371, 305] on div "Pour naviguer, appuyez sur les touches fléchées. Pour activer le glissement ave…" at bounding box center [382, 233] width 722 height 318
click at [371, 319] on image "Main content" at bounding box center [370, 321] width 6 height 6
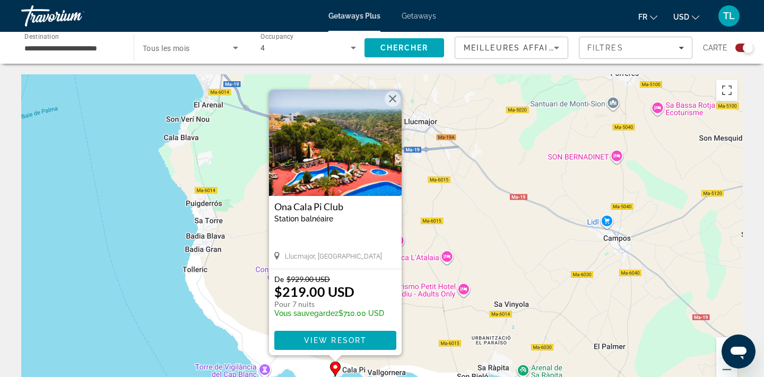
click at [346, 181] on img "Main content" at bounding box center [335, 143] width 133 height 106
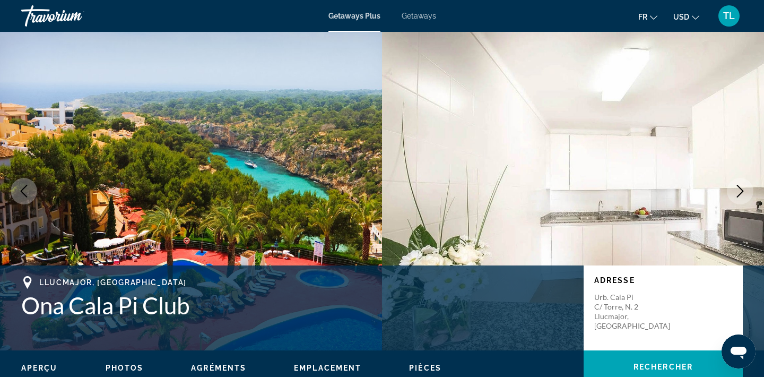
click at [741, 184] on button "Next image" at bounding box center [740, 191] width 27 height 27
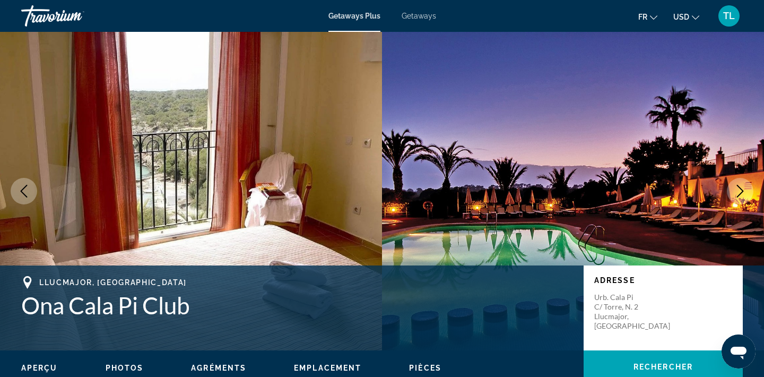
click at [741, 184] on button "Next image" at bounding box center [740, 191] width 27 height 27
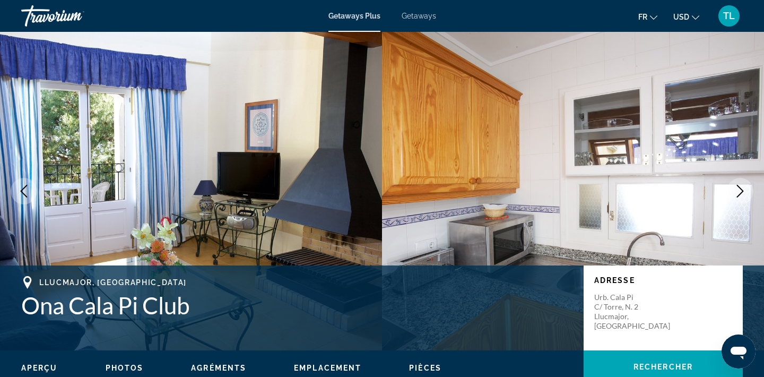
click at [741, 184] on button "Next image" at bounding box center [740, 191] width 27 height 27
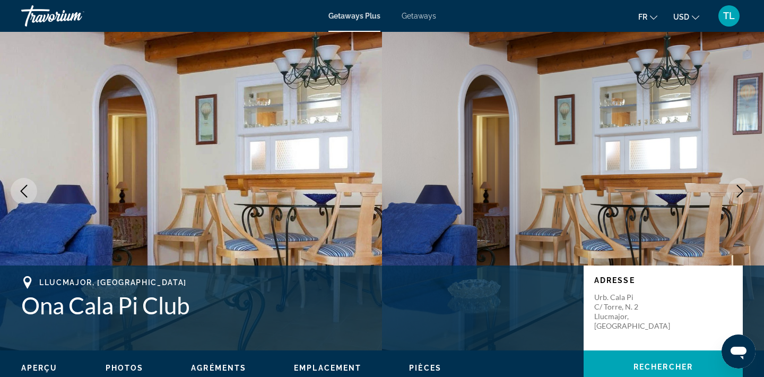
click at [741, 184] on button "Next image" at bounding box center [740, 191] width 27 height 27
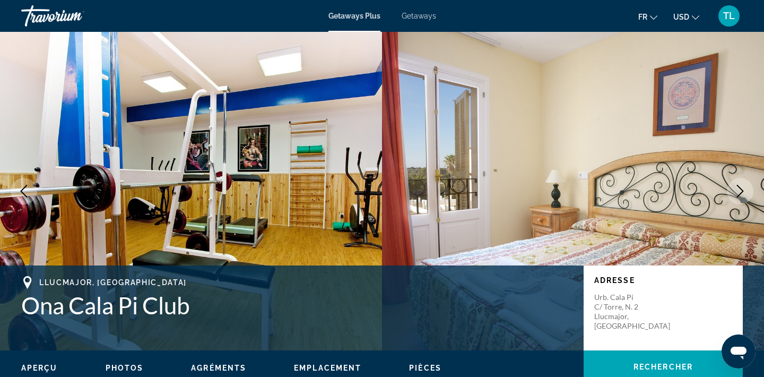
click at [741, 184] on button "Next image" at bounding box center [740, 191] width 27 height 27
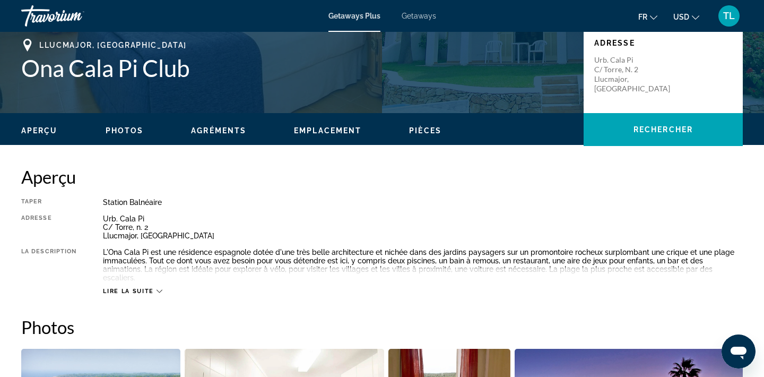
scroll to position [238, 0]
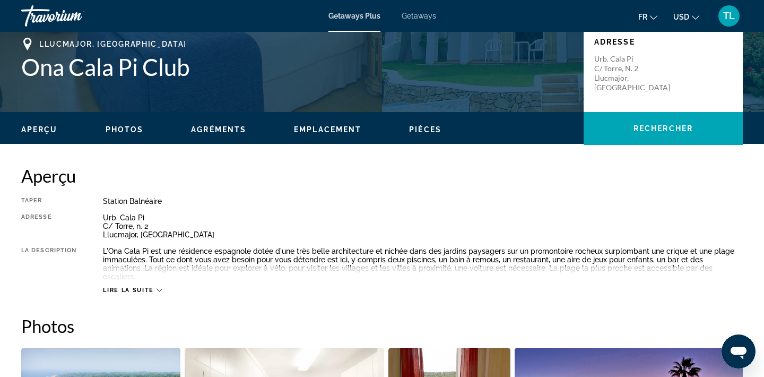
click at [140, 287] on span "Lire la suite" at bounding box center [128, 290] width 50 height 7
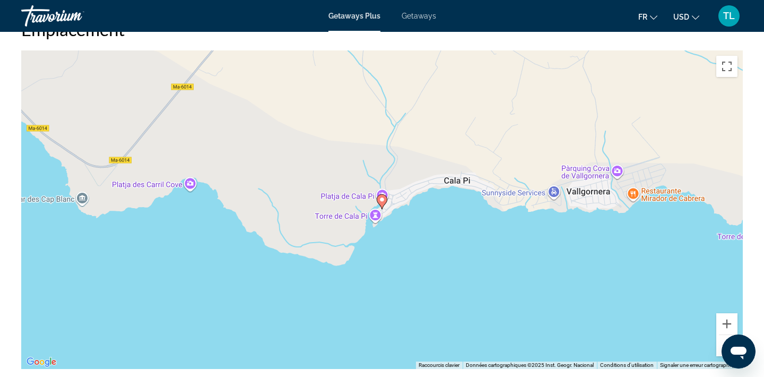
scroll to position [1437, 0]
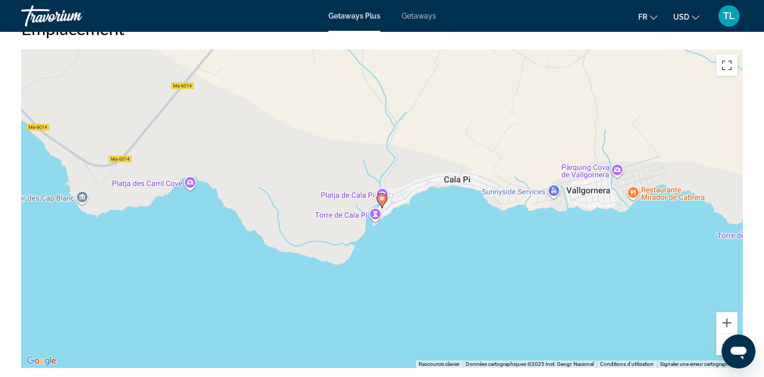
click at [723, 334] on button "Zoom arrière" at bounding box center [726, 344] width 21 height 21
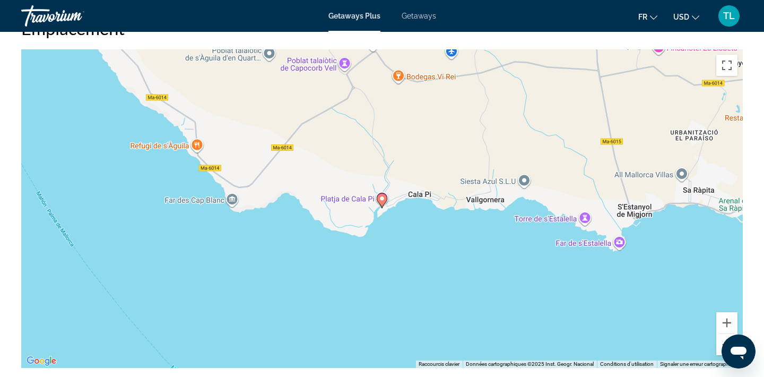
click at [723, 334] on button "Zoom arrière" at bounding box center [726, 344] width 21 height 21
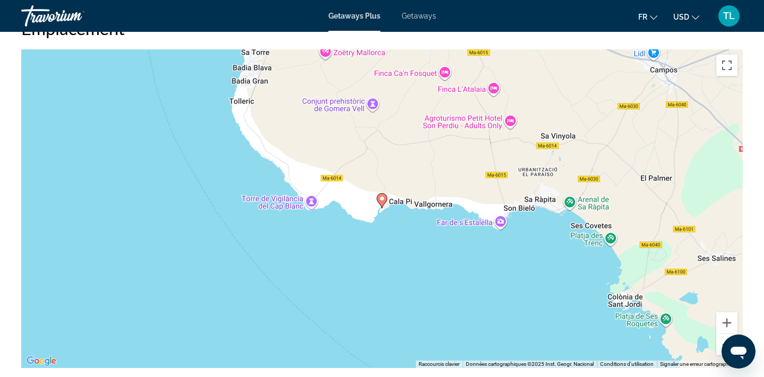
click at [723, 334] on button "Zoom arrière" at bounding box center [726, 344] width 21 height 21
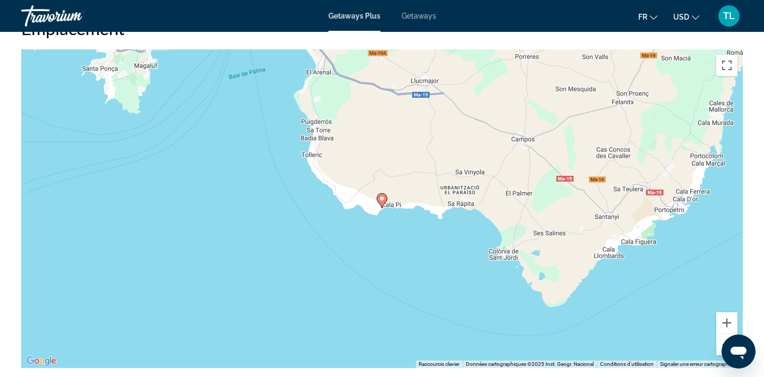
click at [723, 334] on button "Zoom arrière" at bounding box center [726, 344] width 21 height 21
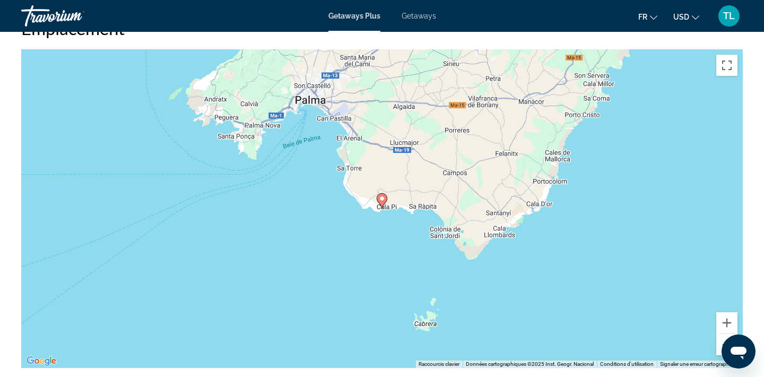
click at [723, 334] on button "Zoom arrière" at bounding box center [726, 344] width 21 height 21
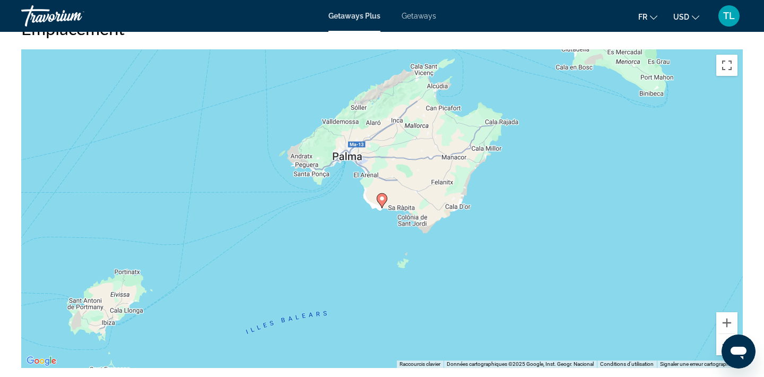
click at [723, 334] on button "Zoom arrière" at bounding box center [726, 344] width 21 height 21
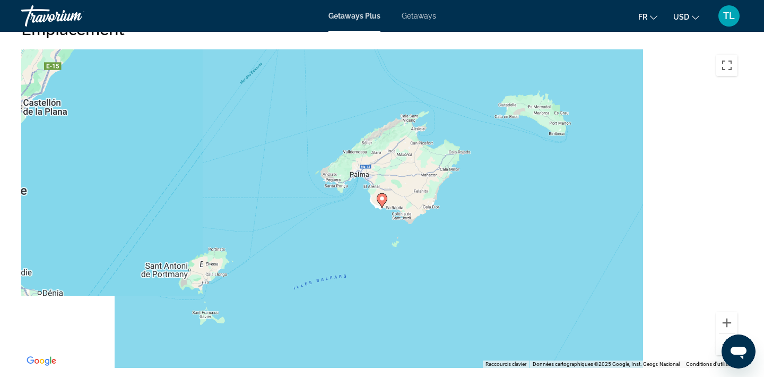
click at [723, 334] on button "Zoom arrière" at bounding box center [726, 344] width 21 height 21
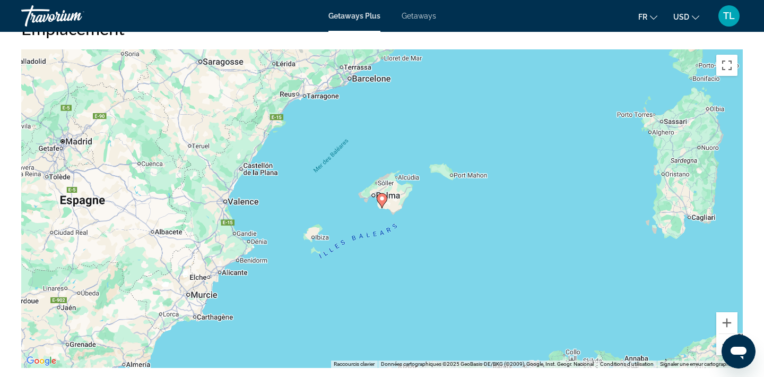
click at [723, 334] on button "Zoom arrière" at bounding box center [726, 344] width 21 height 21
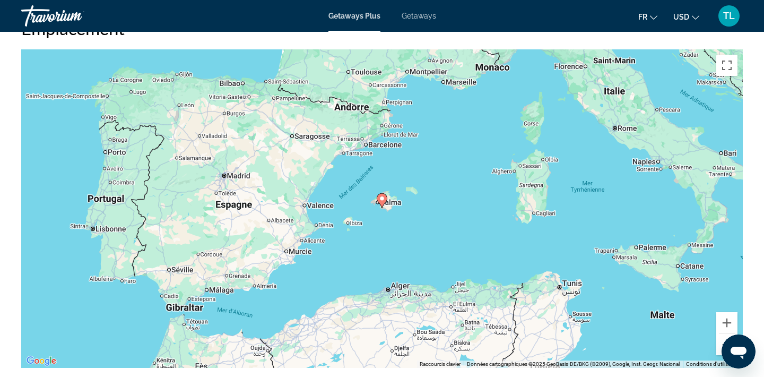
click at [723, 334] on button "Zoom arrière" at bounding box center [726, 344] width 21 height 21
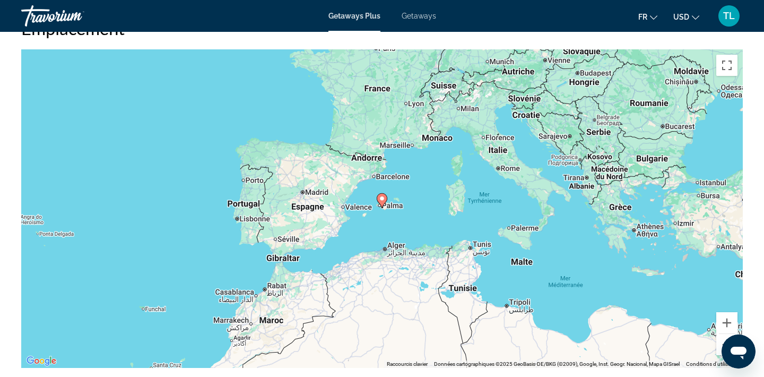
click at [723, 334] on button "Zoom arrière" at bounding box center [726, 344] width 21 height 21
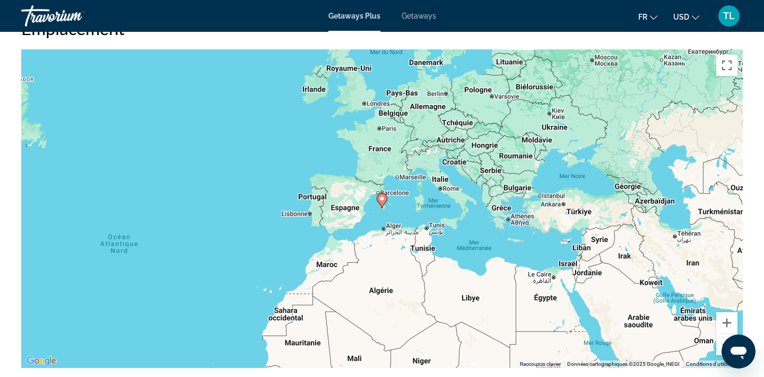
click at [723, 334] on button "Zoom arrière" at bounding box center [726, 344] width 21 height 21
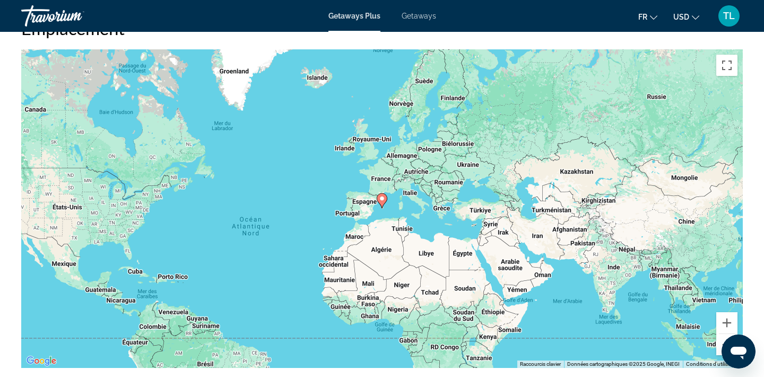
click at [723, 334] on button "Zoom arrière" at bounding box center [726, 344] width 21 height 21
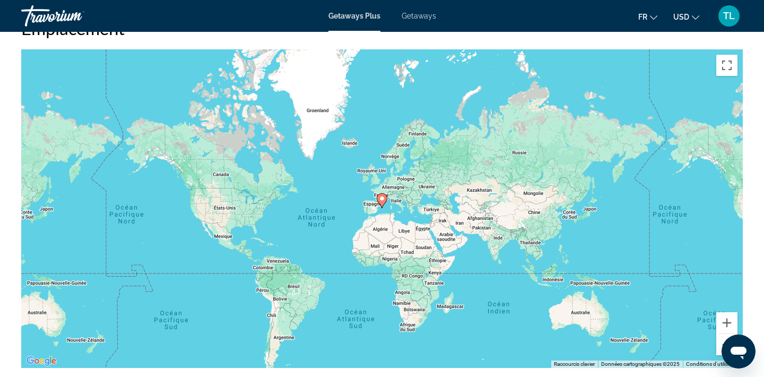
click at [723, 334] on button "Zoom arrière" at bounding box center [726, 344] width 21 height 21
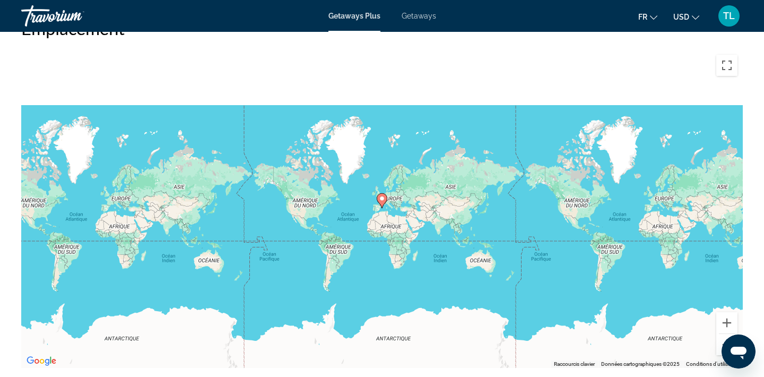
click at [723, 334] on button "Zoom arrière" at bounding box center [726, 344] width 21 height 21
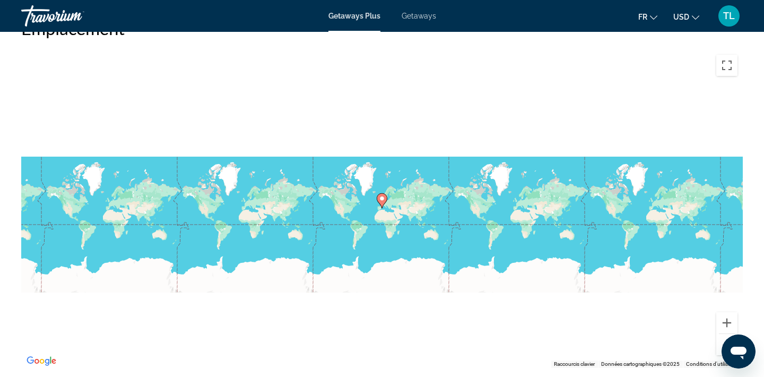
click at [681, 19] on span "USD" at bounding box center [681, 17] width 16 height 8
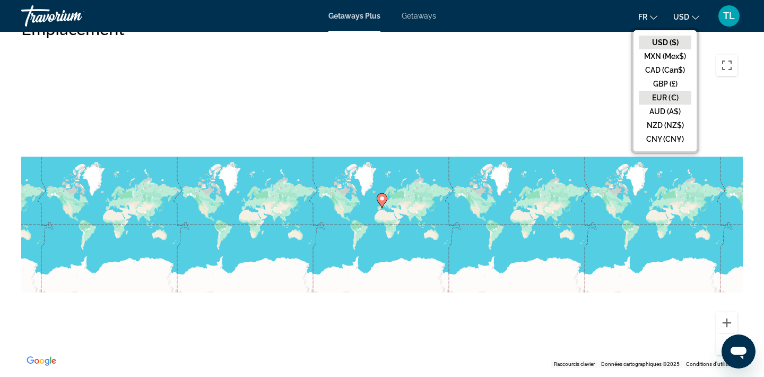
click at [665, 96] on button "EUR (€)" at bounding box center [665, 98] width 53 height 14
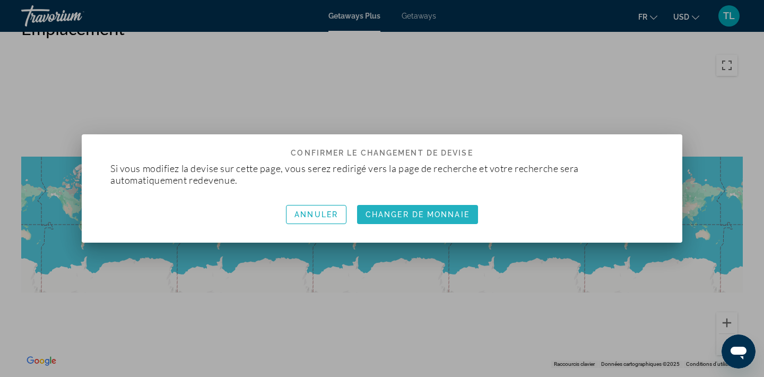
click at [429, 208] on span "button" at bounding box center [417, 214] width 121 height 25
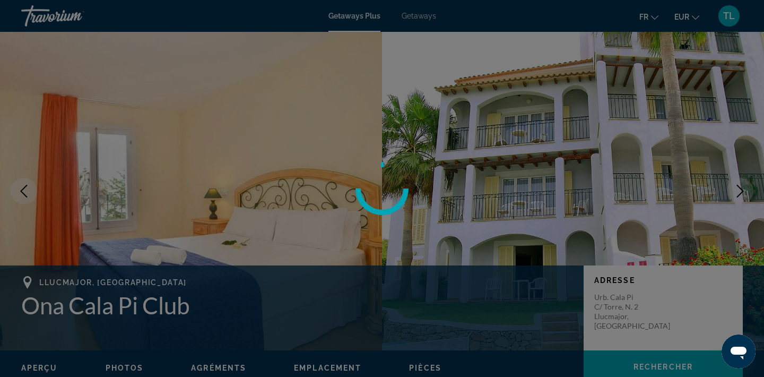
scroll to position [1437, 0]
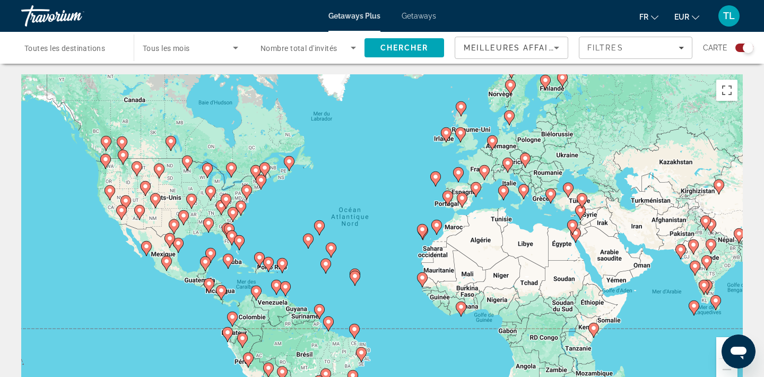
click at [719, 342] on button "Zoom avant" at bounding box center [726, 347] width 21 height 21
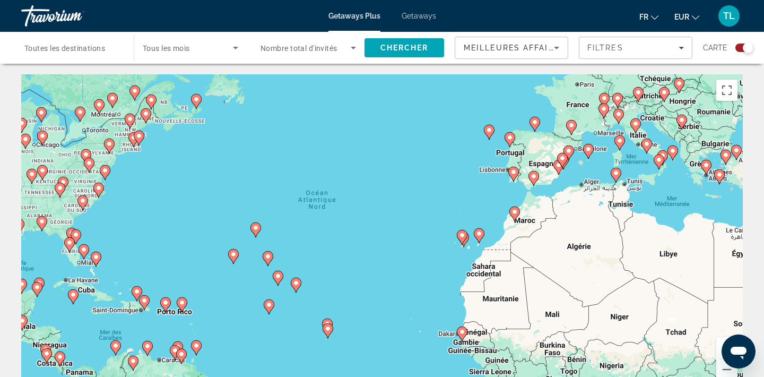
click at [719, 342] on button "Zoom avant" at bounding box center [726, 347] width 21 height 21
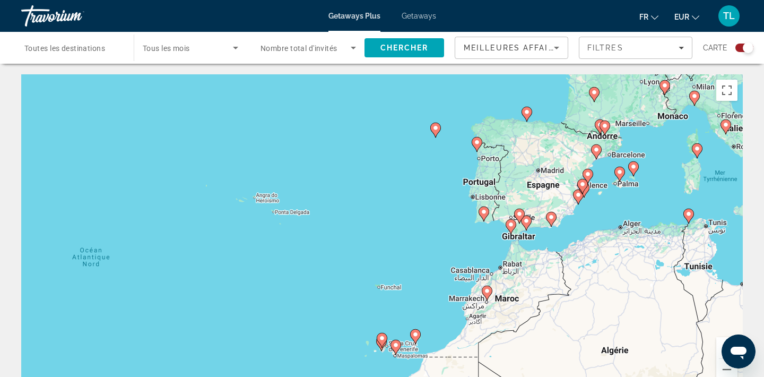
drag, startPoint x: 699, startPoint y: 176, endPoint x: 536, endPoint y: 272, distance: 189.3
click at [536, 271] on div "Pour activer le glissement avec le clavier, appuyez sur Alt+Entrée. Une fois ce…" at bounding box center [382, 233] width 722 height 318
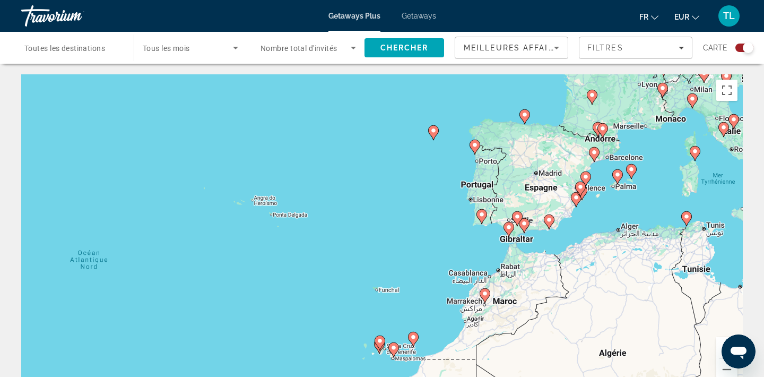
click at [431, 133] on image "Main content" at bounding box center [433, 130] width 6 height 6
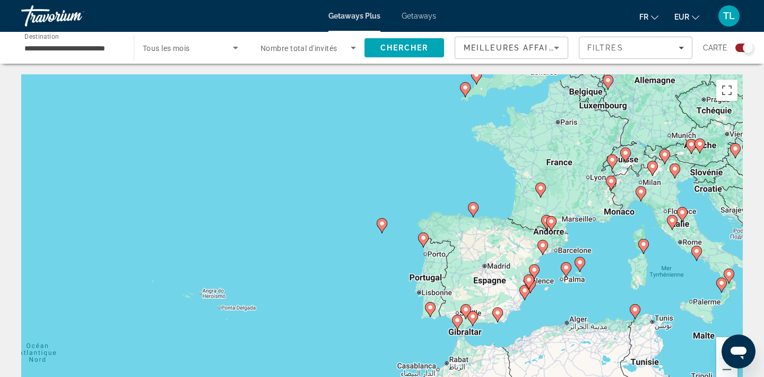
click at [381, 222] on image "Main content" at bounding box center [382, 223] width 6 height 6
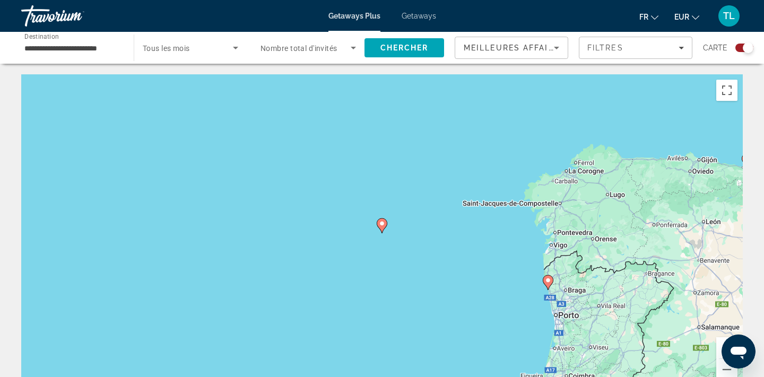
click at [381, 222] on image "Main content" at bounding box center [382, 223] width 6 height 6
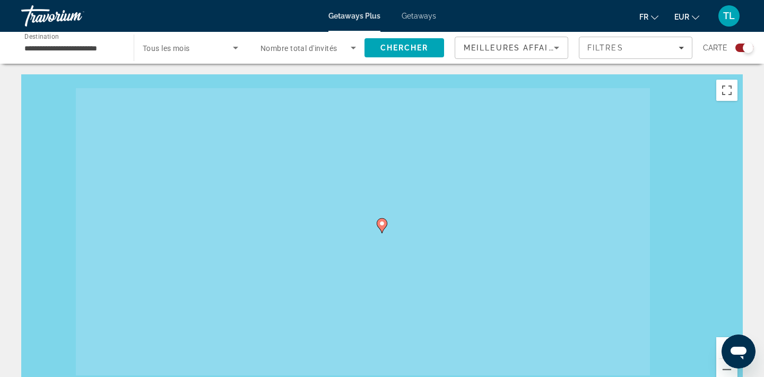
click at [381, 222] on image "Main content" at bounding box center [382, 223] width 6 height 6
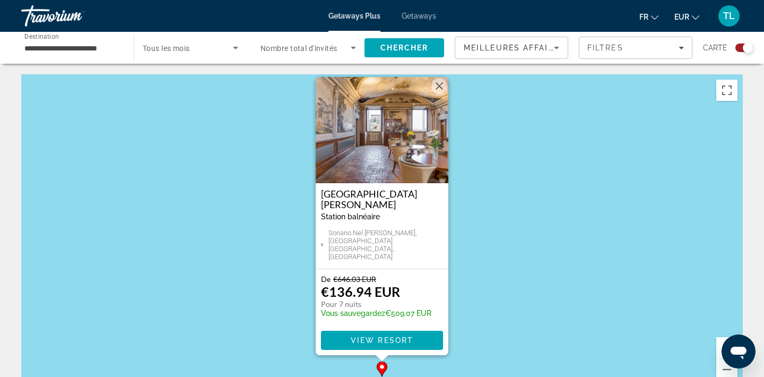
click at [437, 94] on button "Fermer" at bounding box center [439, 86] width 16 height 16
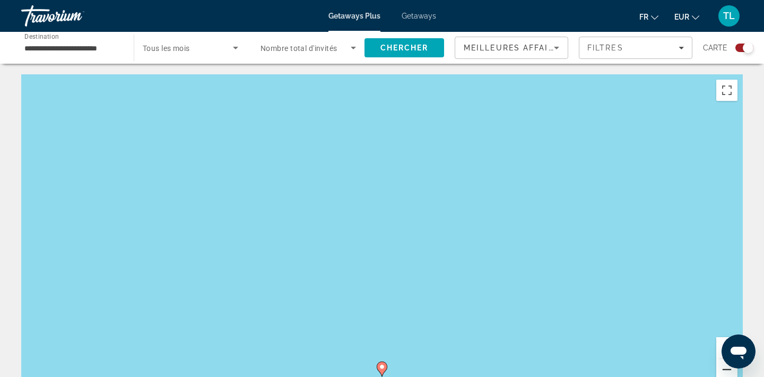
click at [722, 367] on button "Zoom arrière" at bounding box center [726, 369] width 21 height 21
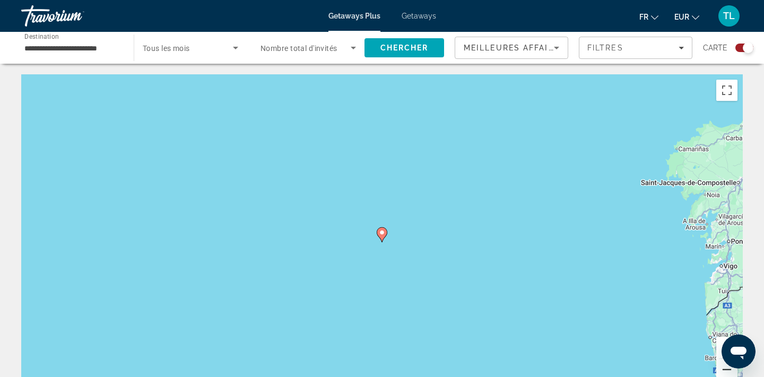
click at [722, 367] on button "Zoom arrière" at bounding box center [726, 369] width 21 height 21
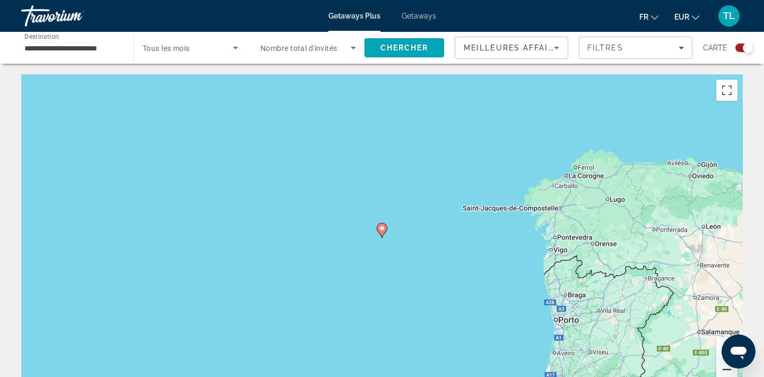
click at [722, 367] on button "Zoom arrière" at bounding box center [726, 369] width 21 height 21
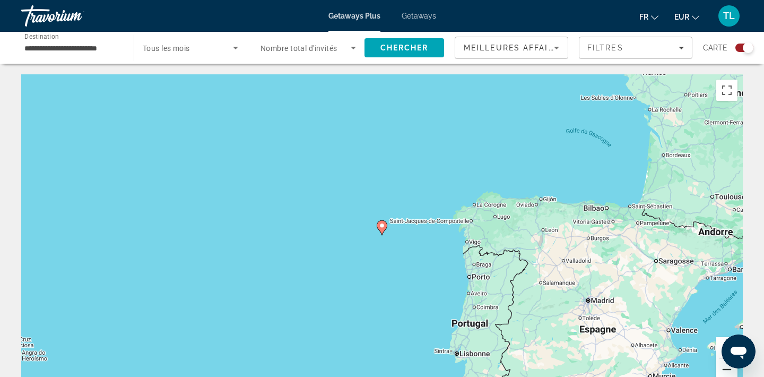
click at [722, 367] on button "Zoom arrière" at bounding box center [726, 369] width 21 height 21
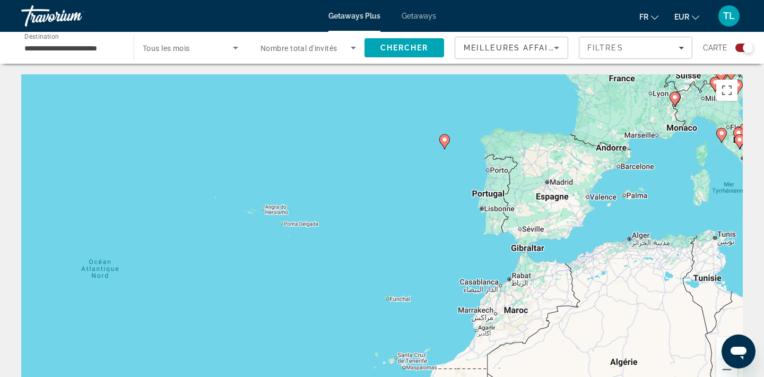
drag, startPoint x: 613, startPoint y: 326, endPoint x: 676, endPoint y: 240, distance: 107.1
click at [676, 240] on div "Pour activer le glissement avec le clavier, appuyez sur Alt+Entrée. Une fois ce…" at bounding box center [382, 233] width 722 height 318
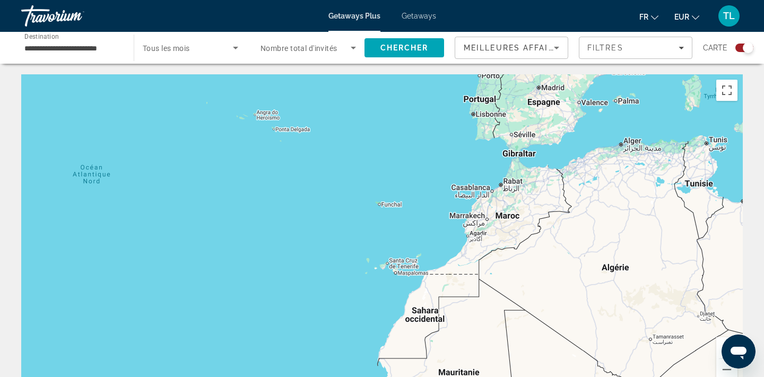
drag, startPoint x: 571, startPoint y: 328, endPoint x: 562, endPoint y: 234, distance: 94.9
click at [562, 234] on div "Pour activer le glissement avec le clavier, appuyez sur Alt+Entrée. Une fois ce…" at bounding box center [382, 233] width 722 height 318
click at [719, 344] on button "Zoom avant" at bounding box center [726, 347] width 21 height 21
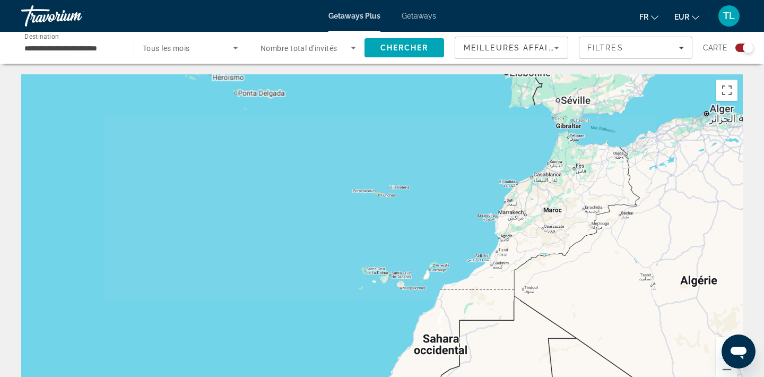
click at [719, 344] on button "Zoom avant" at bounding box center [726, 347] width 21 height 21
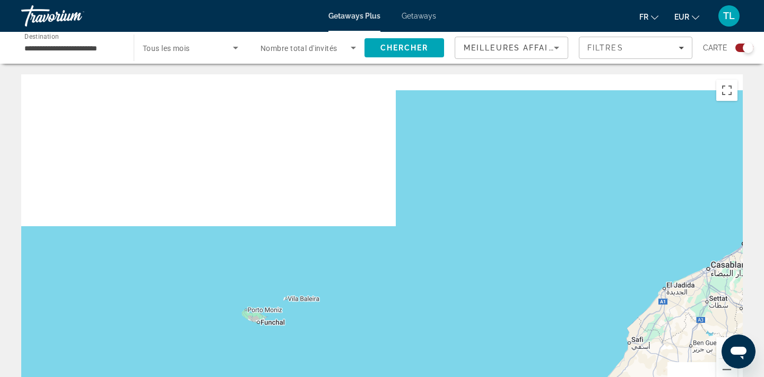
drag, startPoint x: 719, startPoint y: 217, endPoint x: 589, endPoint y: 420, distance: 240.8
click at [589, 376] on html "**********" at bounding box center [382, 188] width 764 height 377
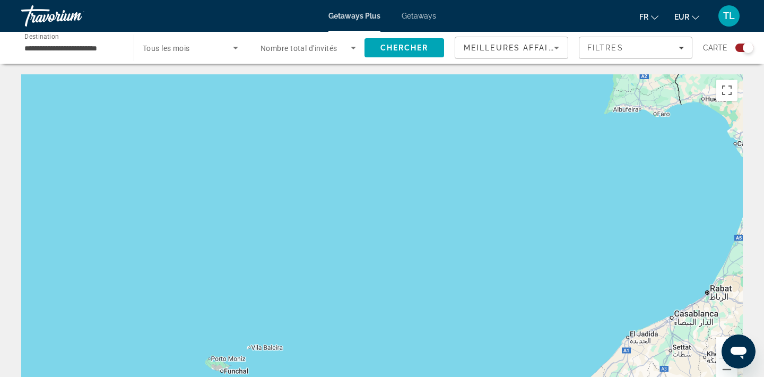
drag, startPoint x: 617, startPoint y: 255, endPoint x: 594, endPoint y: 420, distance: 166.6
click at [594, 376] on html "**********" at bounding box center [382, 188] width 764 height 377
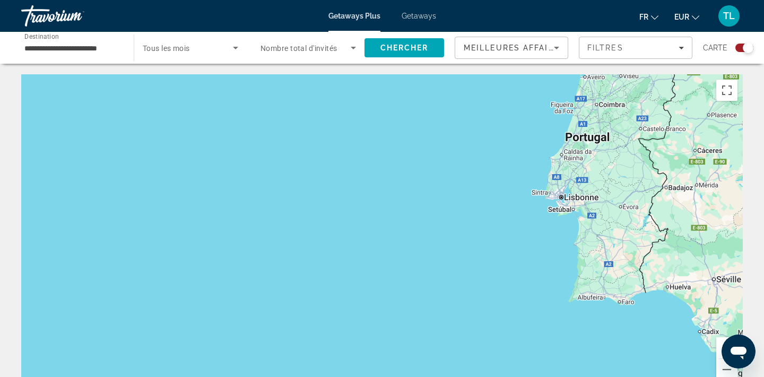
drag, startPoint x: 630, startPoint y: 271, endPoint x: 381, endPoint y: 279, distance: 248.4
click at [381, 278] on div "Main content" at bounding box center [382, 233] width 722 height 318
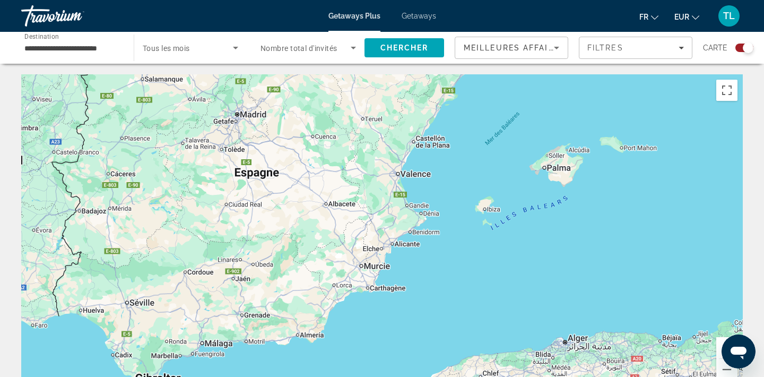
drag, startPoint x: 381, startPoint y: 279, endPoint x: 223, endPoint y: 362, distance: 178.7
click at [232, 362] on div "Main content" at bounding box center [382, 233] width 722 height 318
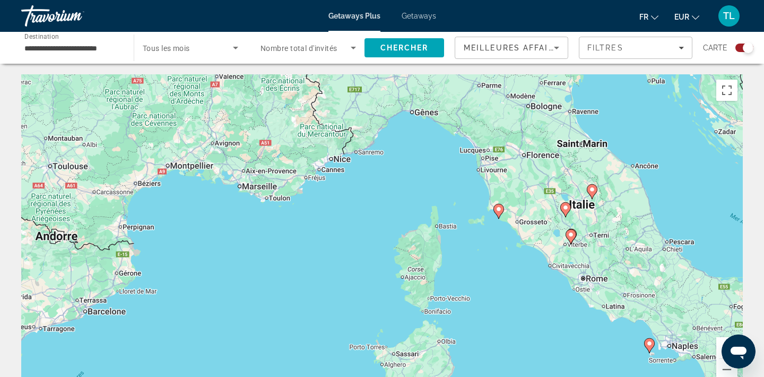
click at [70, 48] on input "**********" at bounding box center [72, 48] width 96 height 13
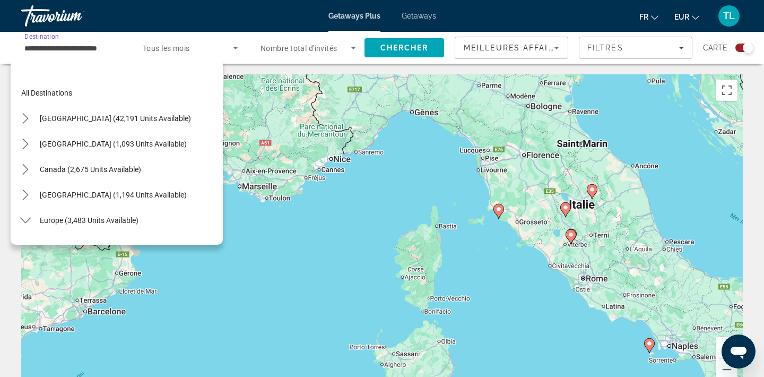
scroll to position [318, 0]
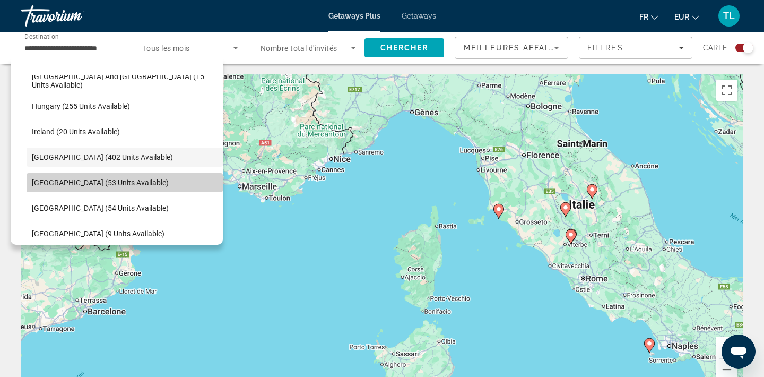
click at [80, 171] on span "Select destination: Portugal (53 units available)" at bounding box center [125, 182] width 196 height 25
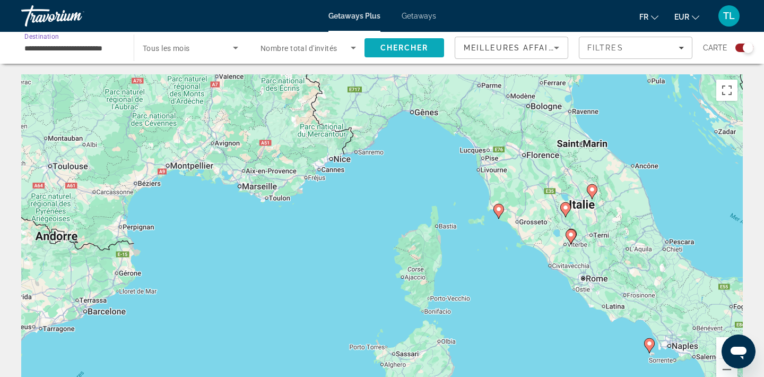
click at [387, 46] on span "Chercher" at bounding box center [404, 48] width 48 height 8
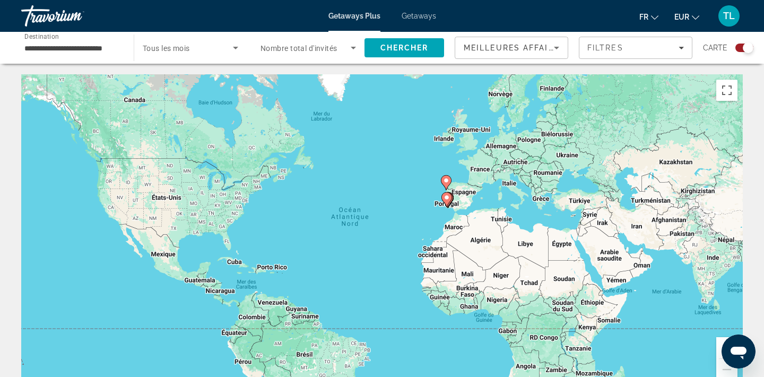
click at [81, 51] on input "**********" at bounding box center [72, 48] width 96 height 13
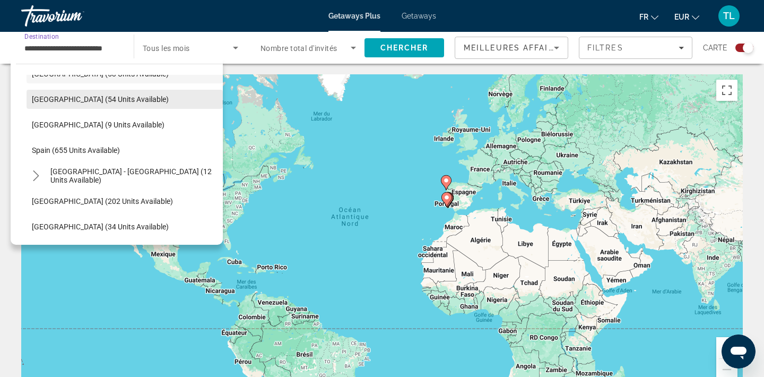
scroll to position [433, 0]
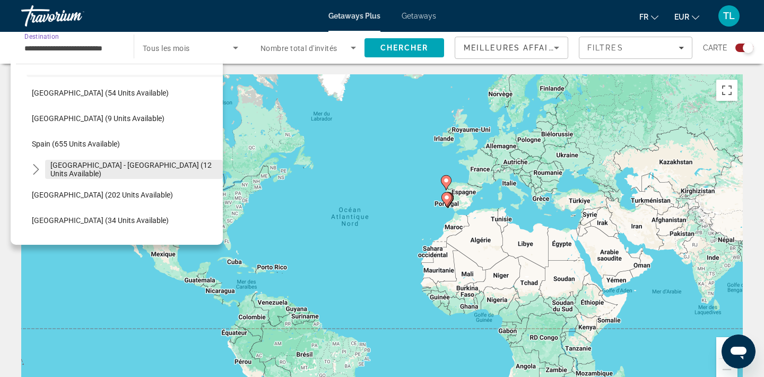
click at [112, 175] on span "Select destination: Spain - Canary Islands (12 units available)" at bounding box center [134, 169] width 178 height 25
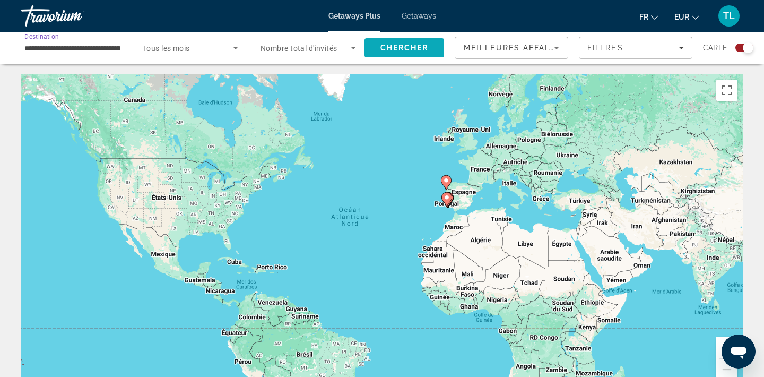
click at [373, 43] on span "Search" at bounding box center [404, 47] width 80 height 25
click at [110, 54] on input "**********" at bounding box center [72, 48] width 96 height 13
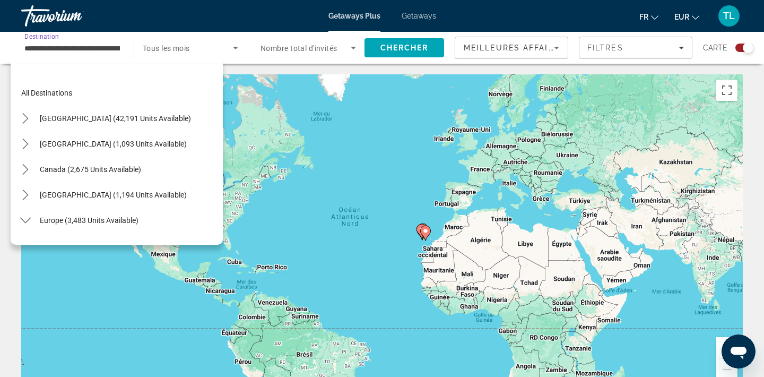
scroll to position [445, 0]
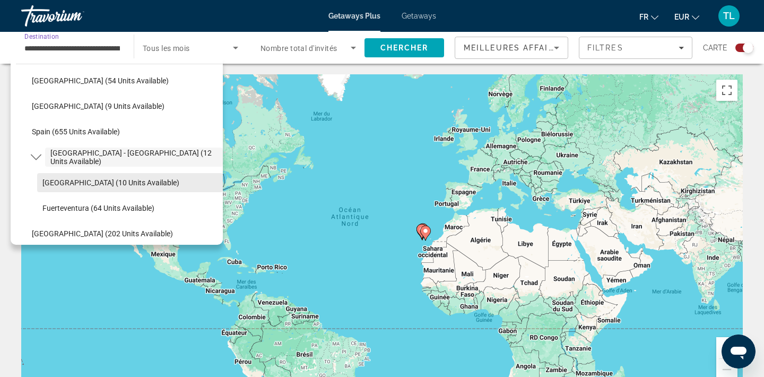
click at [96, 185] on span "[GEOGRAPHIC_DATA] (10 units available)" at bounding box center [110, 182] width 137 height 8
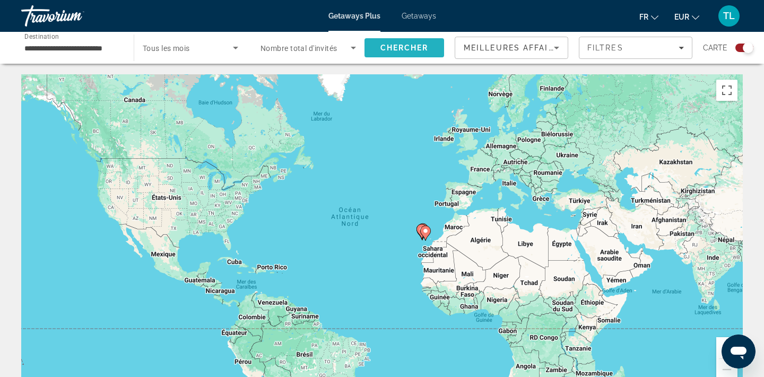
click at [378, 50] on span "Search" at bounding box center [404, 47] width 80 height 25
click at [123, 47] on div "**********" at bounding box center [72, 48] width 112 height 30
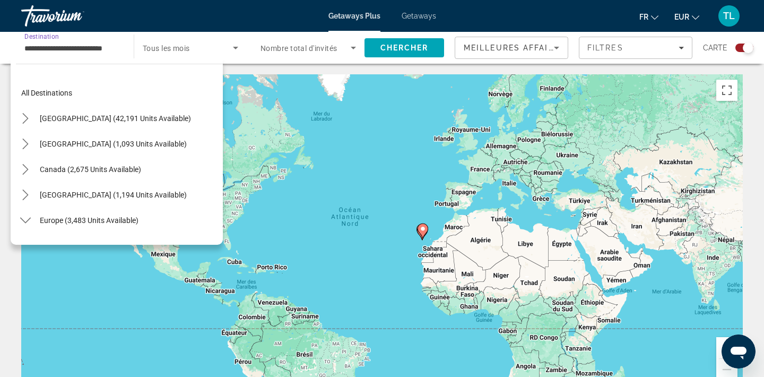
scroll to position [471, 0]
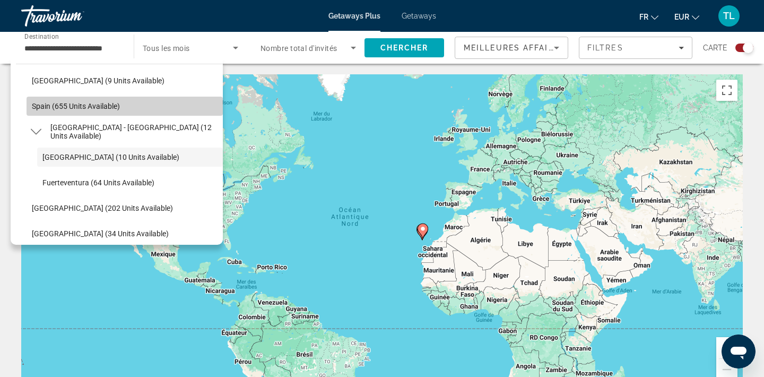
click at [108, 108] on span "Spain (655 units available)" at bounding box center [76, 106] width 88 height 8
type input "**********"
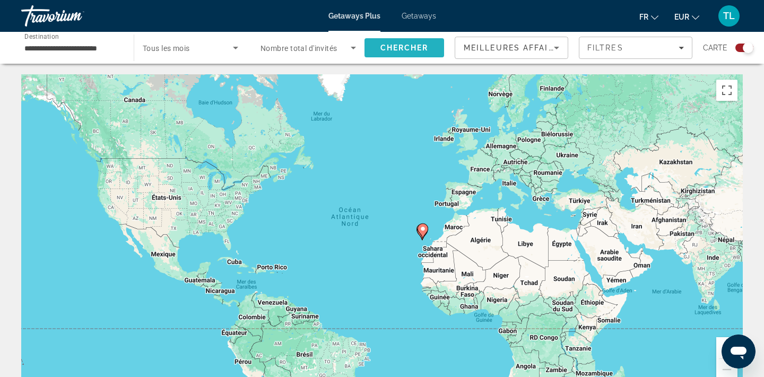
click at [383, 50] on span "Chercher" at bounding box center [404, 48] width 48 height 8
click at [483, 195] on icon "Main content" at bounding box center [482, 189] width 11 height 15
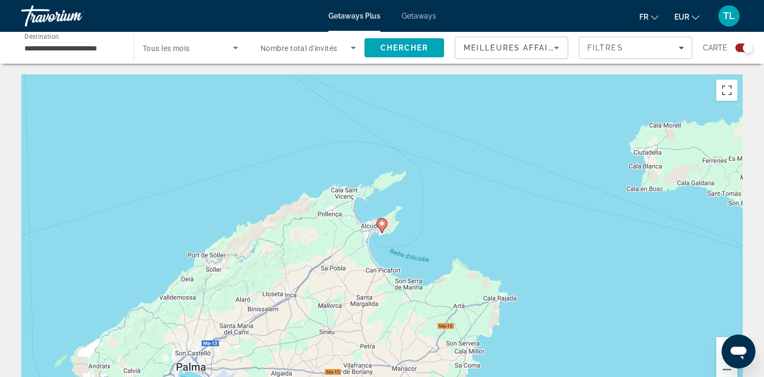
click at [383, 228] on icon "Main content" at bounding box center [382, 226] width 10 height 14
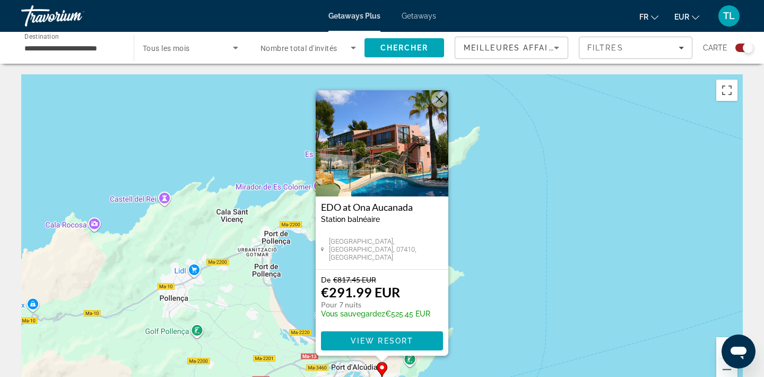
click at [398, 159] on img "Main content" at bounding box center [382, 143] width 133 height 106
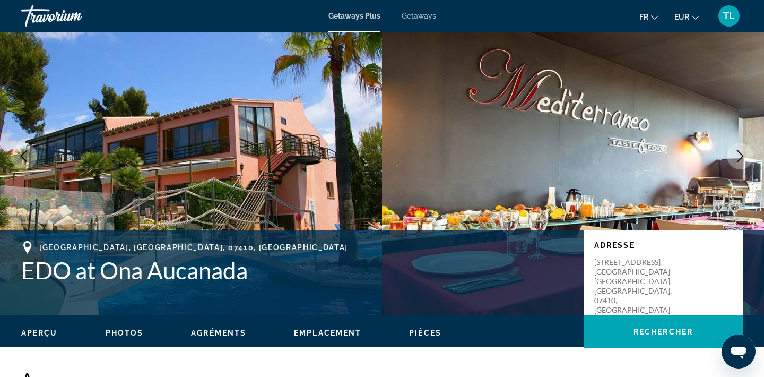
scroll to position [35, 0]
click at [744, 160] on icon "Next image" at bounding box center [740, 156] width 13 height 13
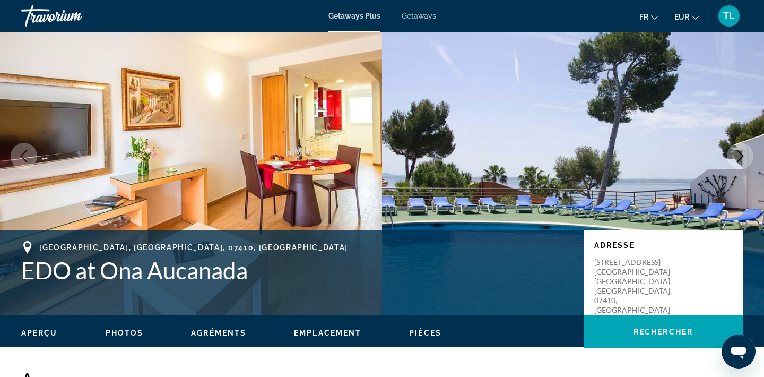
click at [744, 160] on icon "Next image" at bounding box center [740, 156] width 13 height 13
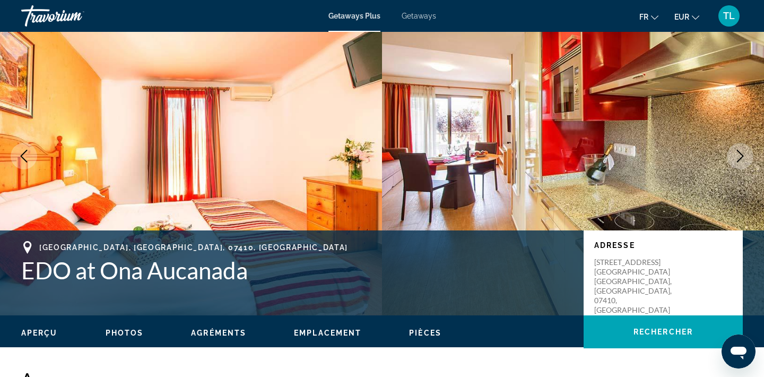
click at [744, 160] on icon "Next image" at bounding box center [740, 156] width 13 height 13
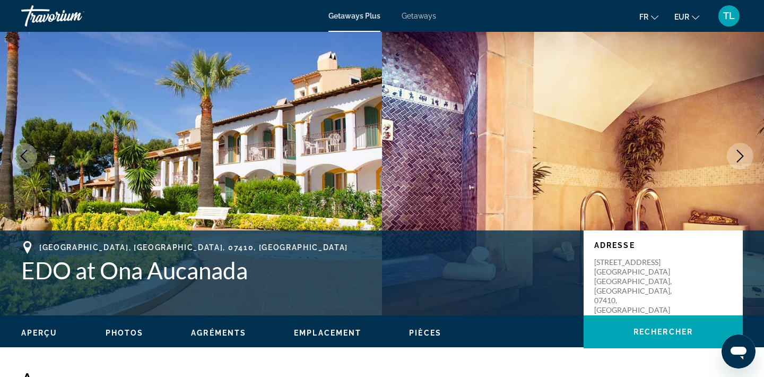
click at [744, 160] on icon "Next image" at bounding box center [740, 156] width 13 height 13
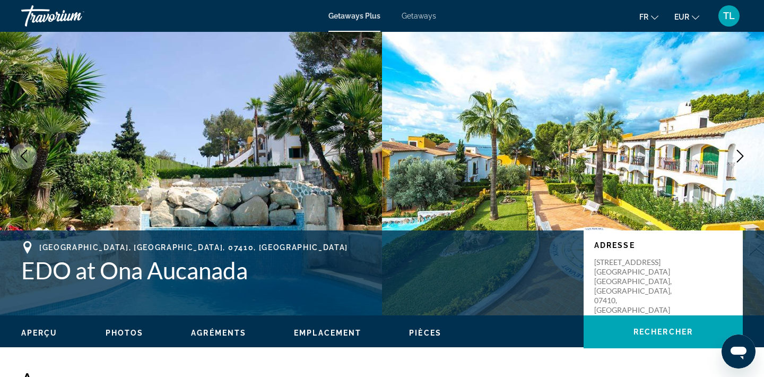
click at [744, 160] on icon "Next image" at bounding box center [740, 156] width 13 height 13
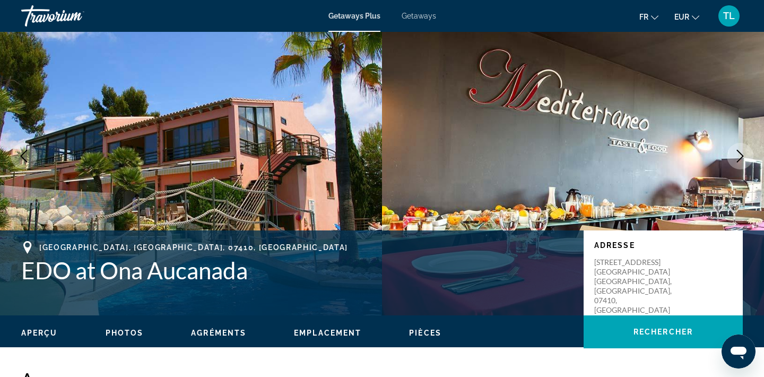
click at [744, 160] on icon "Next image" at bounding box center [740, 156] width 13 height 13
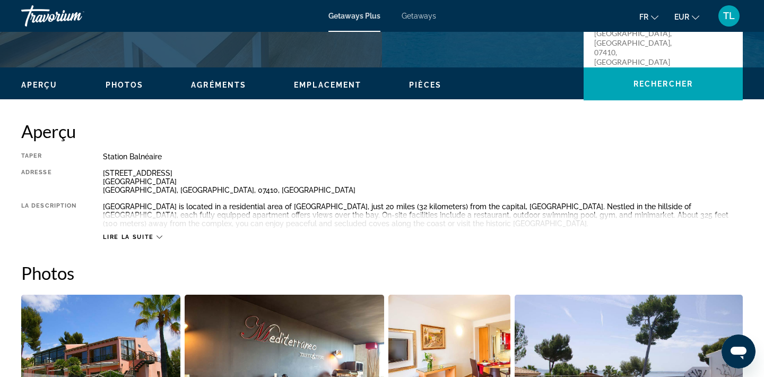
scroll to position [285, 0]
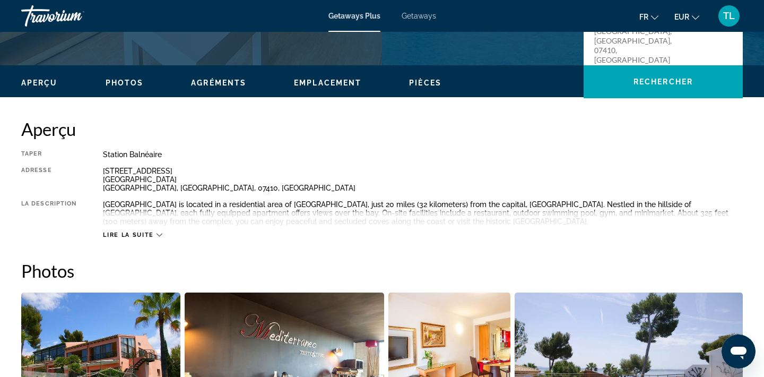
click at [128, 233] on span "Lire la suite" at bounding box center [128, 234] width 50 height 7
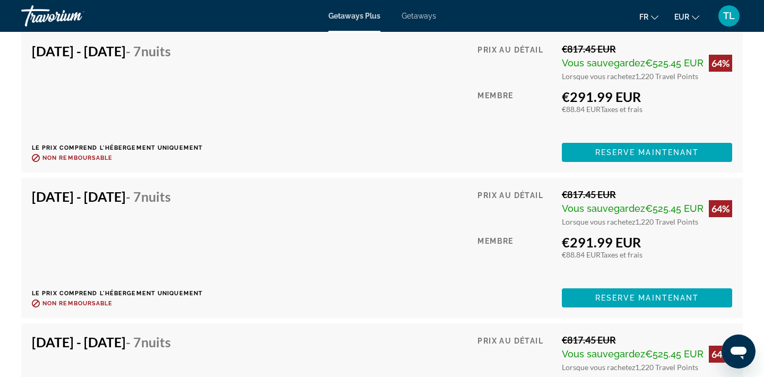
scroll to position [3129, 0]
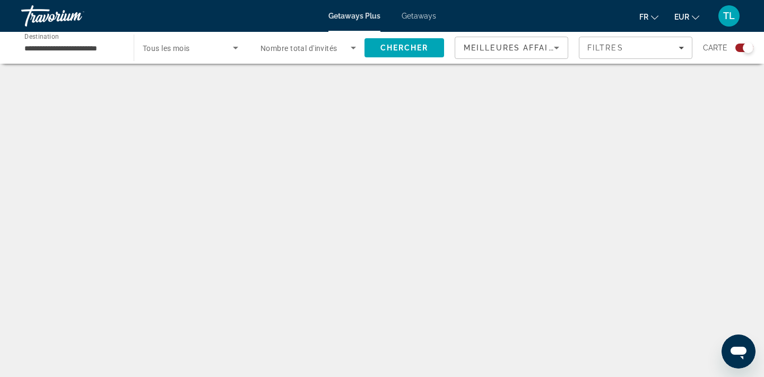
click at [409, 17] on span "Getaways" at bounding box center [419, 16] width 34 height 8
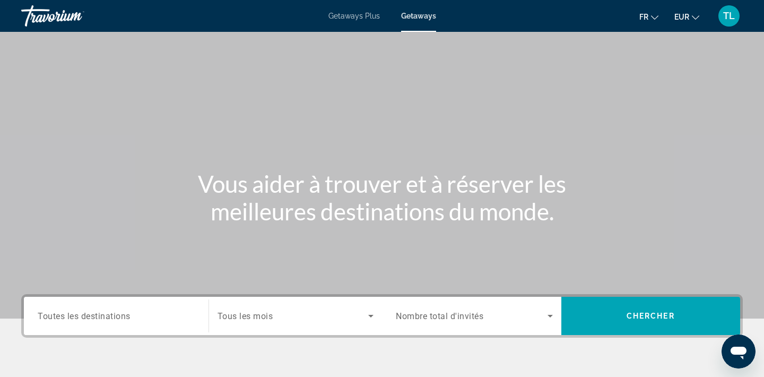
click at [148, 323] on div "Search widget" at bounding box center [116, 316] width 157 height 30
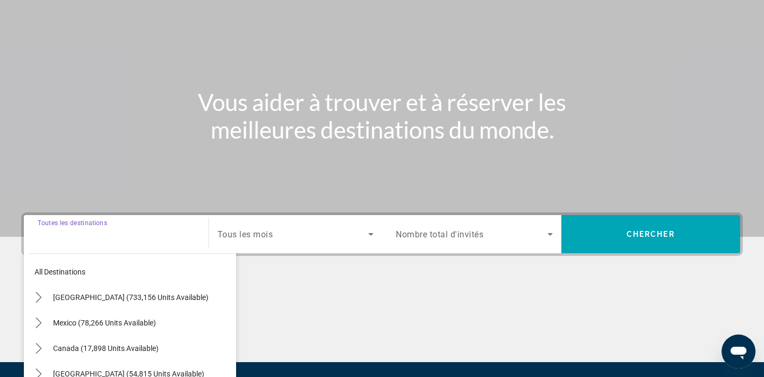
scroll to position [197, 0]
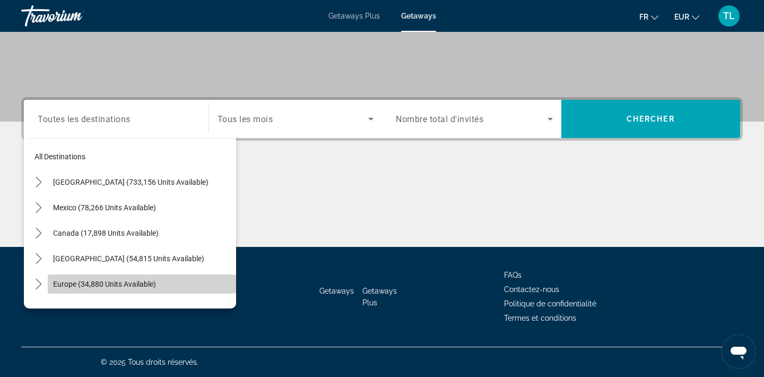
click at [105, 277] on span "Select destination: Europe (34,880 units available)" at bounding box center [142, 283] width 188 height 25
type input "**********"
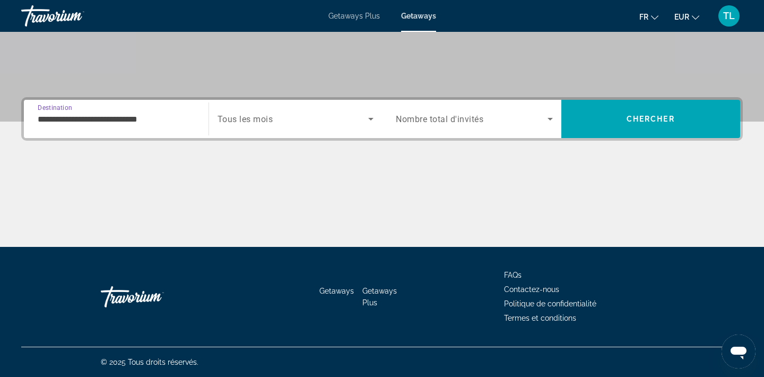
click at [413, 118] on span "Nombre total d'invités" at bounding box center [440, 119] width 88 height 10
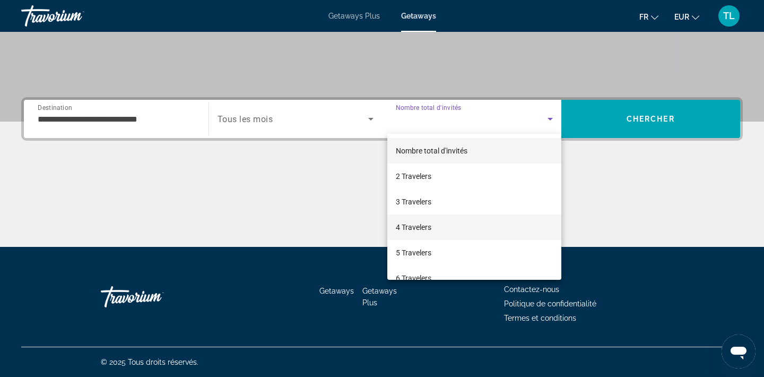
click at [412, 219] on mat-option "4 Travelers" at bounding box center [474, 226] width 174 height 25
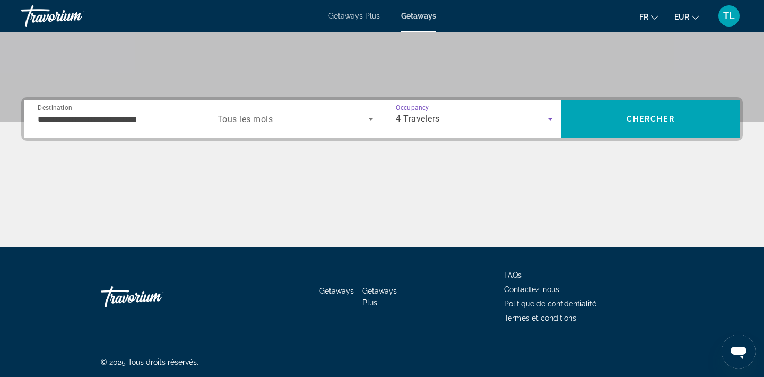
click at [334, 122] on span "Search widget" at bounding box center [293, 118] width 151 height 13
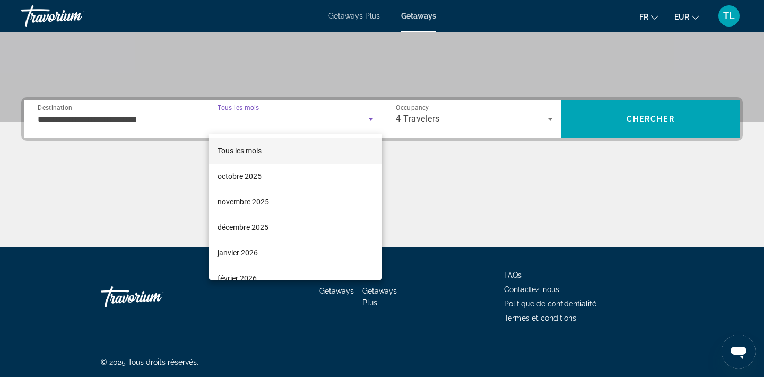
click at [301, 143] on mat-option "Tous les mois" at bounding box center [295, 150] width 173 height 25
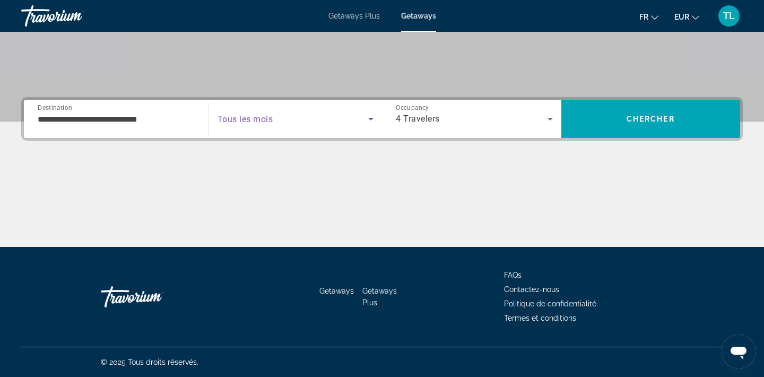
click at [292, 120] on span "Search widget" at bounding box center [293, 118] width 151 height 13
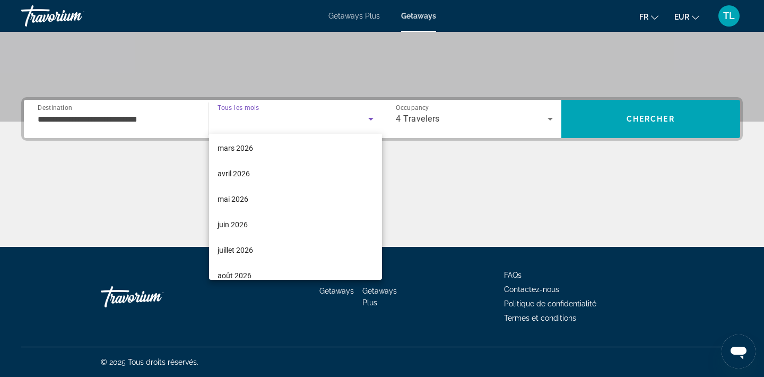
scroll to position [165, 0]
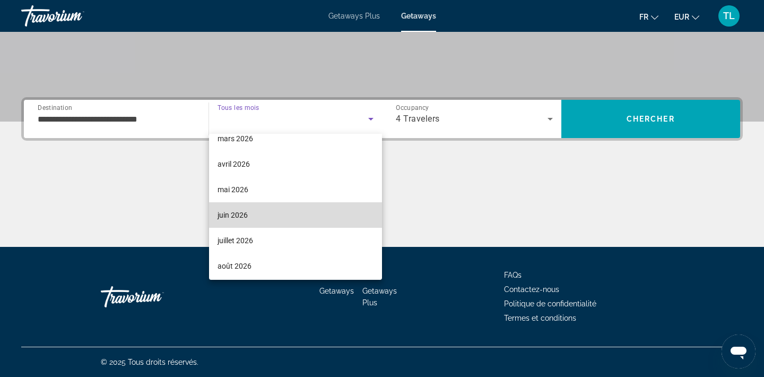
click at [298, 211] on mat-option "juin 2026" at bounding box center [295, 214] width 173 height 25
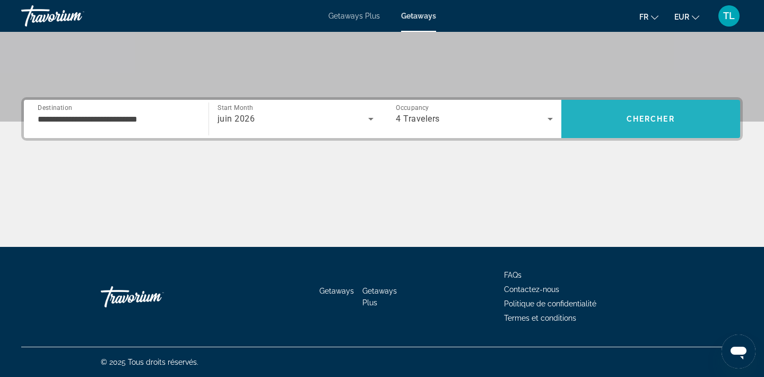
click at [613, 122] on span "Search" at bounding box center [650, 118] width 179 height 25
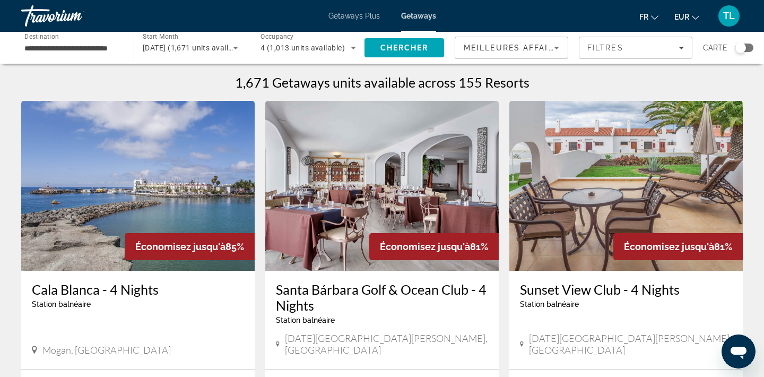
click at [752, 46] on div "Search widget" at bounding box center [744, 48] width 18 height 8
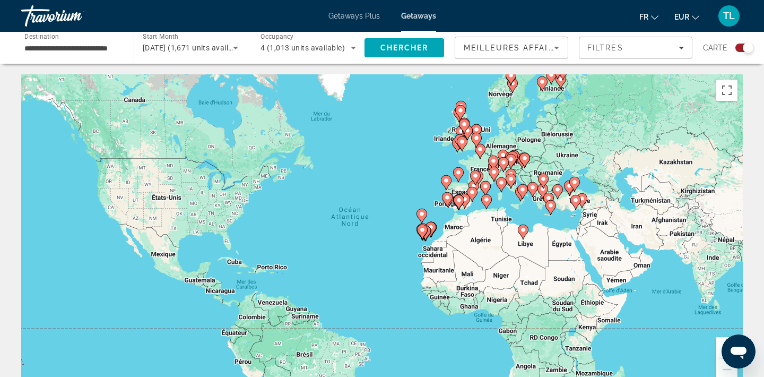
click at [721, 348] on button "Zoom avant" at bounding box center [726, 347] width 21 height 21
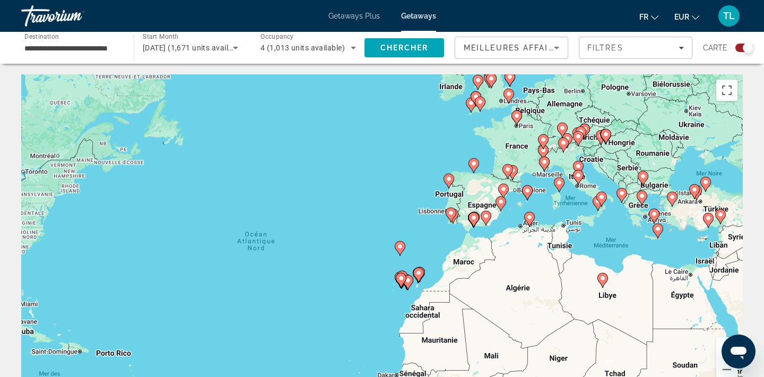
drag, startPoint x: 716, startPoint y: 161, endPoint x: 649, endPoint y: 206, distance: 80.6
click at [649, 205] on div "Pour activer le glissement avec le clavier, appuyez sur Alt+Entrée. Une fois ce…" at bounding box center [382, 233] width 722 height 318
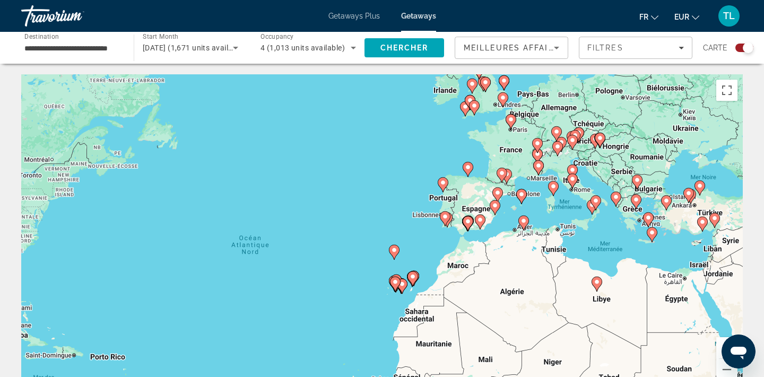
click at [499, 197] on icon "Main content" at bounding box center [498, 195] width 10 height 14
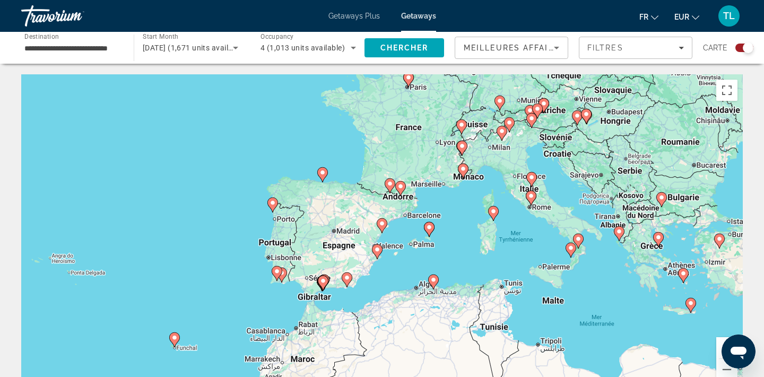
click at [379, 224] on icon "Main content" at bounding box center [382, 226] width 10 height 14
type input "**********"
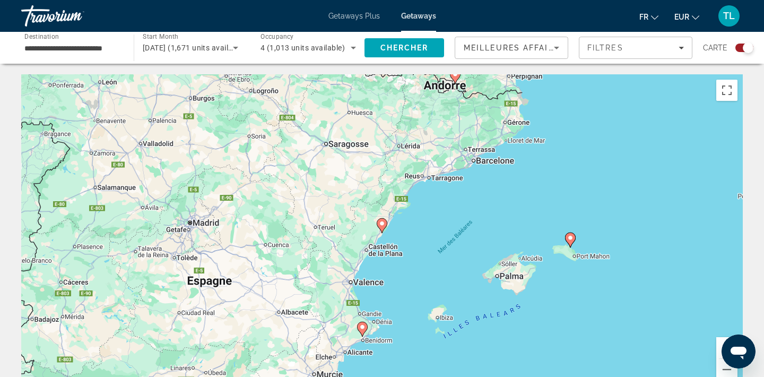
click at [365, 329] on image "Main content" at bounding box center [362, 327] width 6 height 6
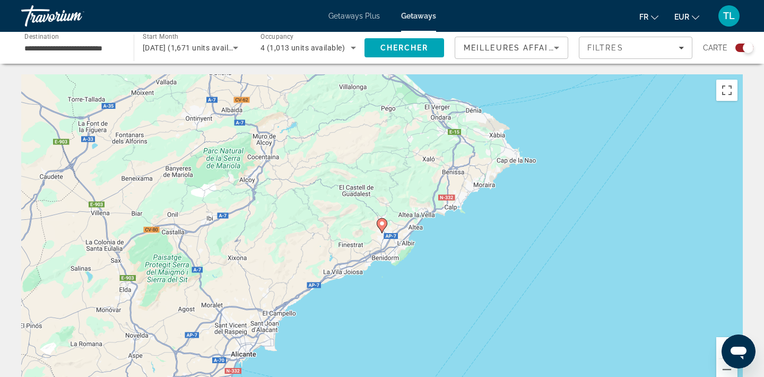
click at [381, 227] on icon "Main content" at bounding box center [382, 226] width 10 height 14
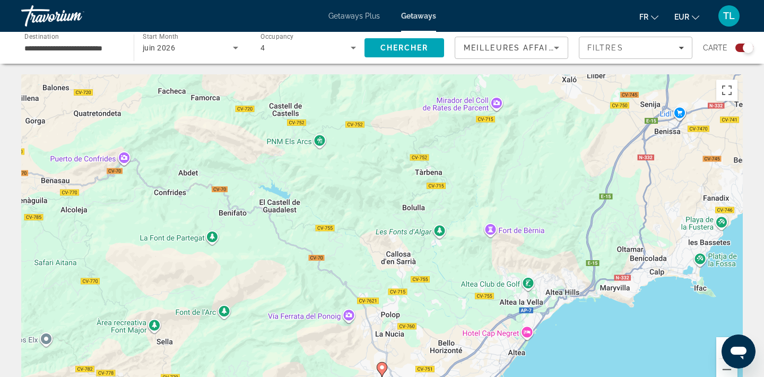
click at [384, 371] on icon "Main content" at bounding box center [382, 369] width 10 height 14
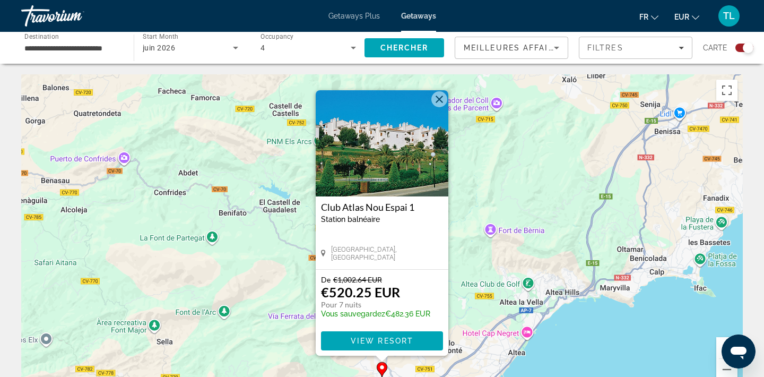
click at [400, 212] on h3 "Club Atlas Nou Espai 1" at bounding box center [382, 207] width 122 height 11
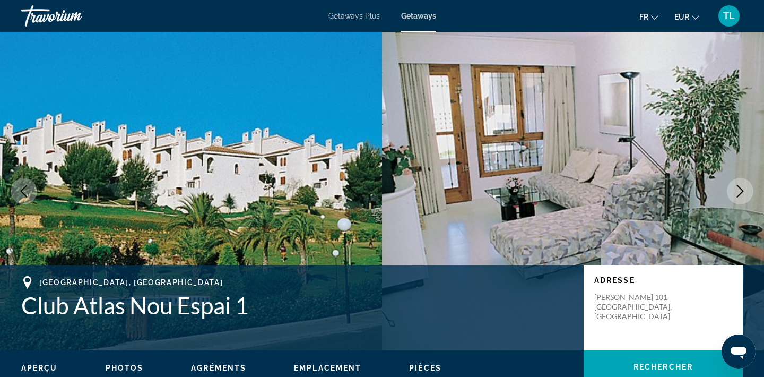
click at [737, 202] on button "Next image" at bounding box center [740, 191] width 27 height 27
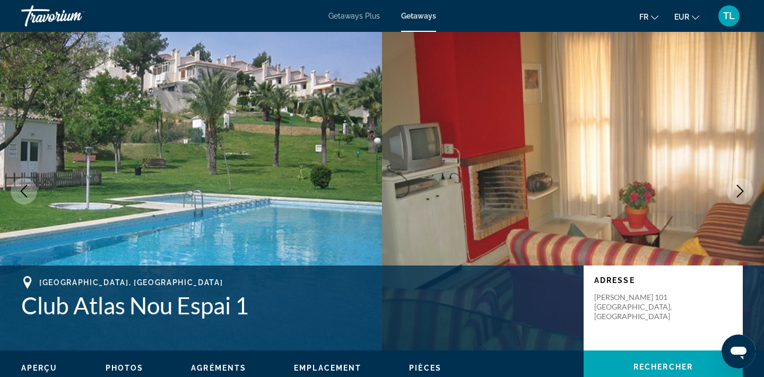
click at [737, 202] on button "Next image" at bounding box center [740, 191] width 27 height 27
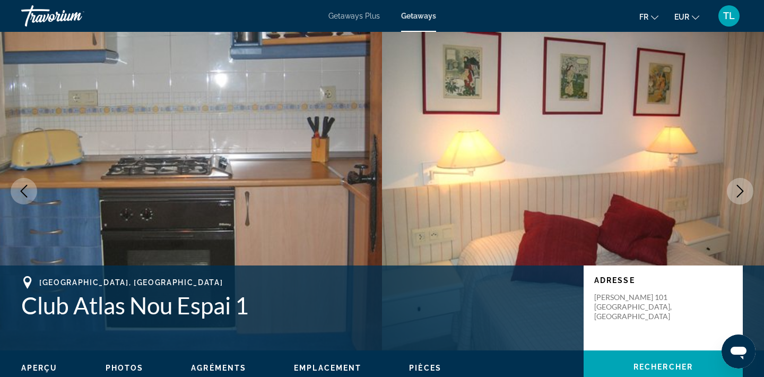
click at [737, 202] on button "Next image" at bounding box center [740, 191] width 27 height 27
